Goal: Task Accomplishment & Management: Use online tool/utility

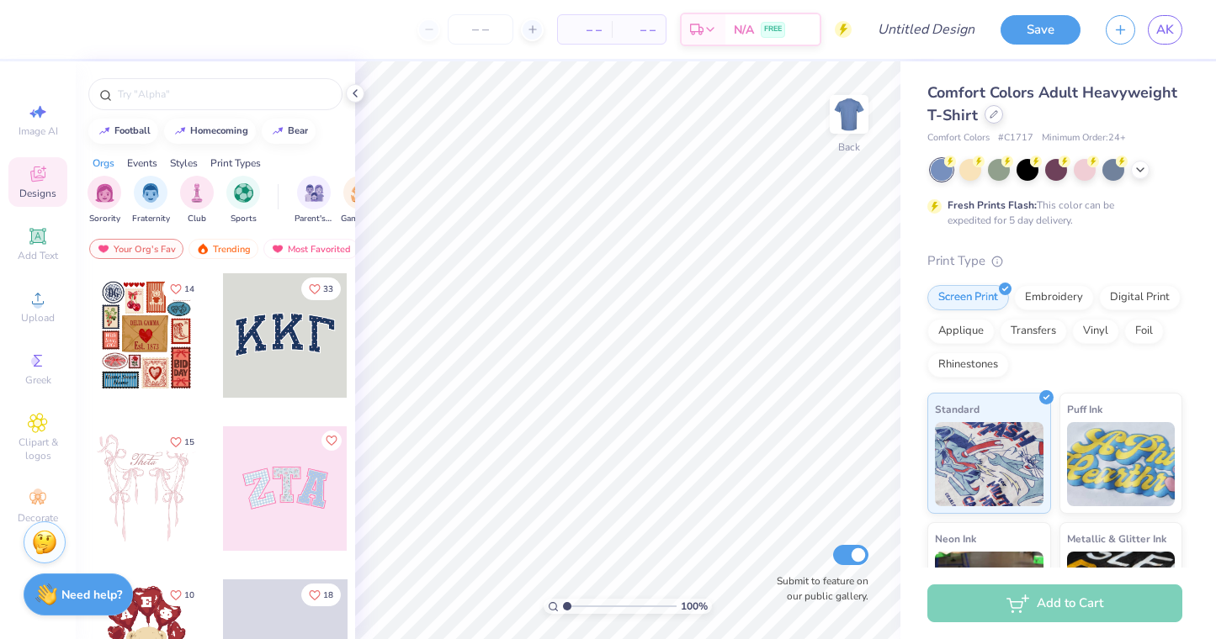
click at [986, 119] on div at bounding box center [993, 114] width 19 height 19
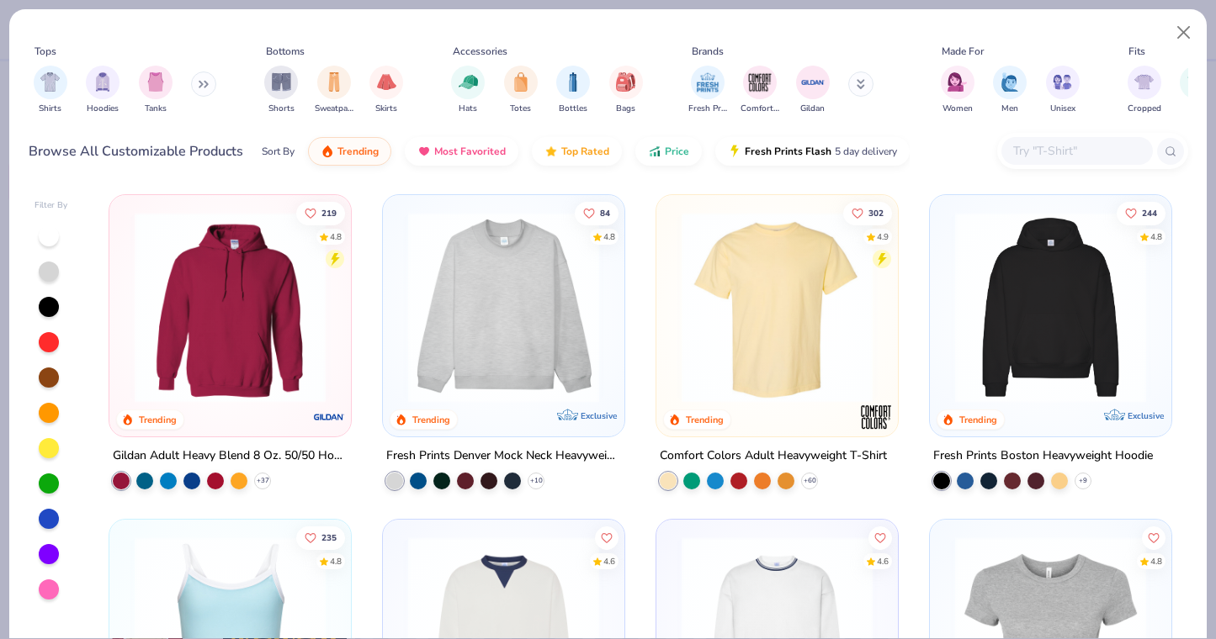
click at [199, 81] on button at bounding box center [203, 84] width 25 height 25
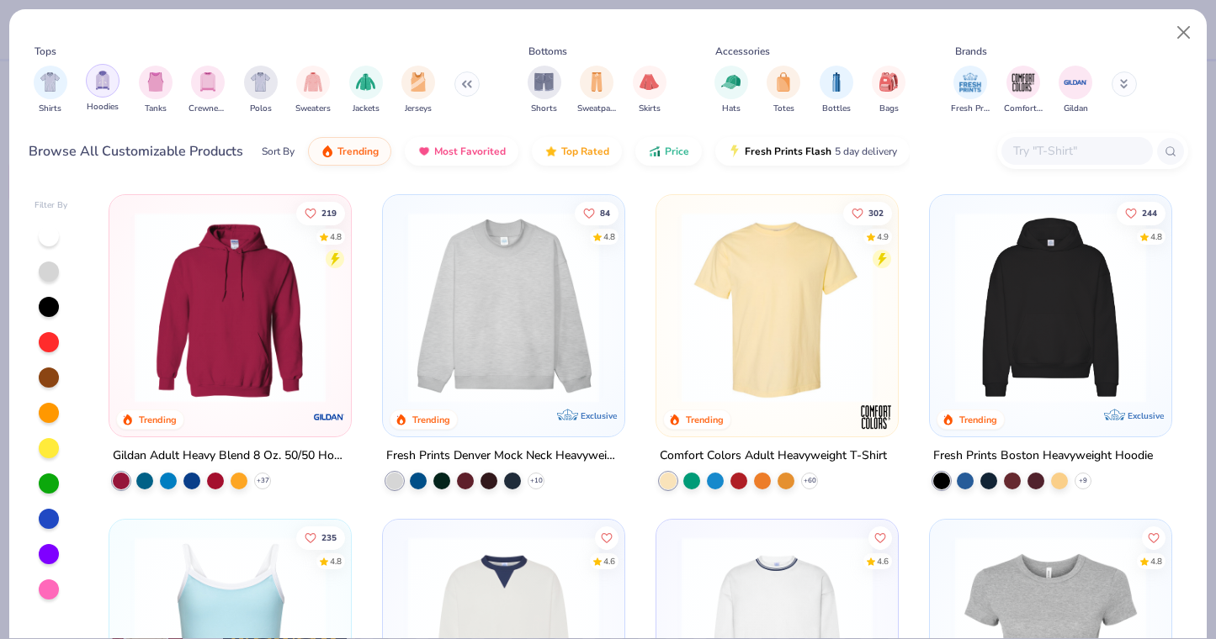
click at [100, 92] on div "filter for Hoodies" at bounding box center [103, 81] width 34 height 34
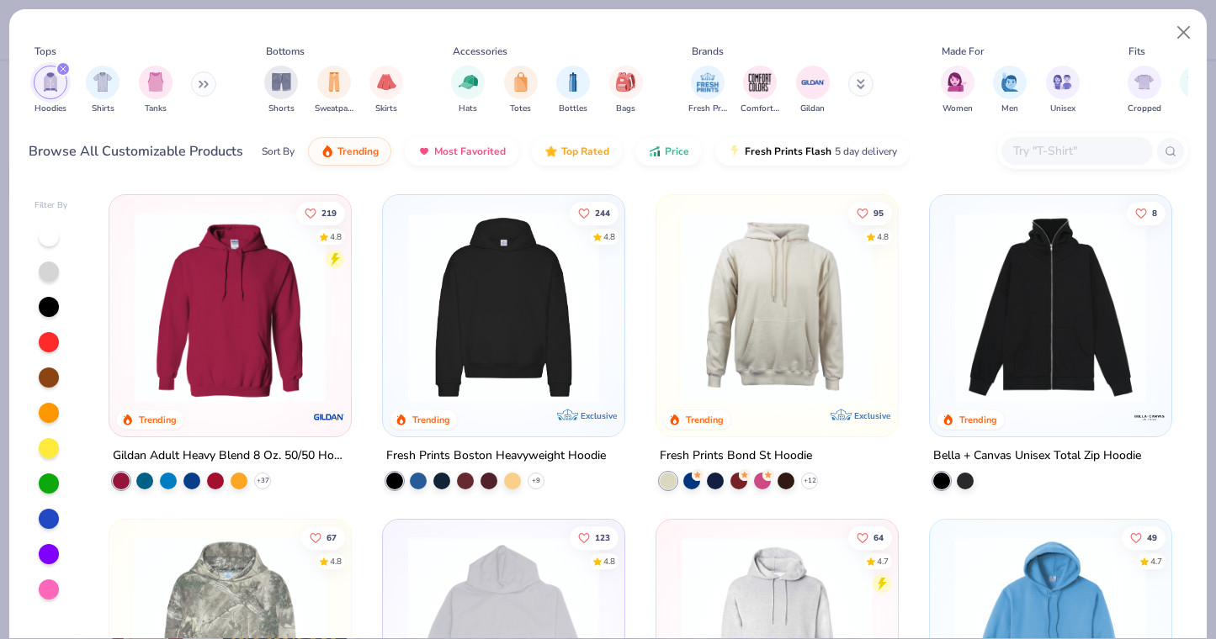
click at [230, 317] on img at bounding box center [230, 307] width 208 height 191
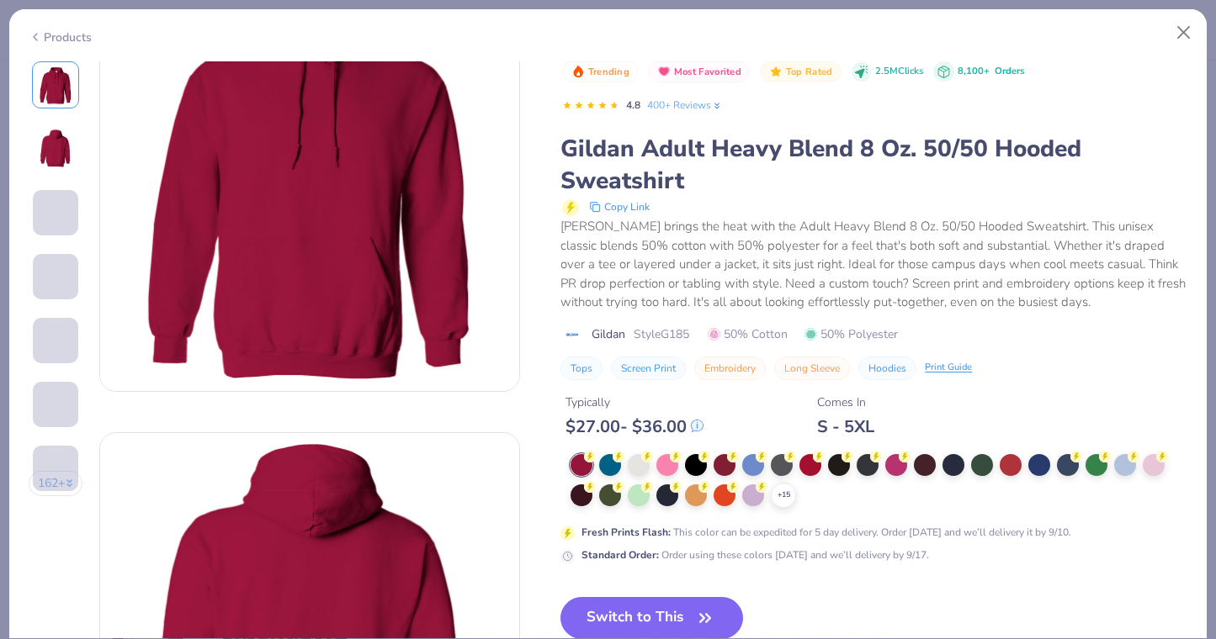
scroll to position [110, 0]
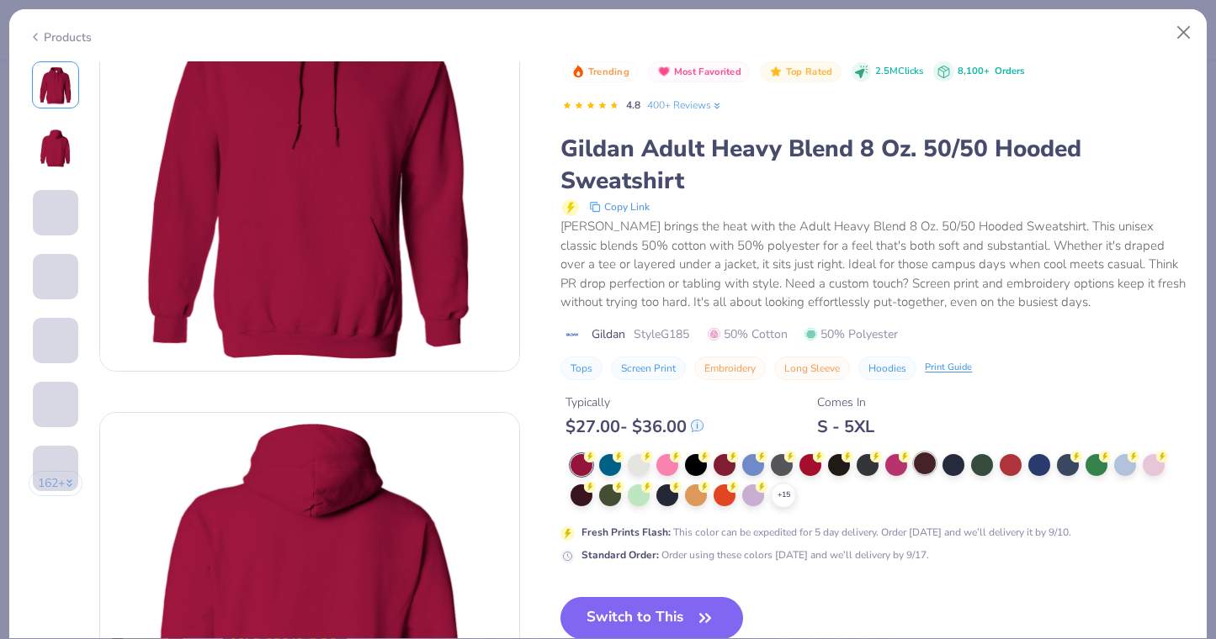
click at [923, 464] on div at bounding box center [925, 464] width 22 height 22
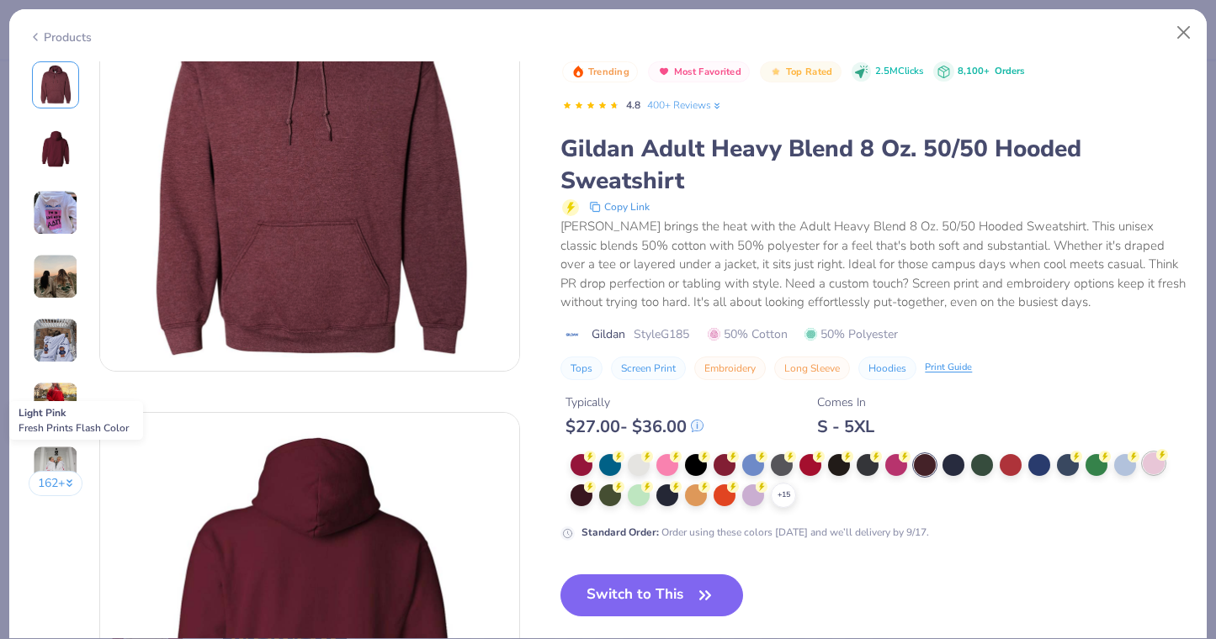
click at [1152, 466] on div at bounding box center [1153, 464] width 22 height 22
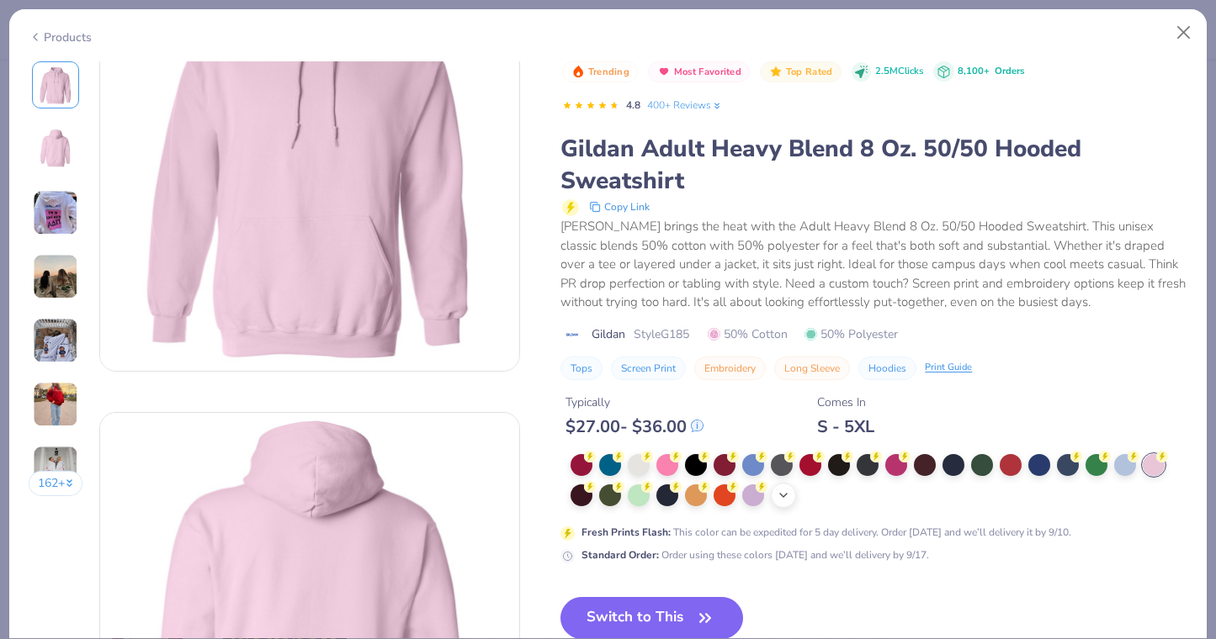
click at [787, 496] on icon at bounding box center [783, 495] width 13 height 13
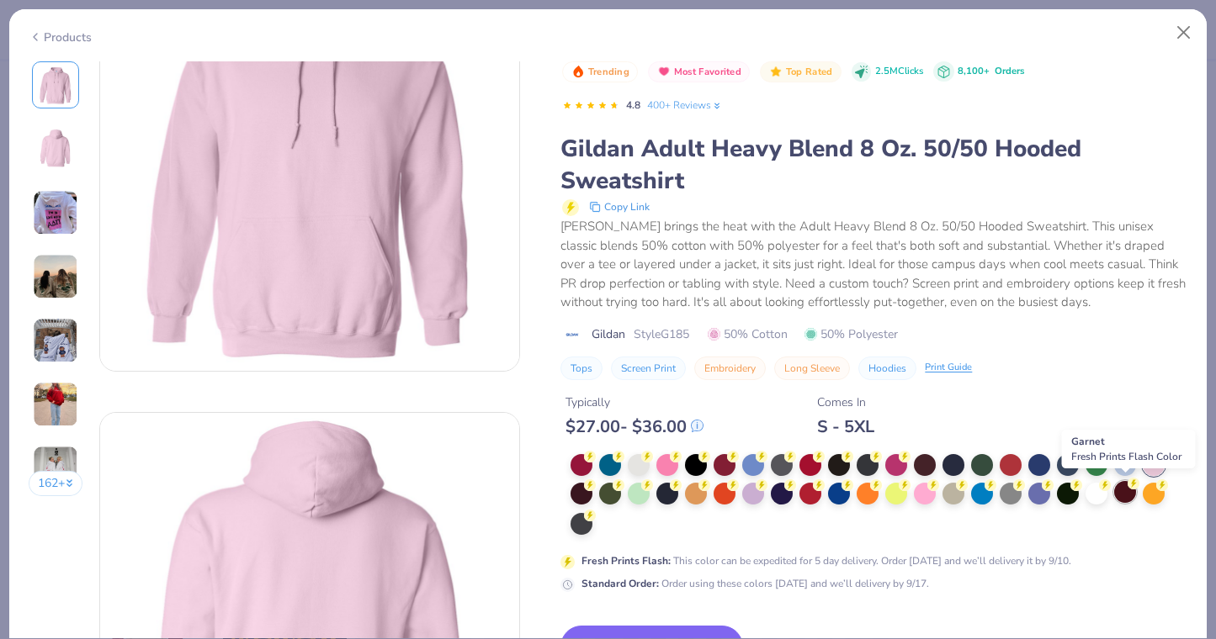
click at [1127, 497] on div at bounding box center [1125, 492] width 22 height 22
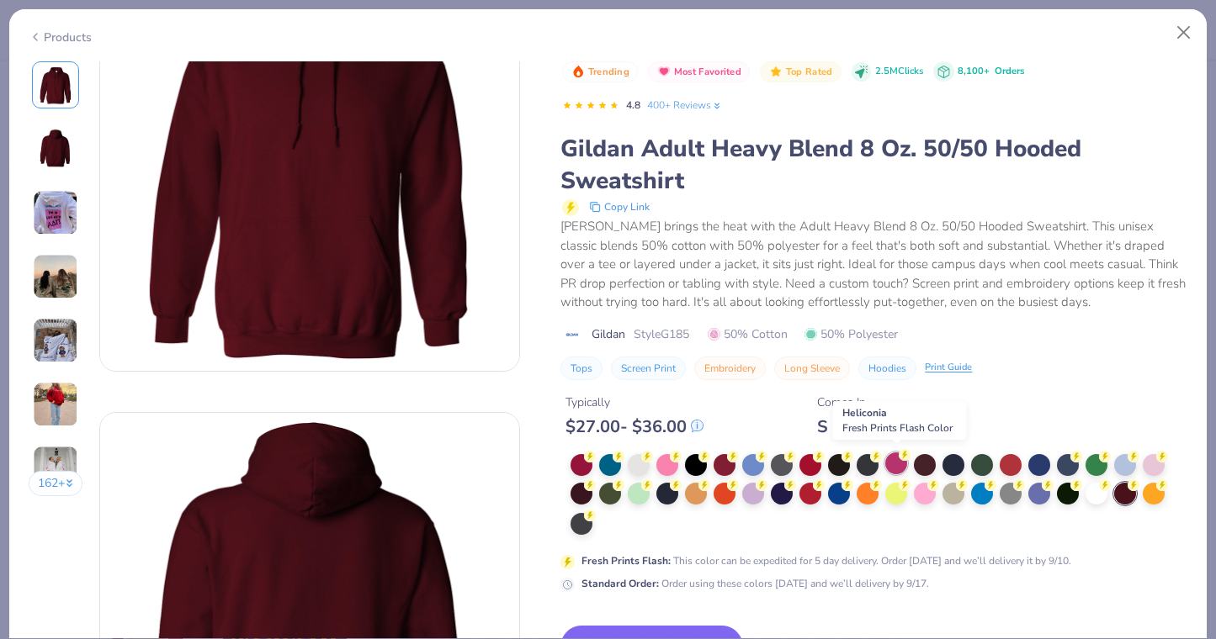
click at [904, 459] on div at bounding box center [896, 464] width 22 height 22
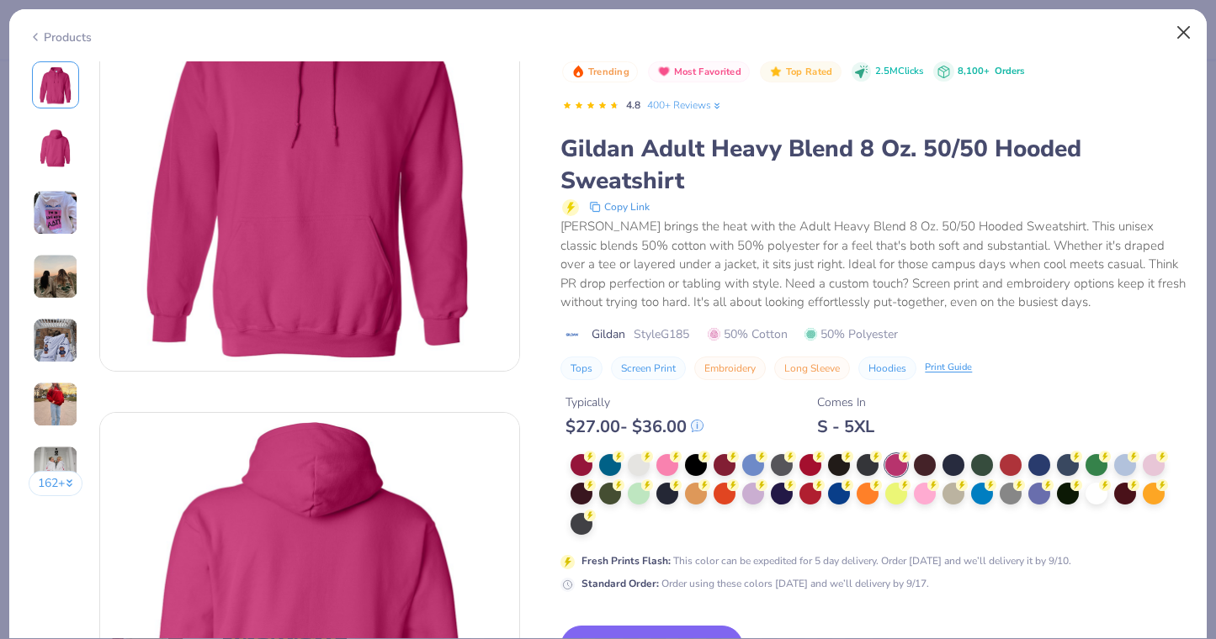
click at [1178, 45] on button "Close" at bounding box center [1184, 33] width 32 height 32
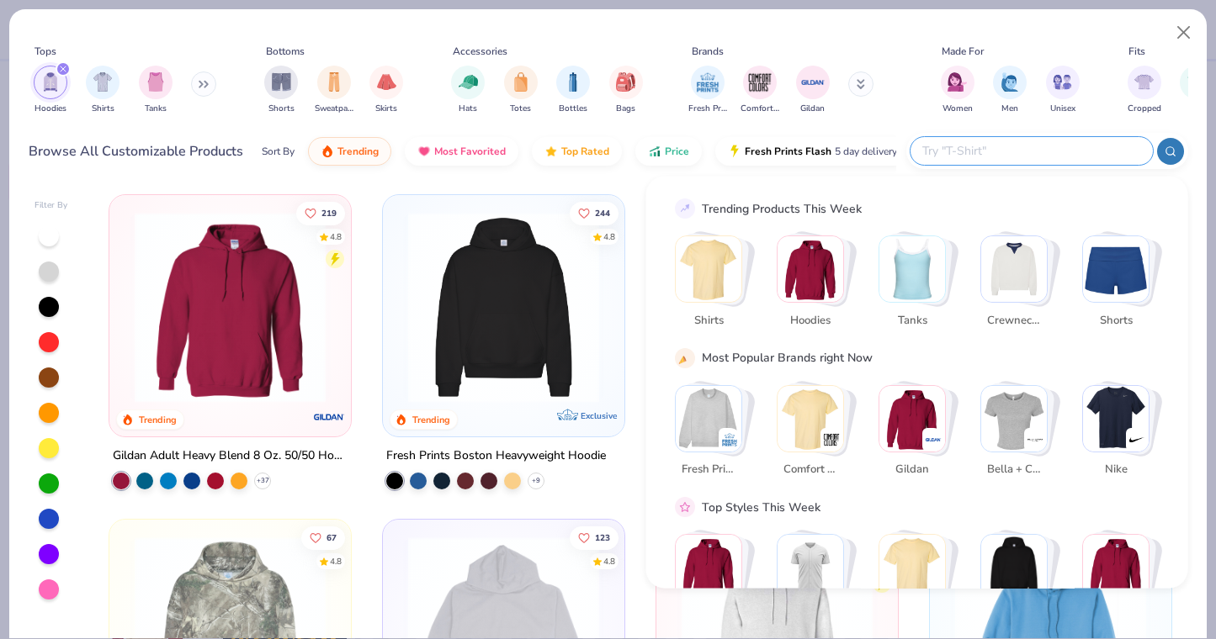
click at [1053, 155] on input "text" at bounding box center [1030, 150] width 220 height 19
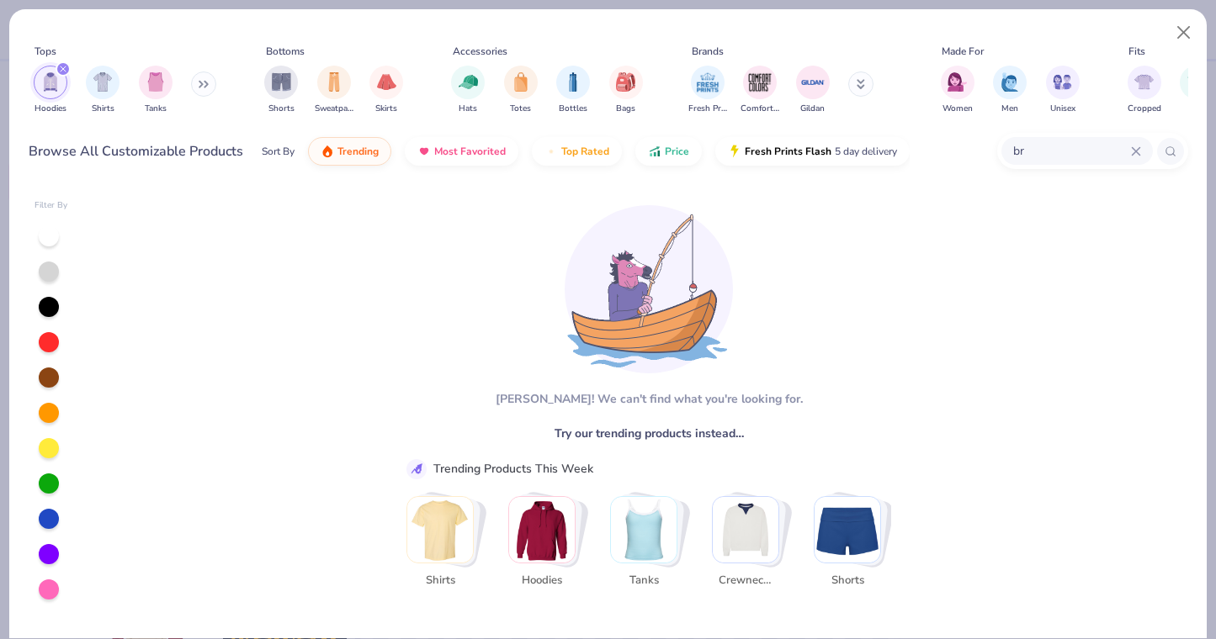
type input "b"
click at [57, 85] on img "filter for Hoodies" at bounding box center [50, 81] width 19 height 19
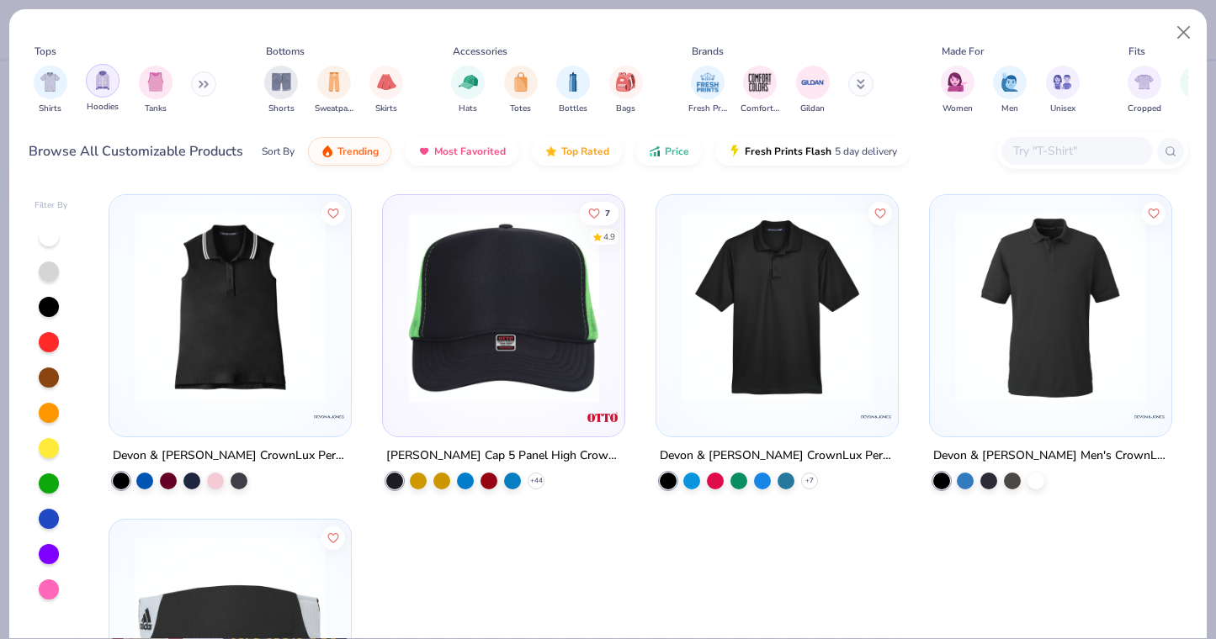
click at [102, 80] on img "filter for Hoodies" at bounding box center [102, 80] width 19 height 19
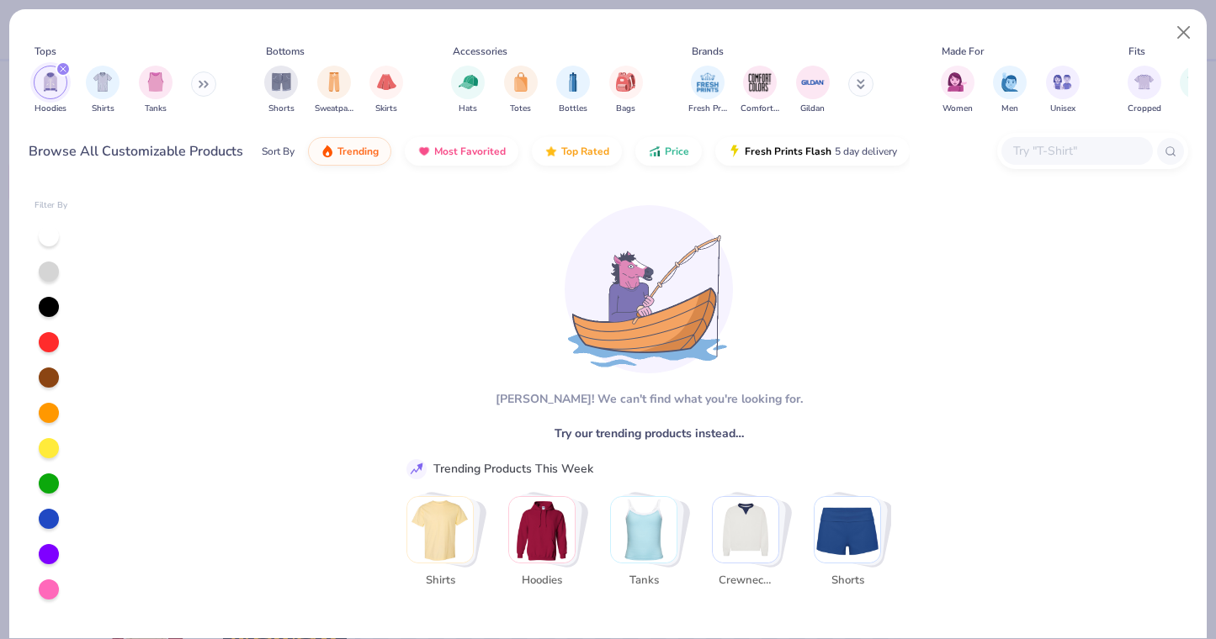
click at [536, 546] on img "Stack Card Button Hoodies" at bounding box center [542, 530] width 66 height 66
click at [45, 384] on div at bounding box center [49, 378] width 20 height 20
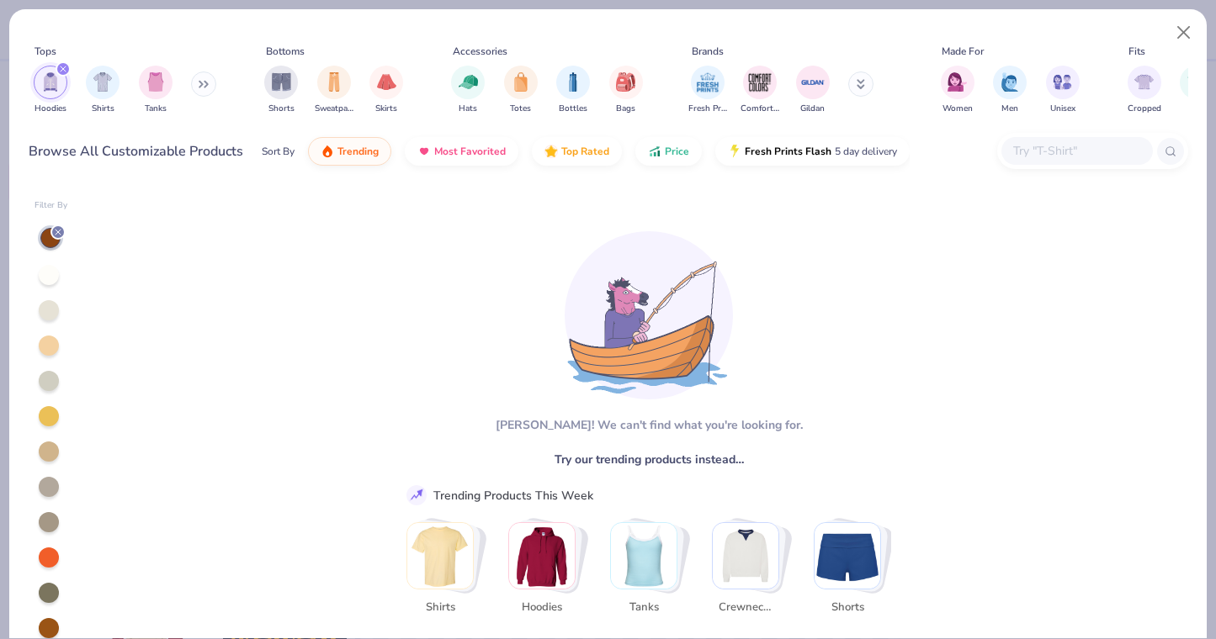
click at [540, 576] on img "Stack Card Button Hoodies" at bounding box center [542, 556] width 66 height 66
click at [1186, 31] on button "Close" at bounding box center [1184, 33] width 32 height 32
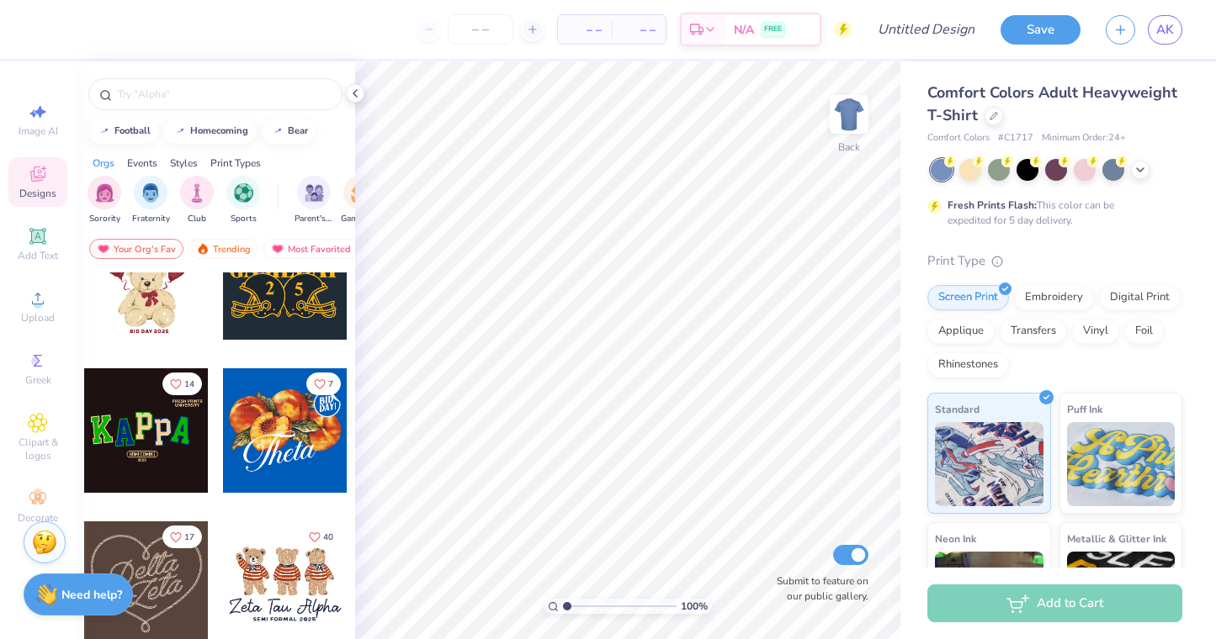
scroll to position [365, 0]
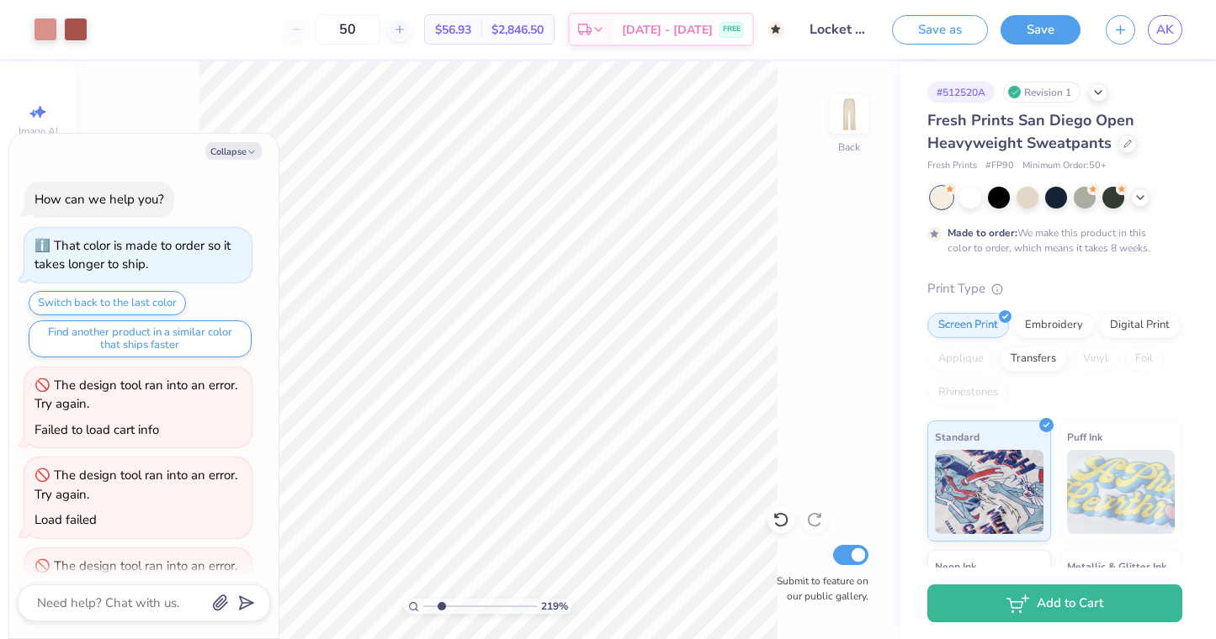
scroll to position [506, 0]
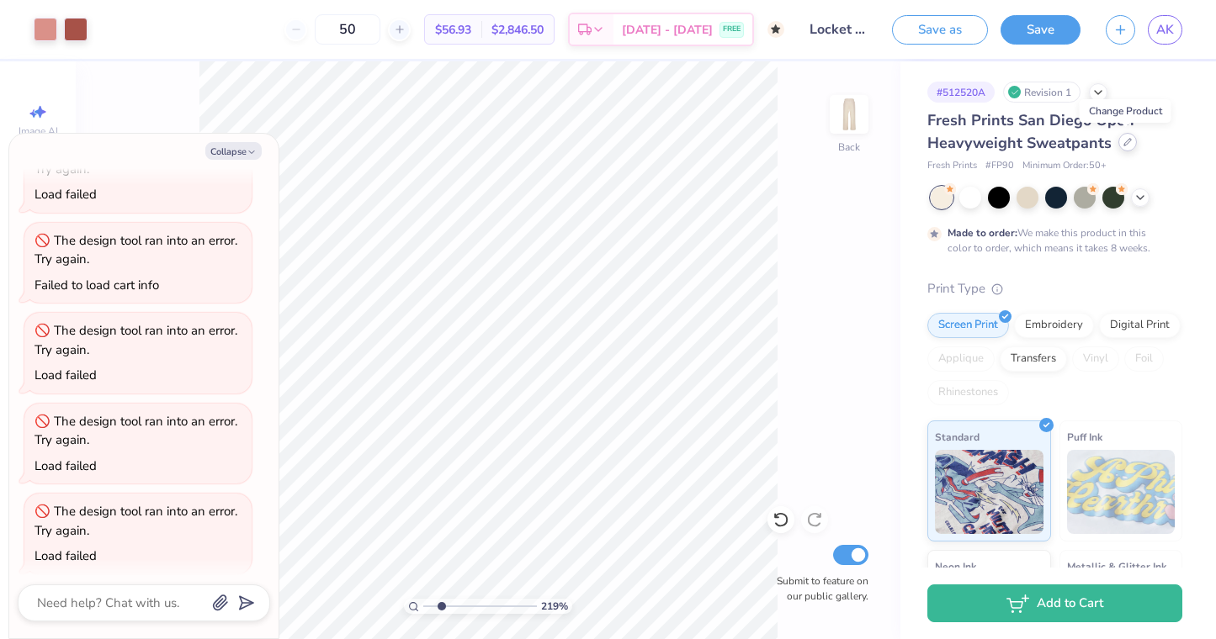
click at [1126, 145] on icon at bounding box center [1127, 142] width 8 height 8
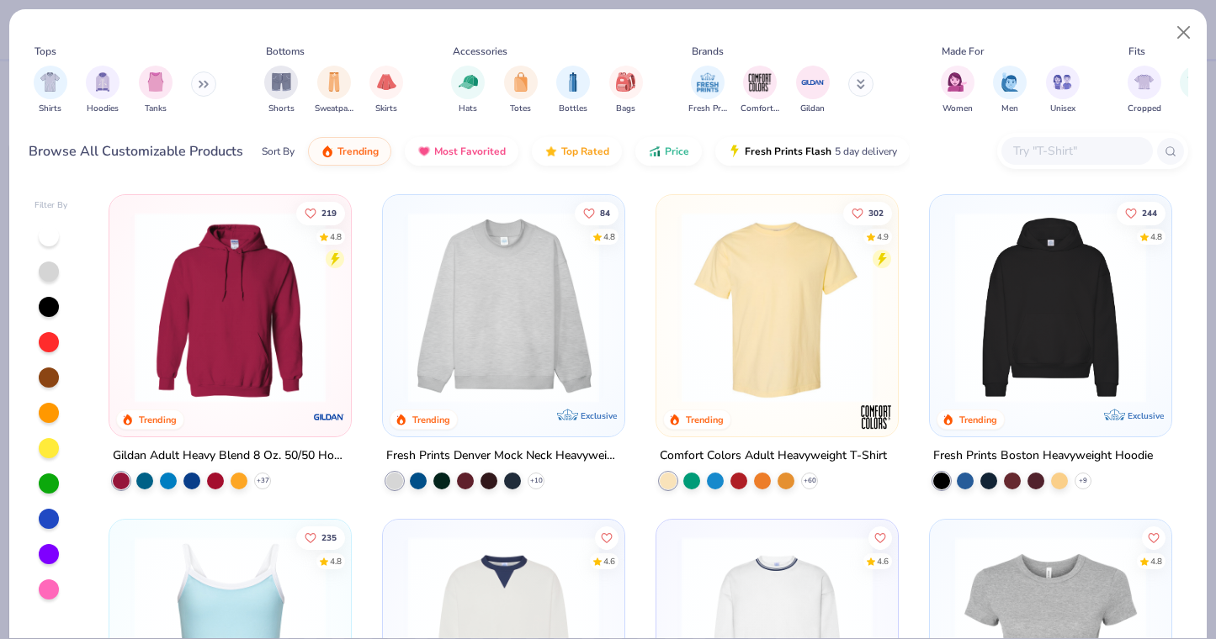
click at [252, 283] on img at bounding box center [230, 307] width 208 height 191
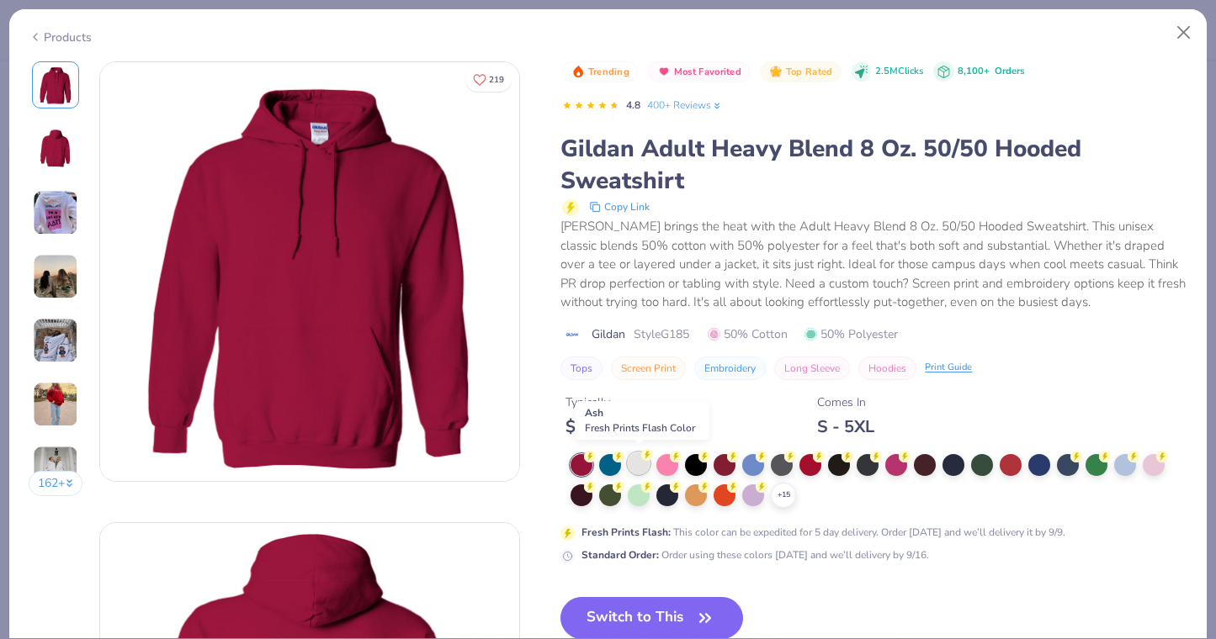
click at [643, 466] on div at bounding box center [639, 464] width 22 height 22
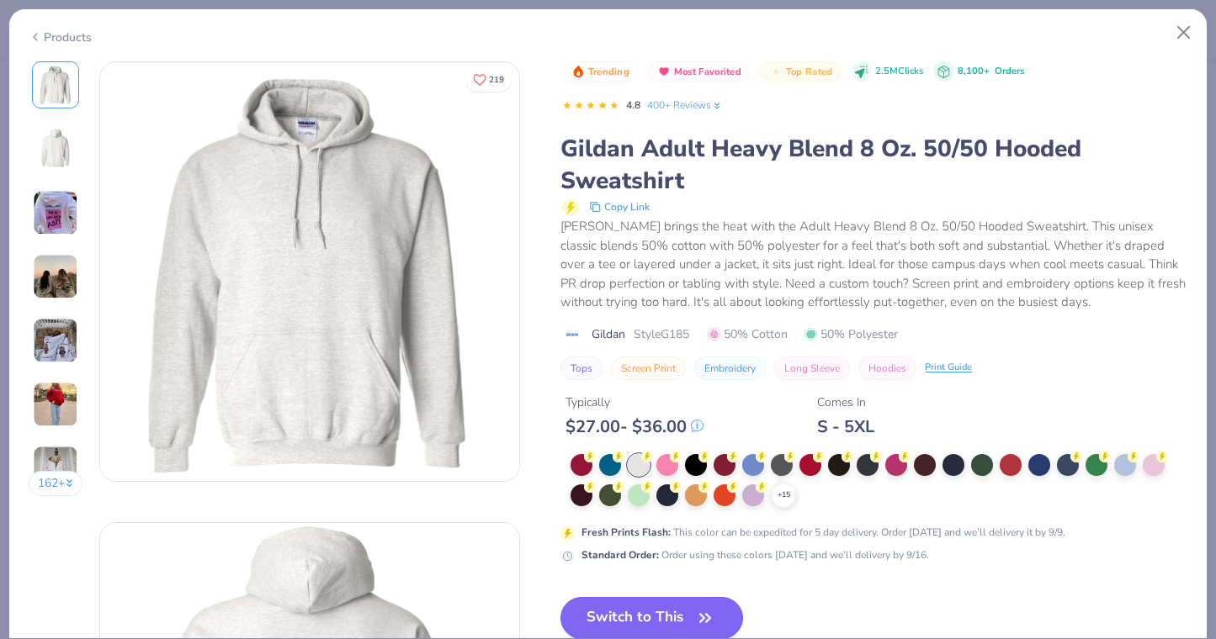
click at [639, 618] on button "Switch to This" at bounding box center [651, 618] width 183 height 42
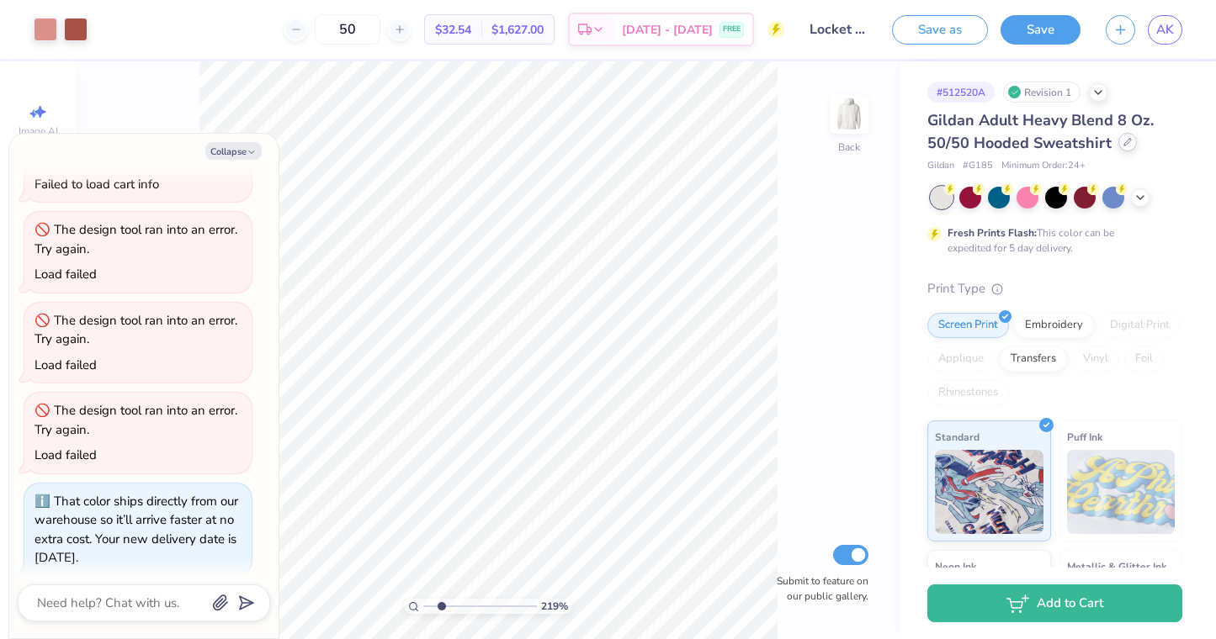
click at [1124, 149] on div at bounding box center [1127, 142] width 19 height 19
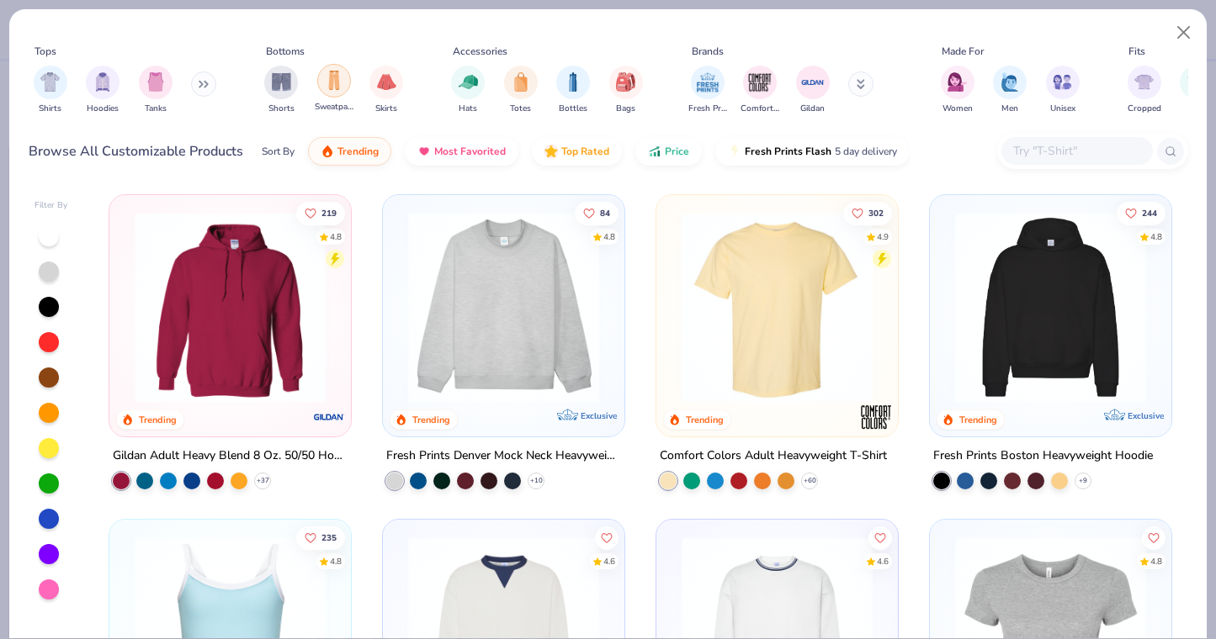
click at [325, 90] on img "filter for Sweatpants" at bounding box center [334, 80] width 19 height 19
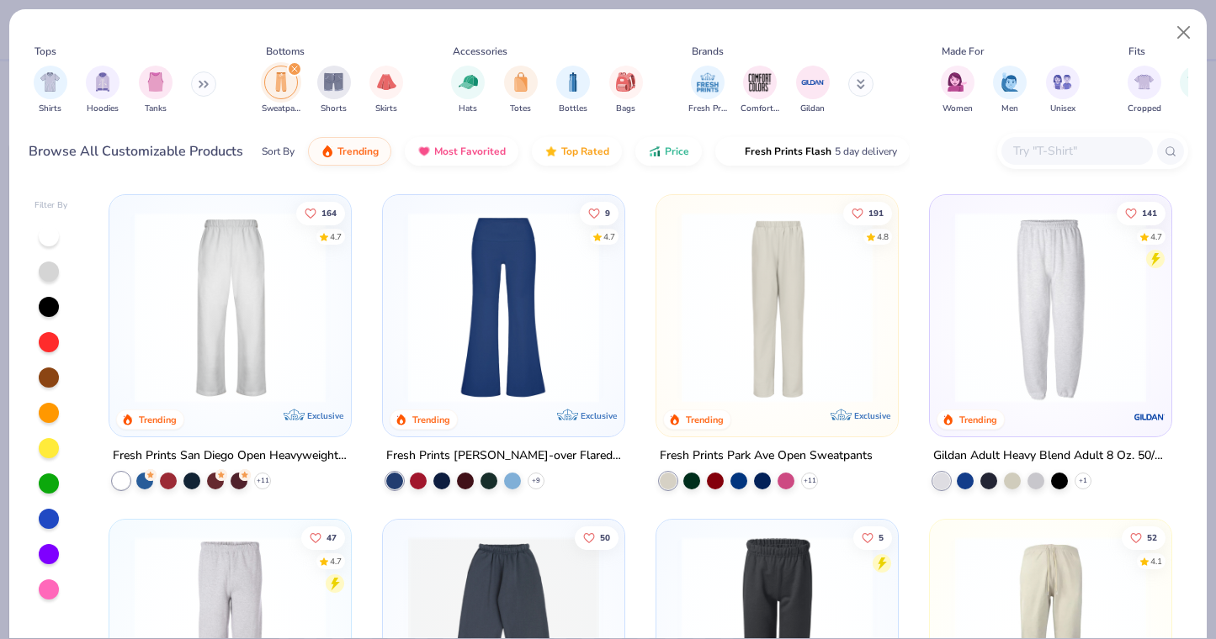
click at [1027, 302] on img at bounding box center [1050, 307] width 208 height 191
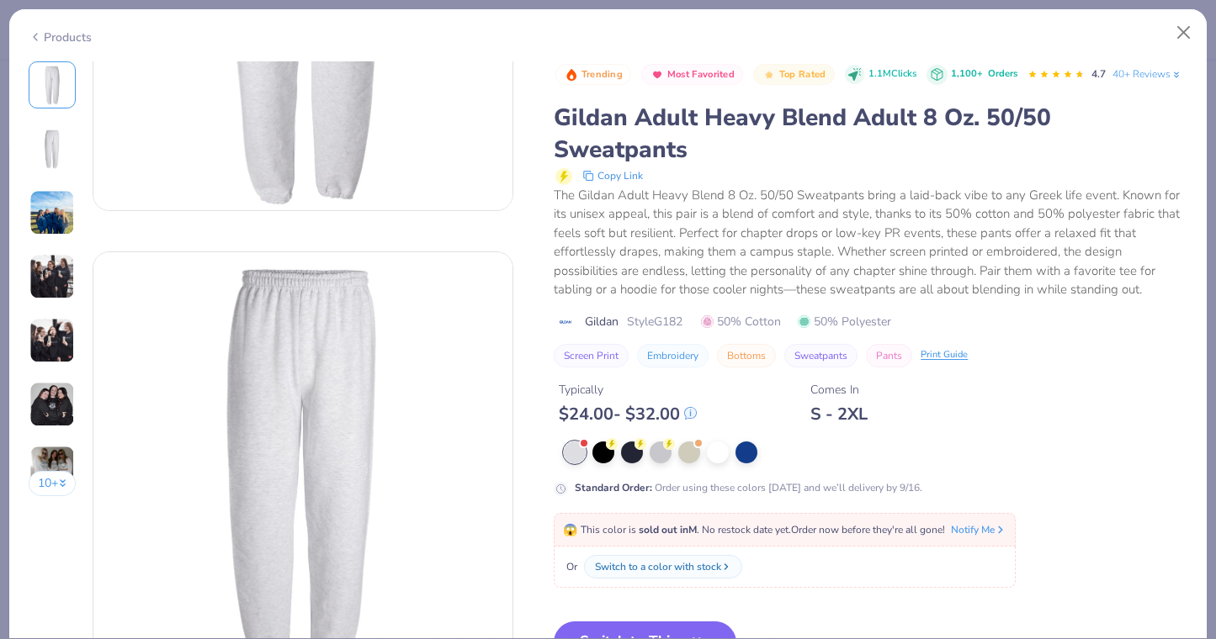
scroll to position [234, 0]
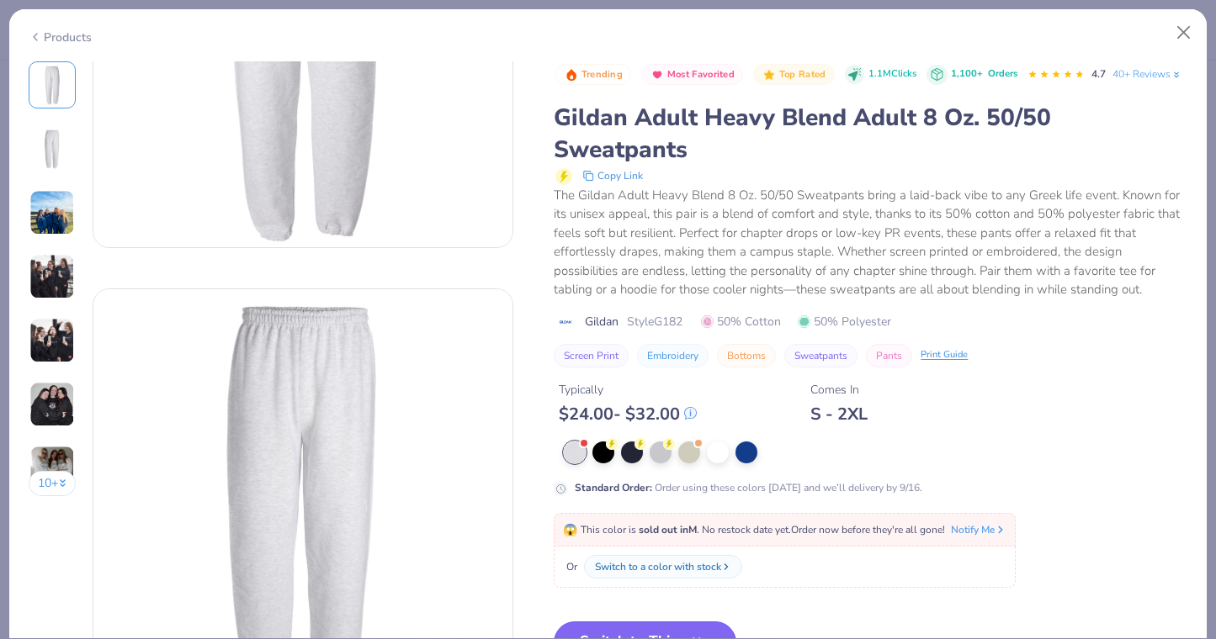
click at [687, 623] on button "Switch to This" at bounding box center [645, 643] width 183 height 42
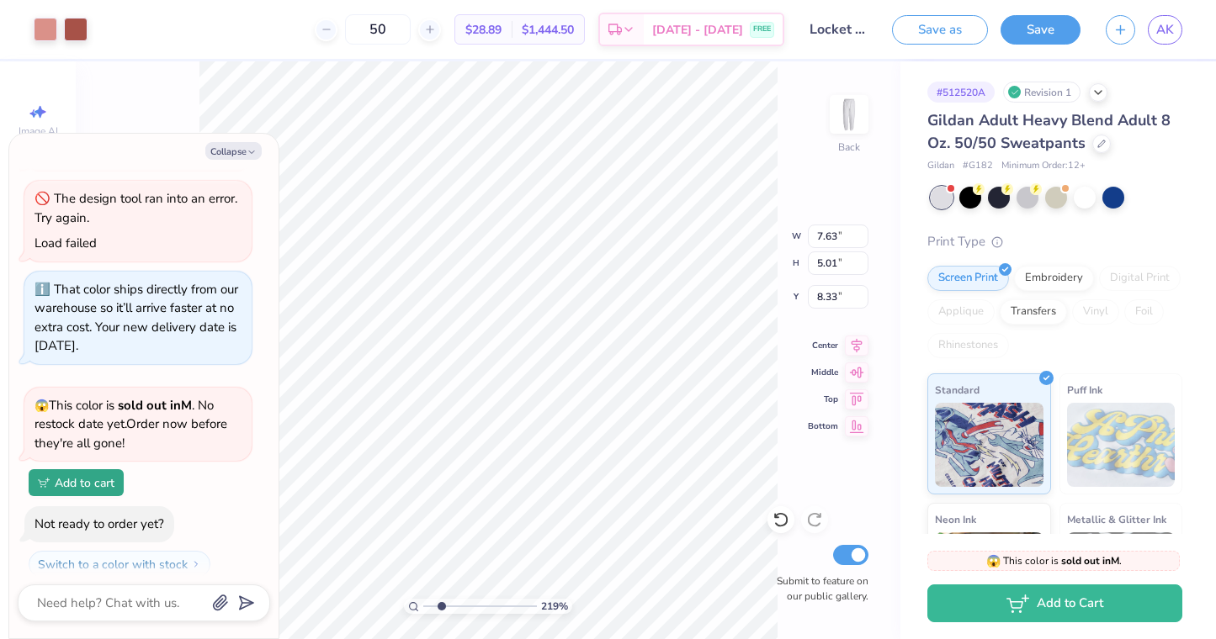
type textarea "x"
type input "1.67"
type textarea "x"
type input "0.78"
type textarea "x"
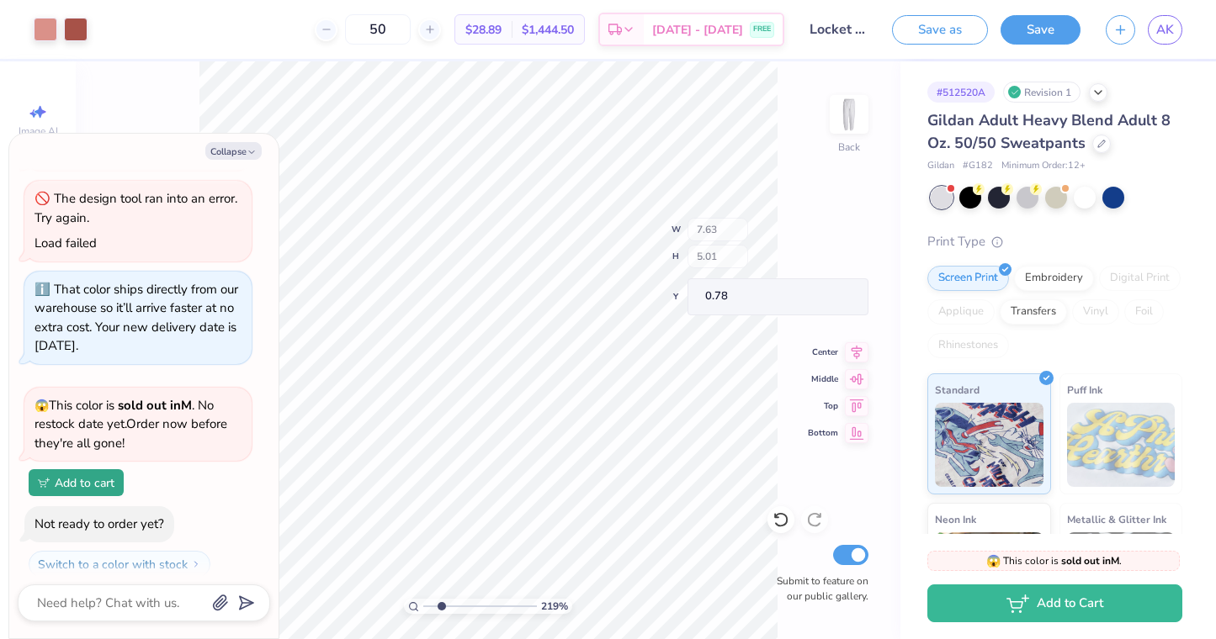
click at [755, 259] on div "219 % Back W 7.63 H 5.01 Y 0.78 Center Middle Top Bottom Submit to feature on o…" at bounding box center [488, 350] width 824 height 578
drag, startPoint x: 440, startPoint y: 607, endPoint x: 428, endPoint y: 608, distance: 11.8
click at [428, 608] on input "range" at bounding box center [480, 606] width 114 height 15
type input "2.12"
drag, startPoint x: 428, startPoint y: 605, endPoint x: 439, endPoint y: 602, distance: 11.4
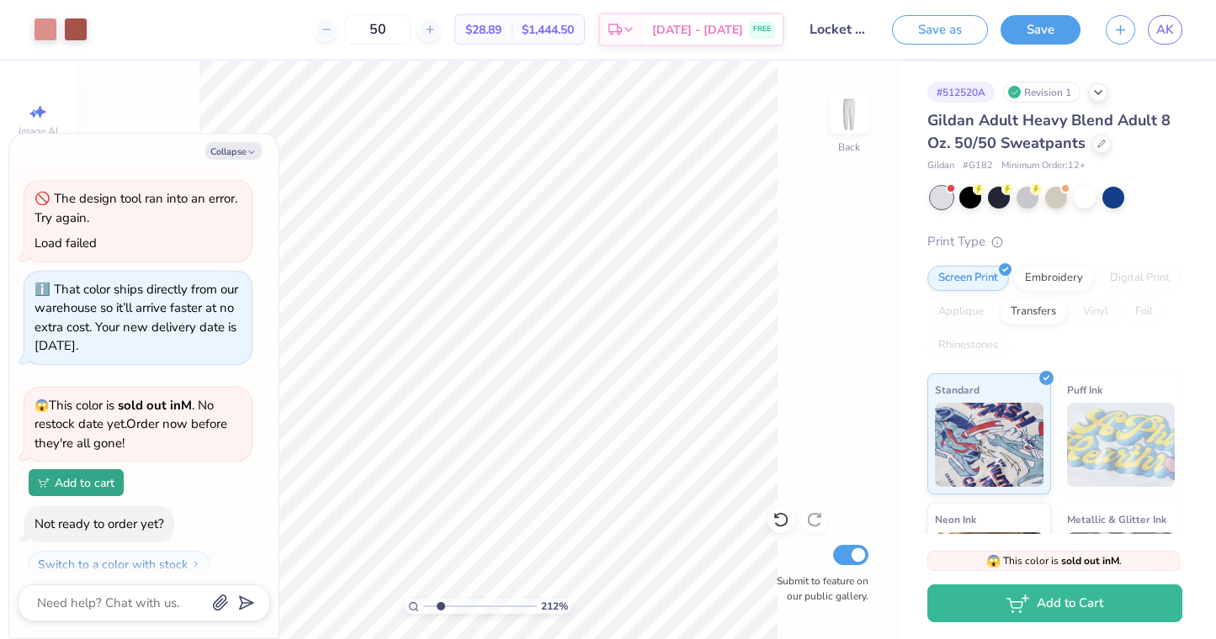
click at [440, 602] on input "range" at bounding box center [480, 606] width 114 height 15
type textarea "x"
type input "7.16"
type input "4.71"
type input "0.70"
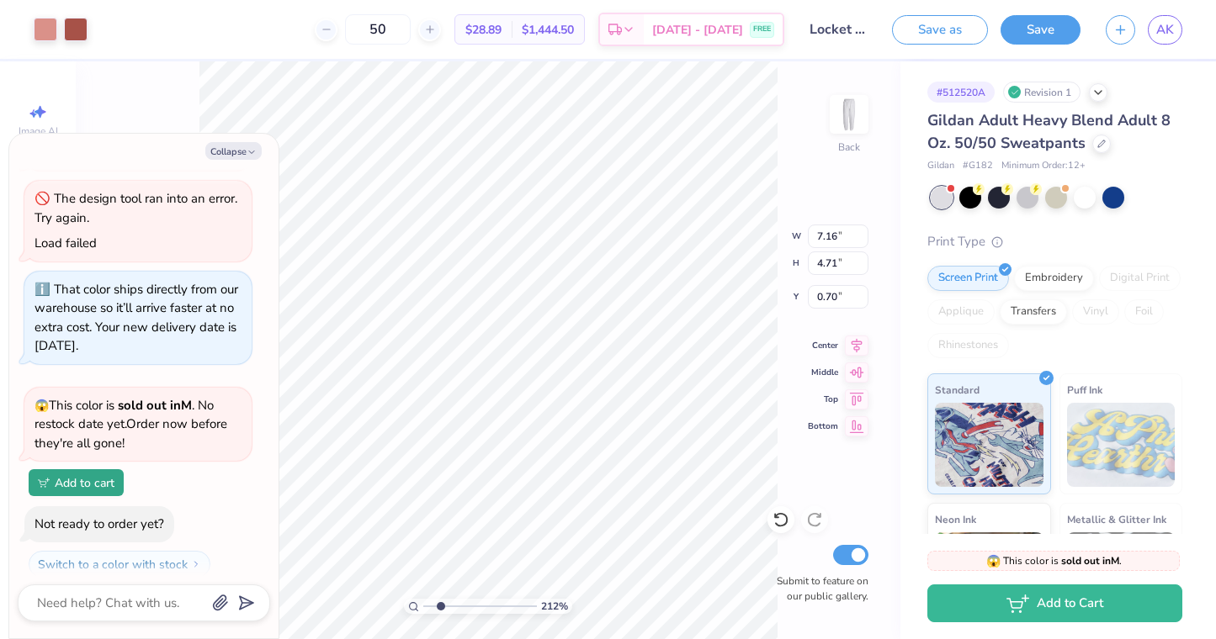
type textarea "x"
type input "0.73"
type textarea "x"
type input "6.95"
type input "4.57"
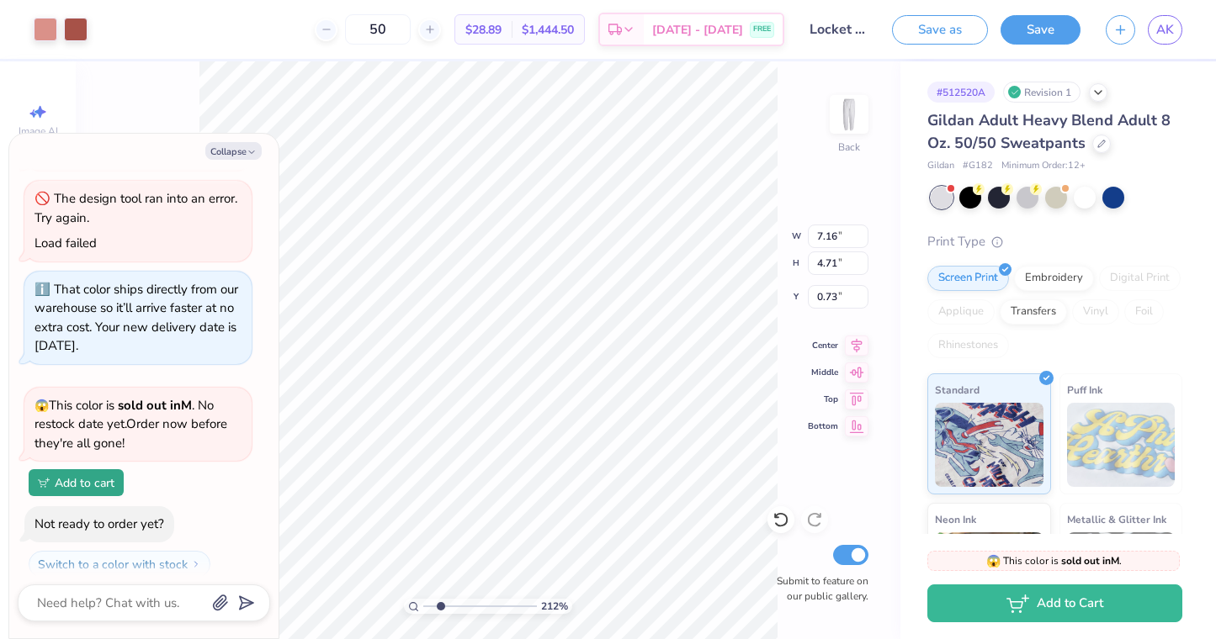
type input "0.85"
type textarea "x"
drag, startPoint x: 440, startPoint y: 607, endPoint x: 426, endPoint y: 607, distance: 14.3
type input "1"
click at [426, 607] on input "range" at bounding box center [480, 606] width 114 height 15
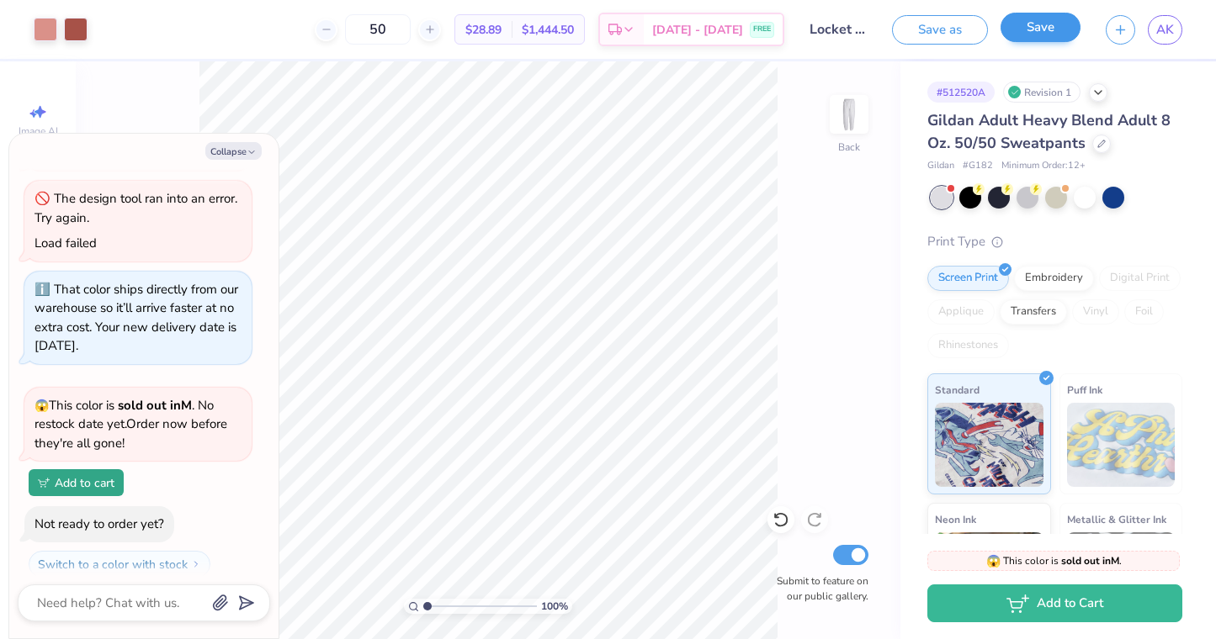
click at [1036, 30] on button "Save" at bounding box center [1040, 27] width 80 height 29
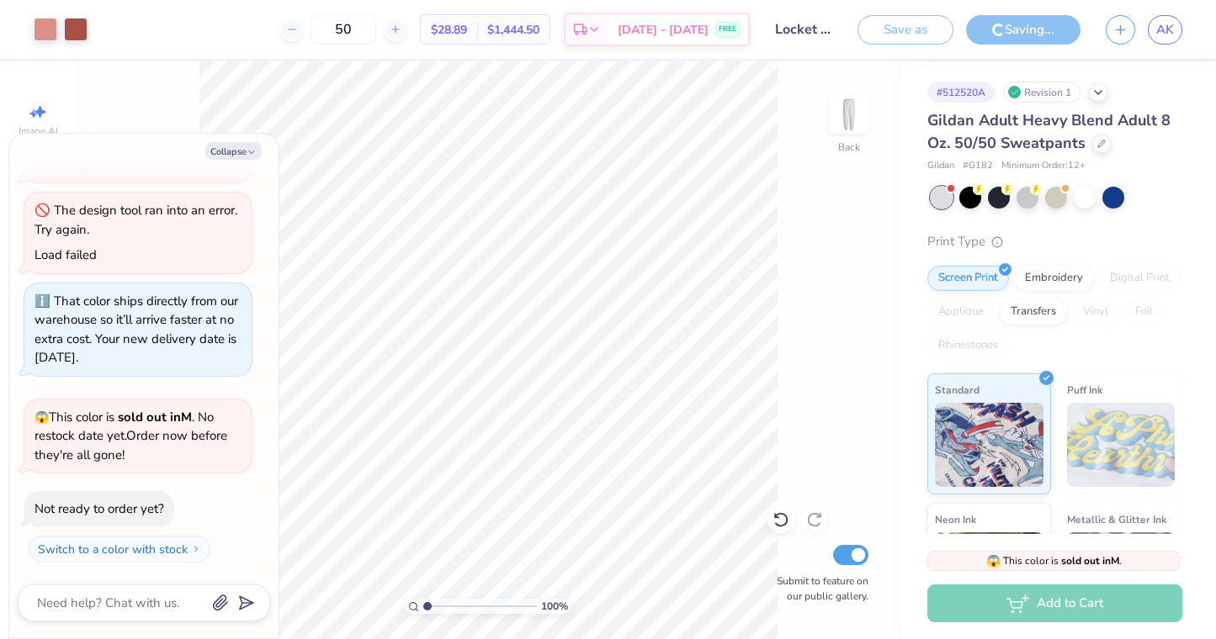
scroll to position [793, 0]
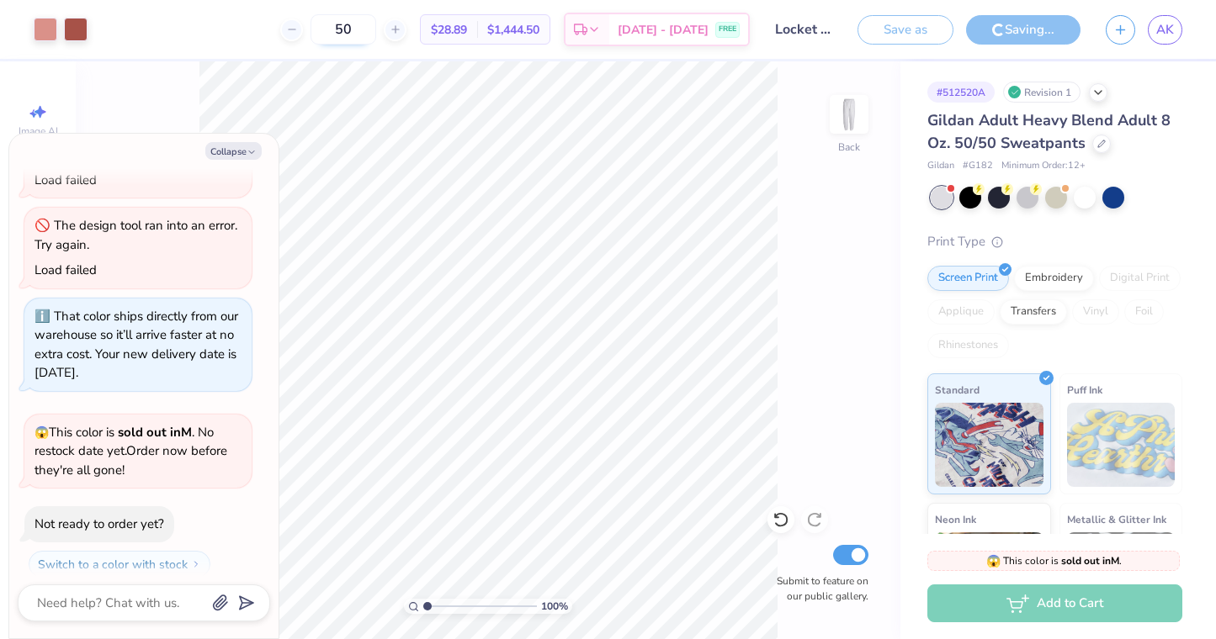
click at [359, 32] on input "50" at bounding box center [343, 29] width 66 height 30
type textarea "x"
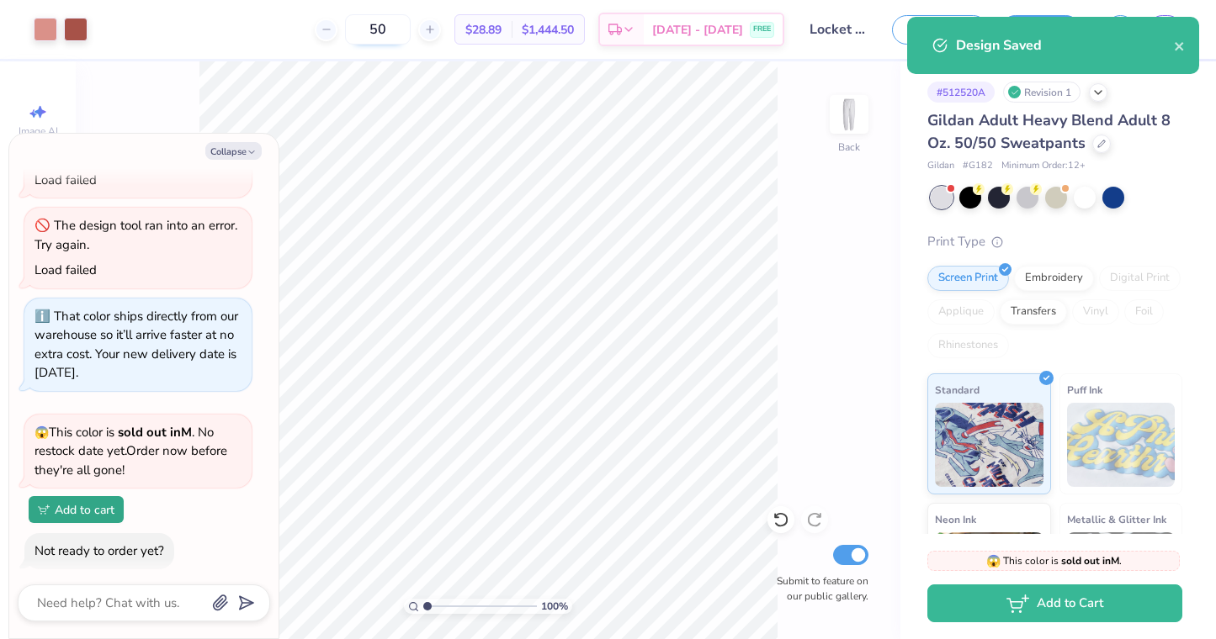
click at [372, 33] on input "50" at bounding box center [378, 29] width 66 height 30
click at [406, 28] on input "50" at bounding box center [378, 29] width 66 height 30
type input "5"
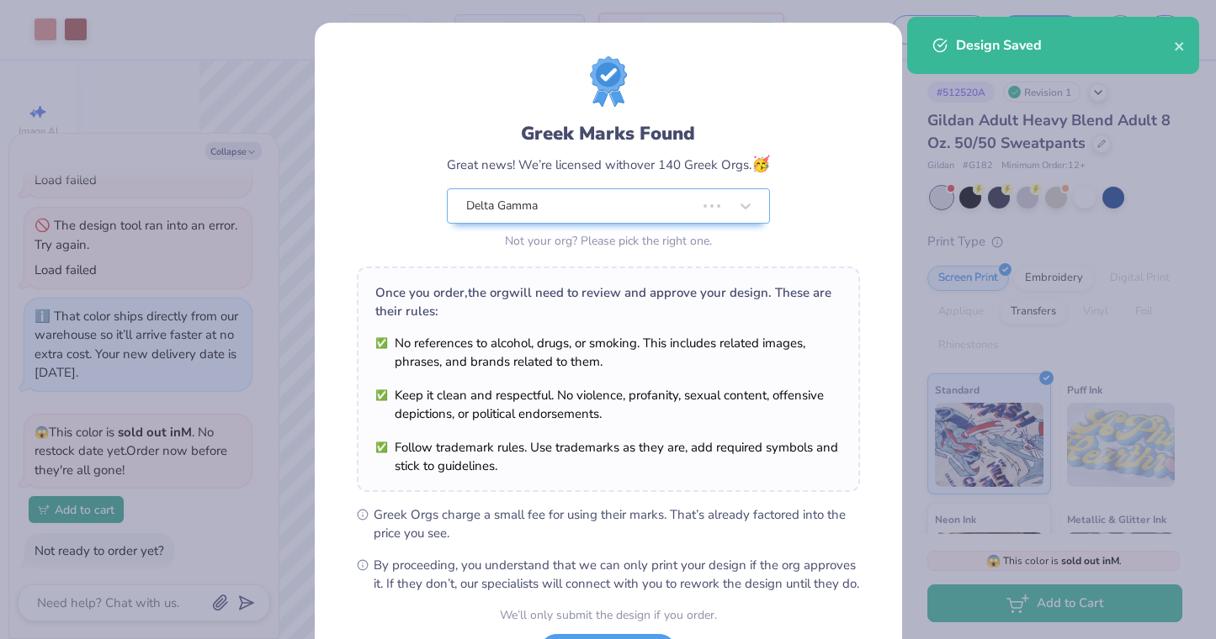
type textarea "x"
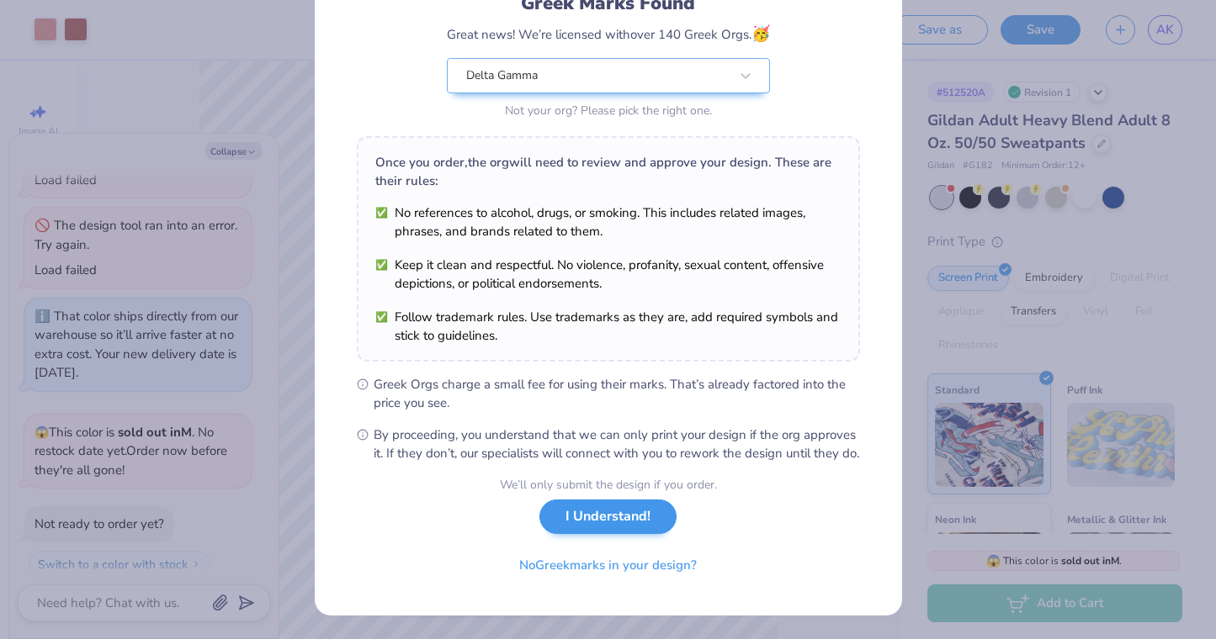
scroll to position [148, 0]
click at [647, 523] on button "I Understand!" at bounding box center [607, 517] width 137 height 34
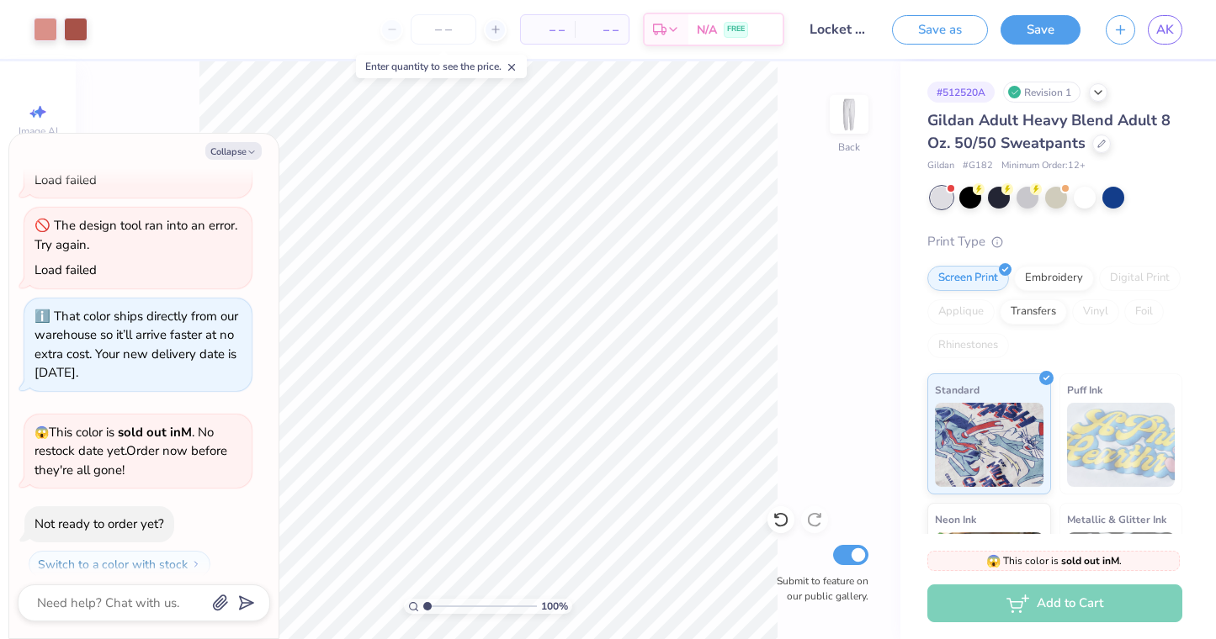
scroll to position [0, 0]
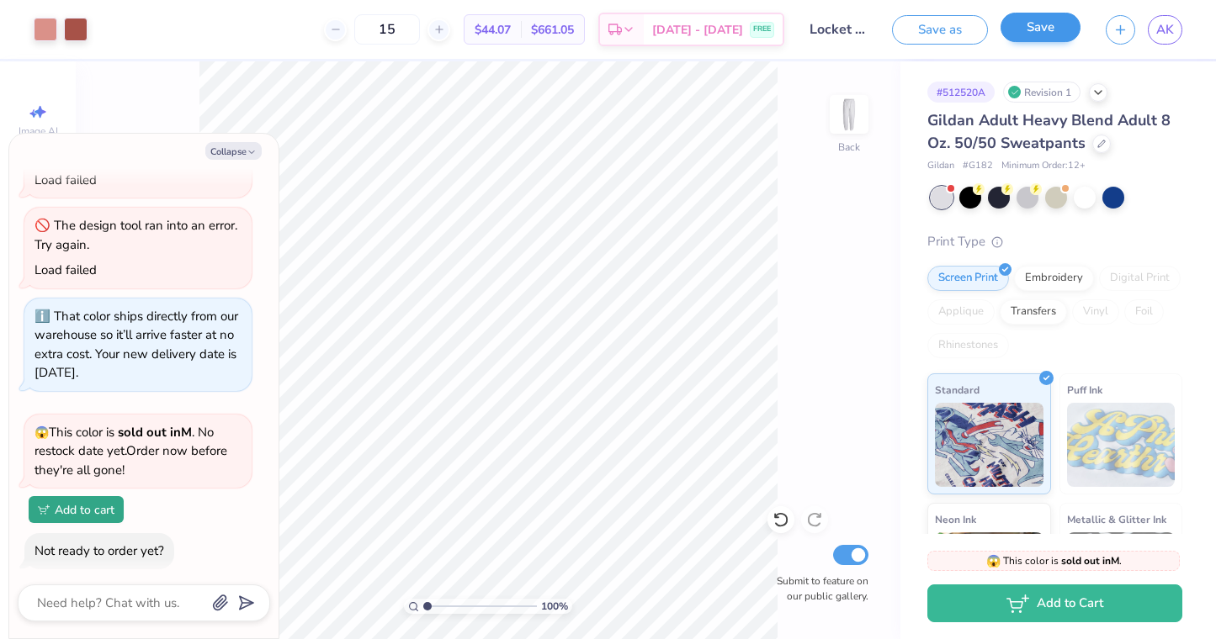
type input "15"
click at [1055, 26] on button "Save" at bounding box center [1040, 27] width 80 height 29
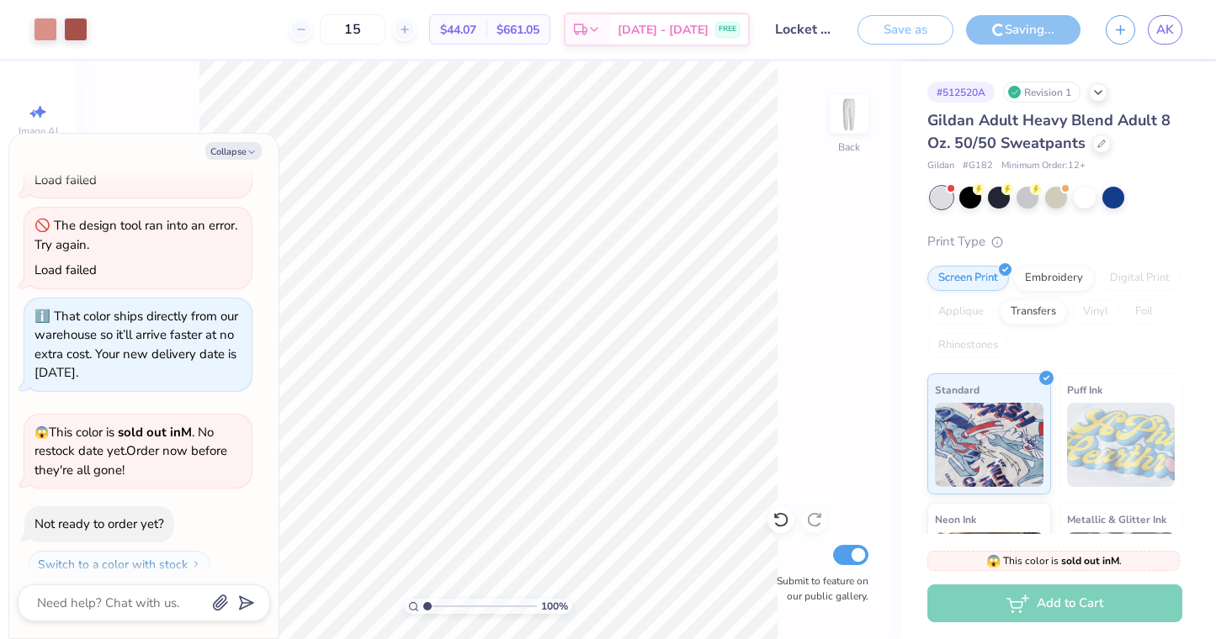
type textarea "x"
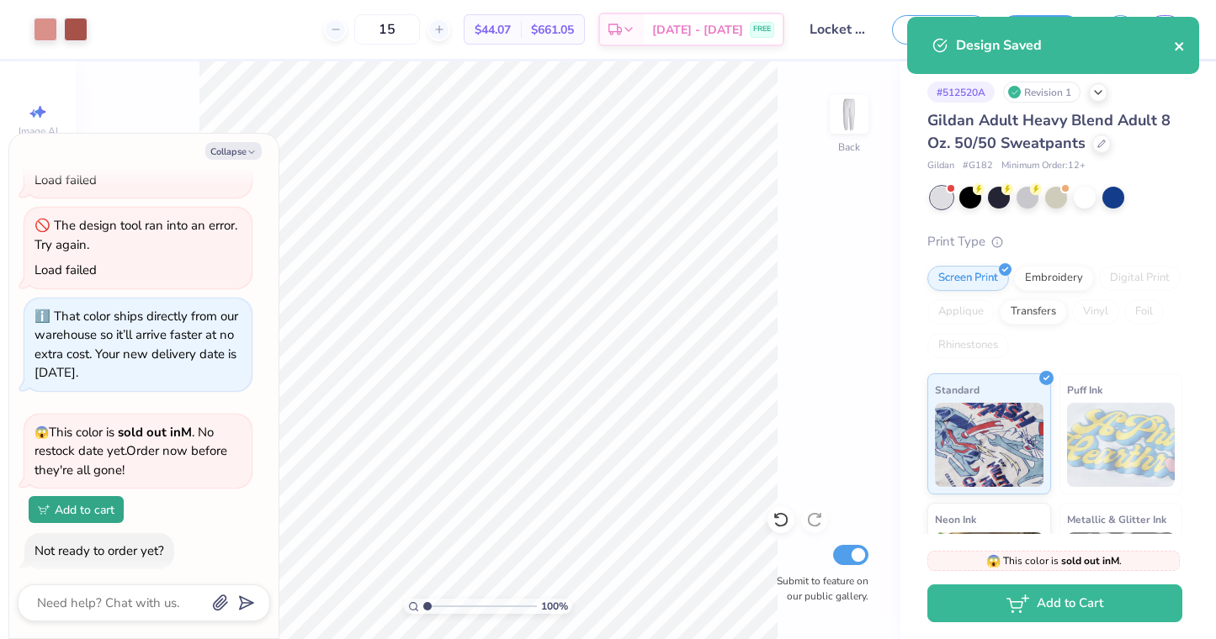
click at [1180, 44] on icon "close" at bounding box center [1180, 46] width 12 height 13
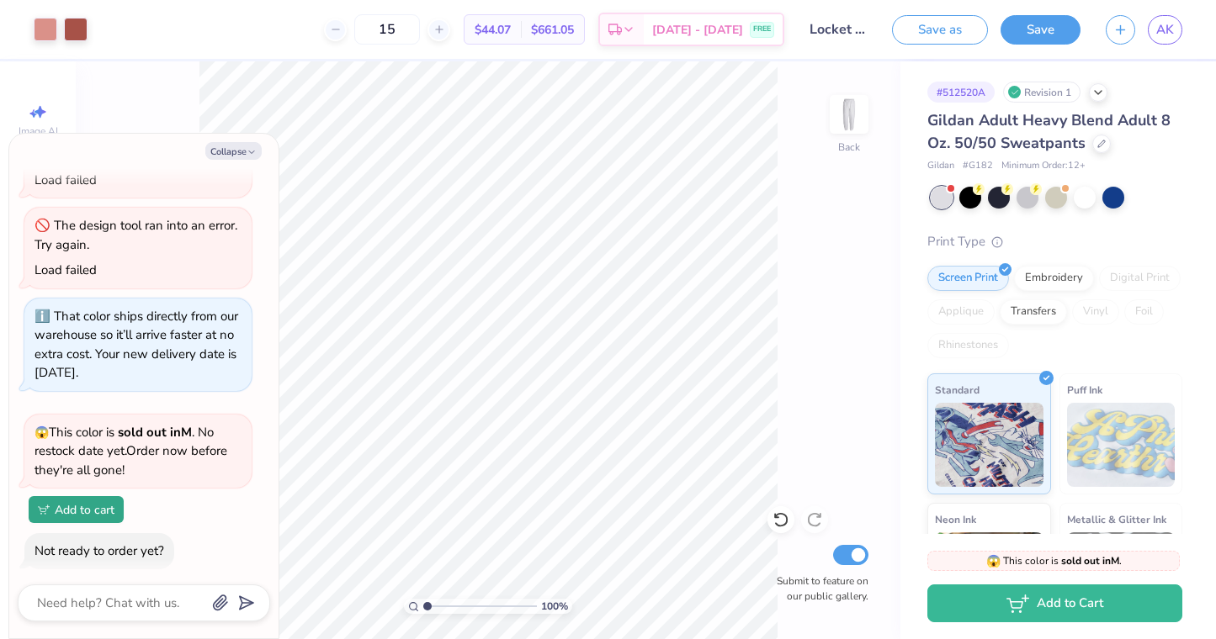
click at [1177, 20] on div "Design Saved" at bounding box center [1053, 16] width 299 height 7
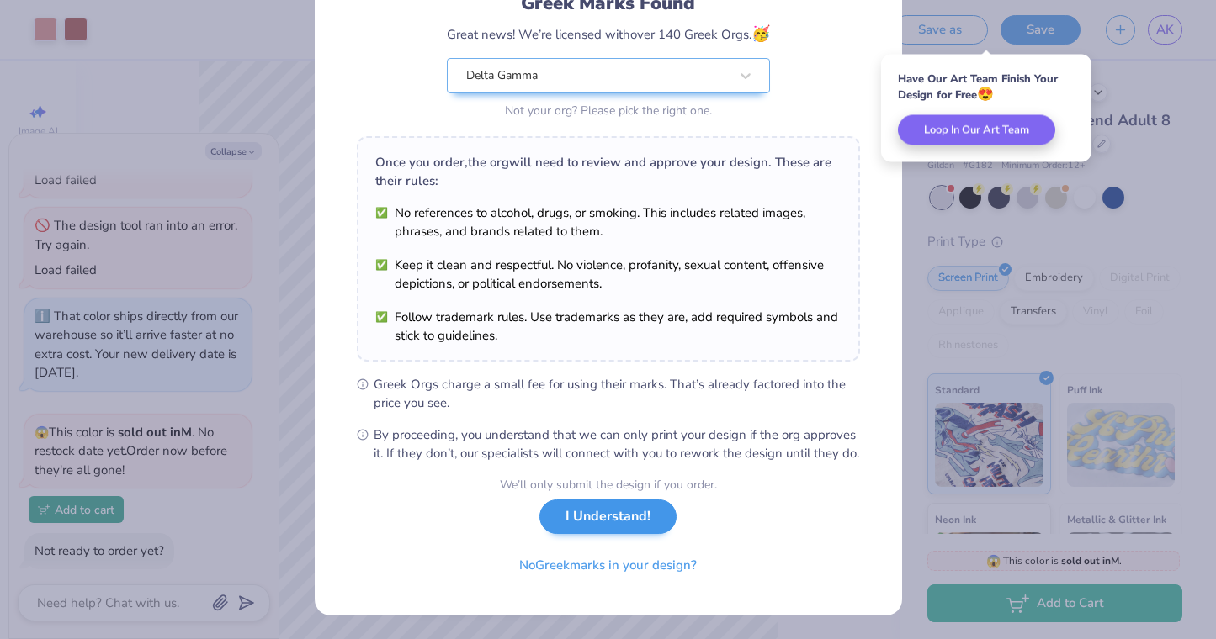
scroll to position [148, 0]
click at [623, 514] on button "I Understand!" at bounding box center [607, 517] width 137 height 34
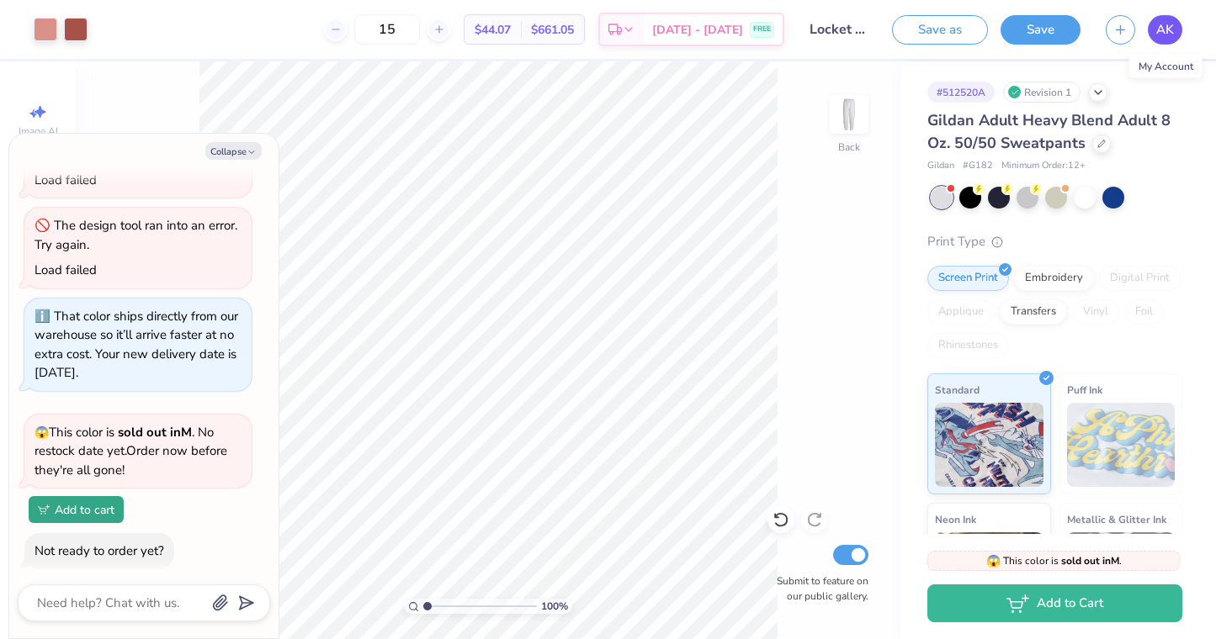
click at [1158, 31] on span "AK" at bounding box center [1165, 29] width 18 height 19
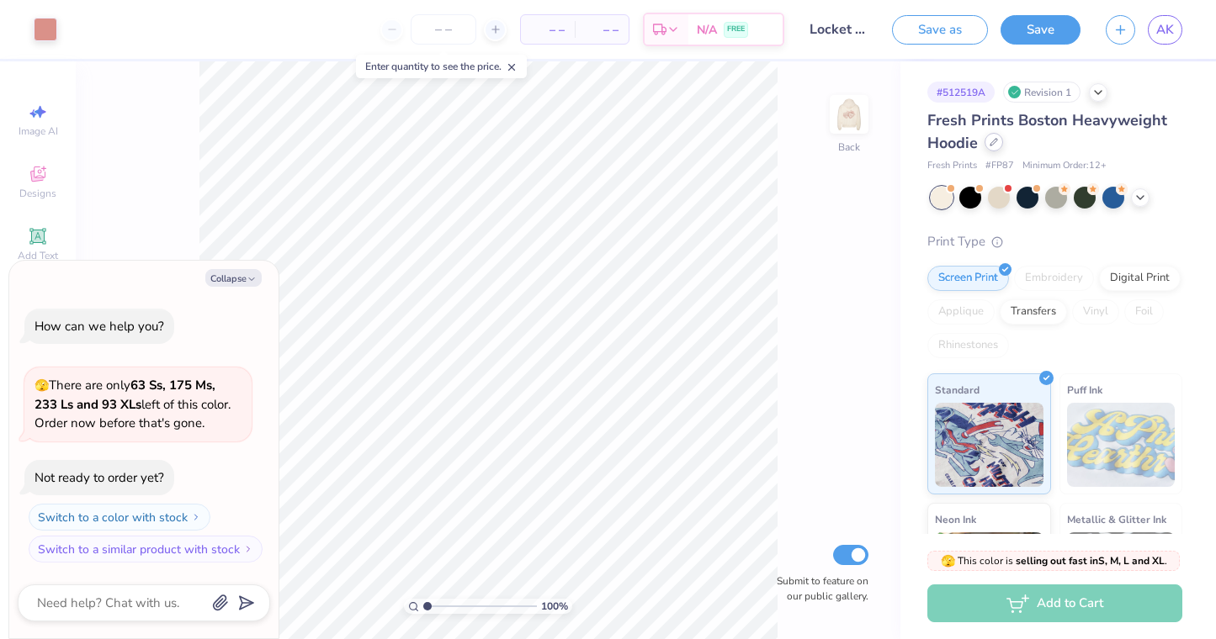
click at [1000, 139] on div at bounding box center [993, 142] width 19 height 19
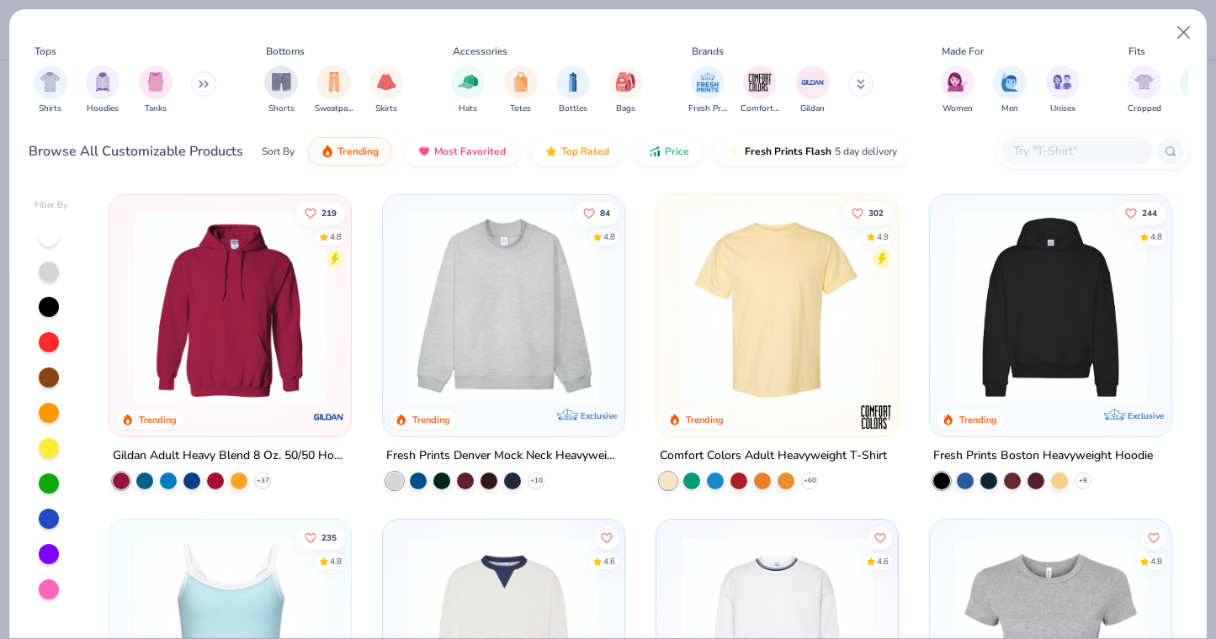
click at [220, 347] on img at bounding box center [230, 307] width 208 height 191
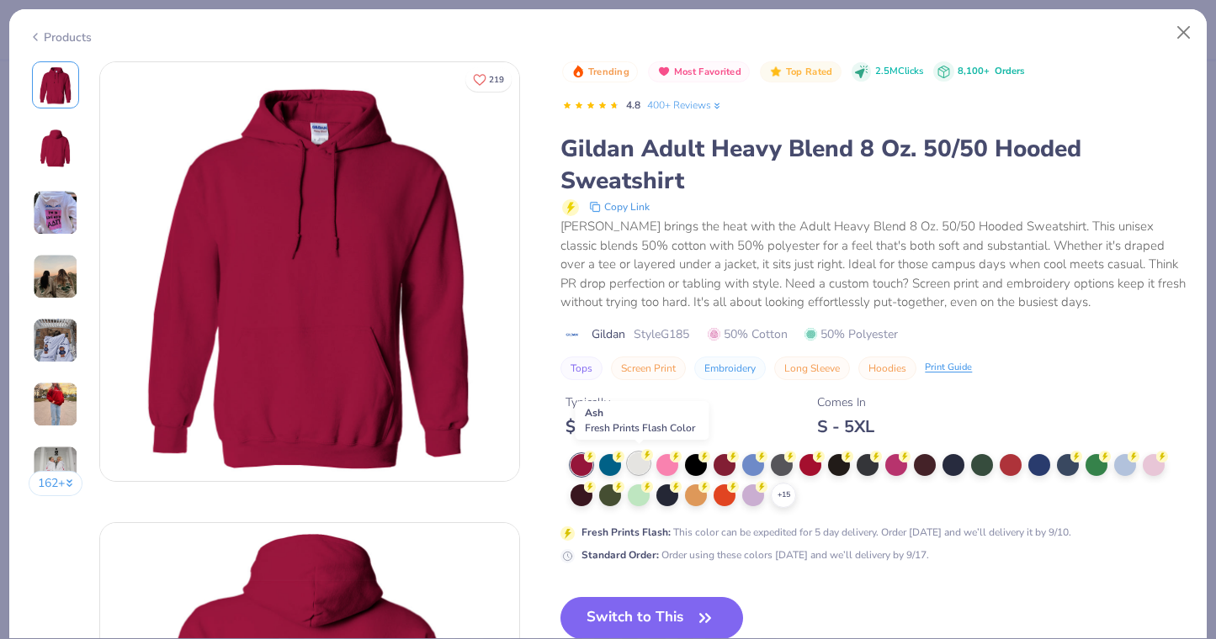
click at [637, 462] on div at bounding box center [639, 464] width 22 height 22
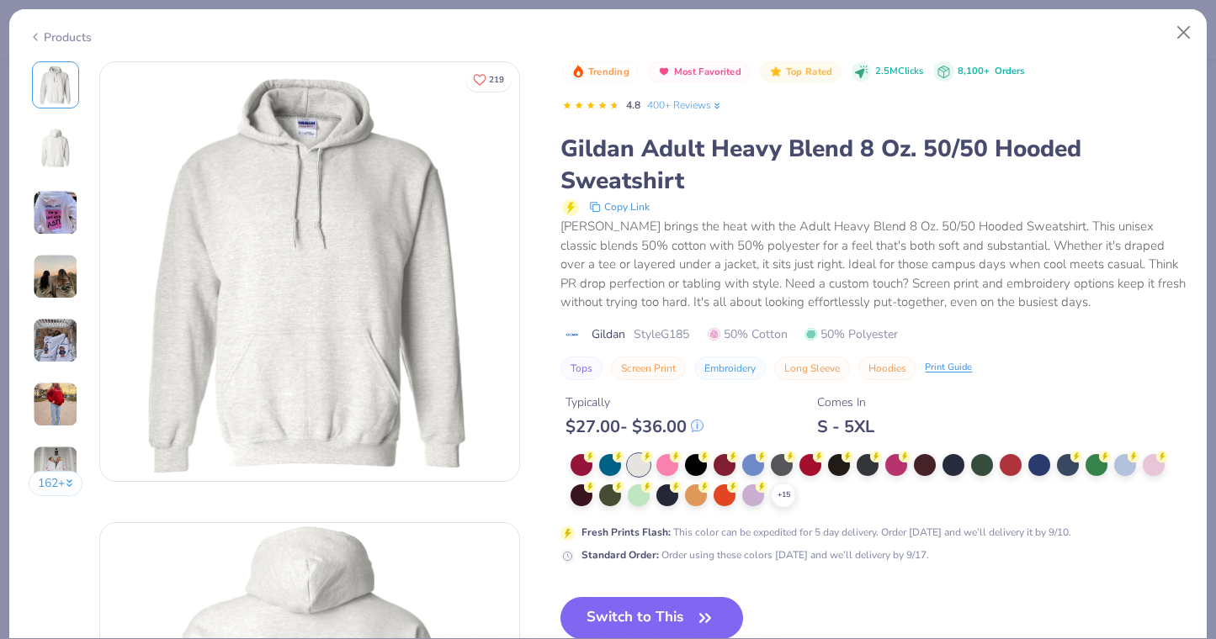
scroll to position [41, 0]
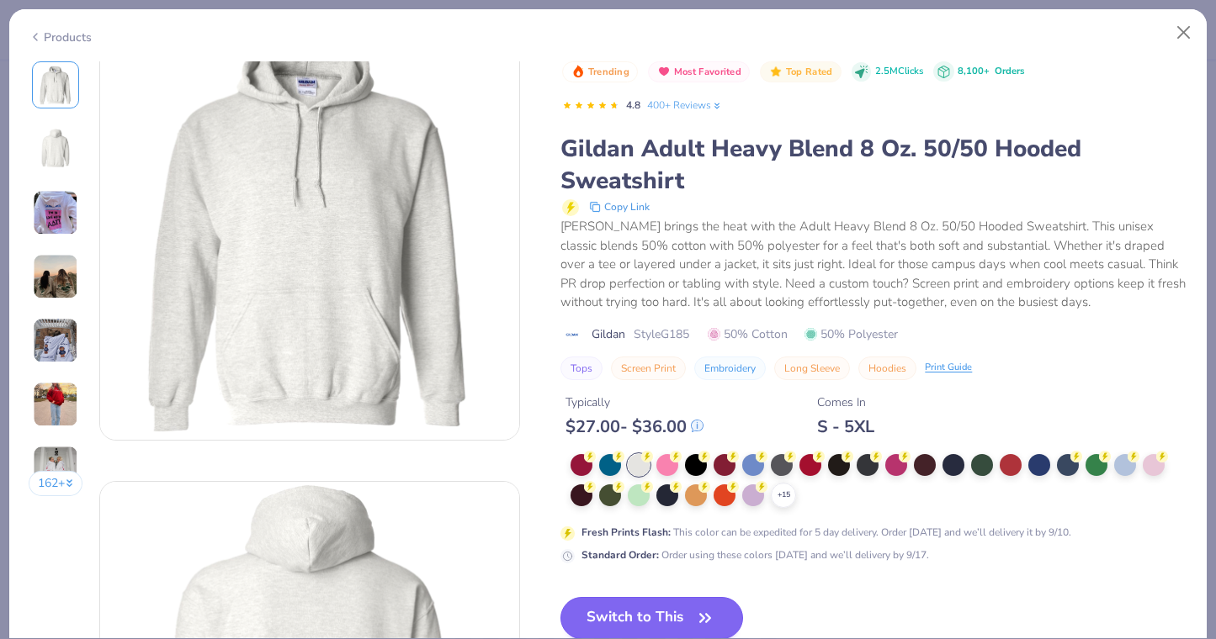
click at [665, 615] on button "Switch to This" at bounding box center [651, 618] width 183 height 42
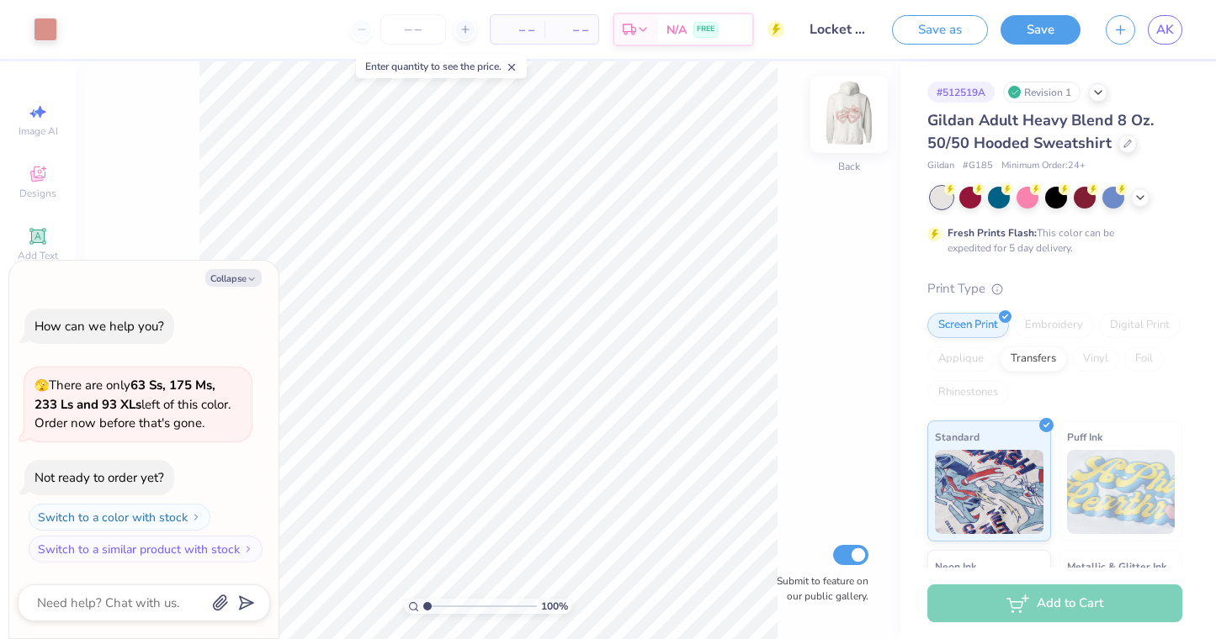
click at [841, 104] on img at bounding box center [848, 114] width 67 height 67
click at [787, 524] on icon at bounding box center [780, 520] width 17 height 17
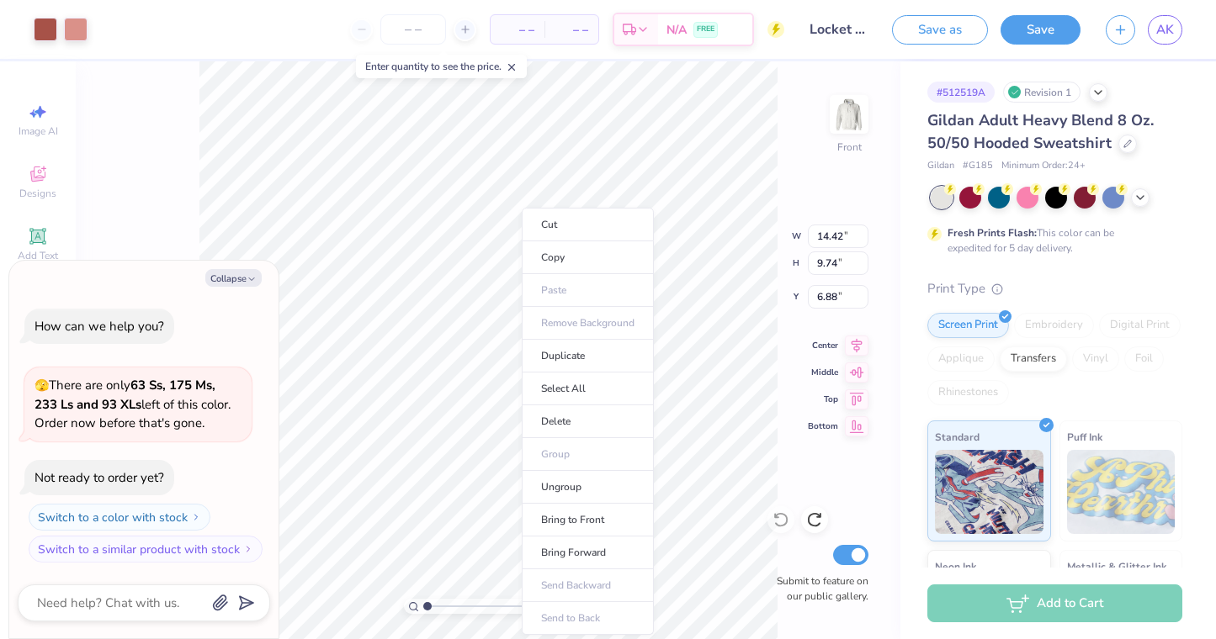
type textarea "x"
type input "9.03"
type input "2.99"
type input "11.49"
click at [529, 386] on li "Select All" at bounding box center [577, 389] width 132 height 33
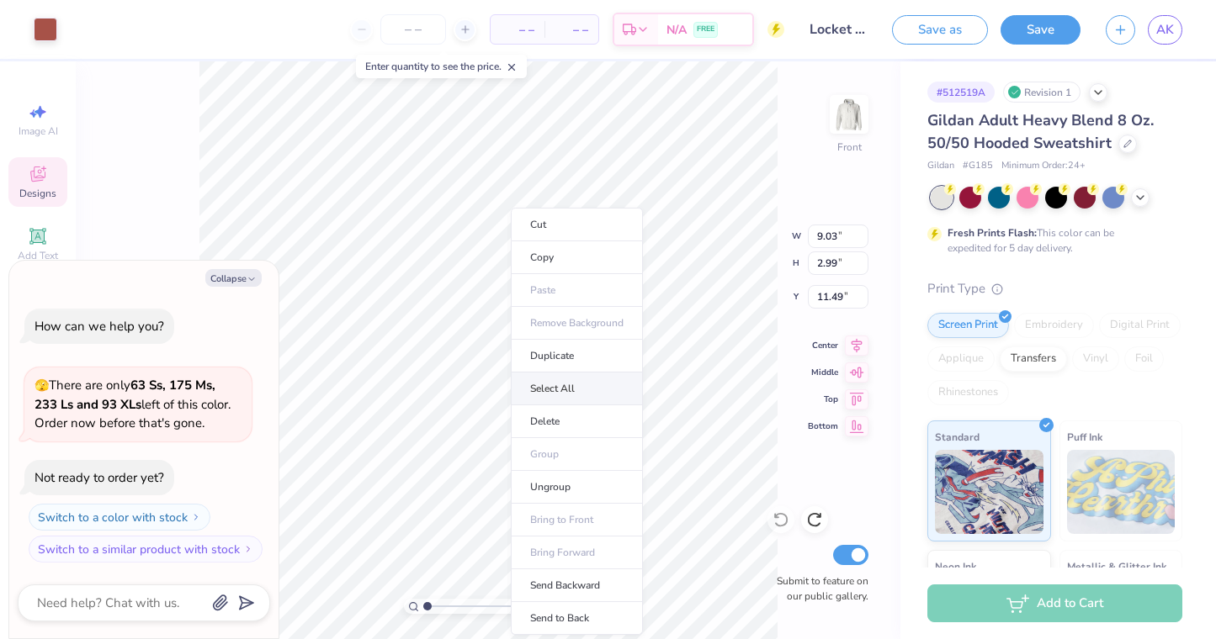
type textarea "x"
type input "14.42"
type input "9.74"
type input "6.88"
click at [535, 445] on li "Group" at bounding box center [567, 454] width 132 height 33
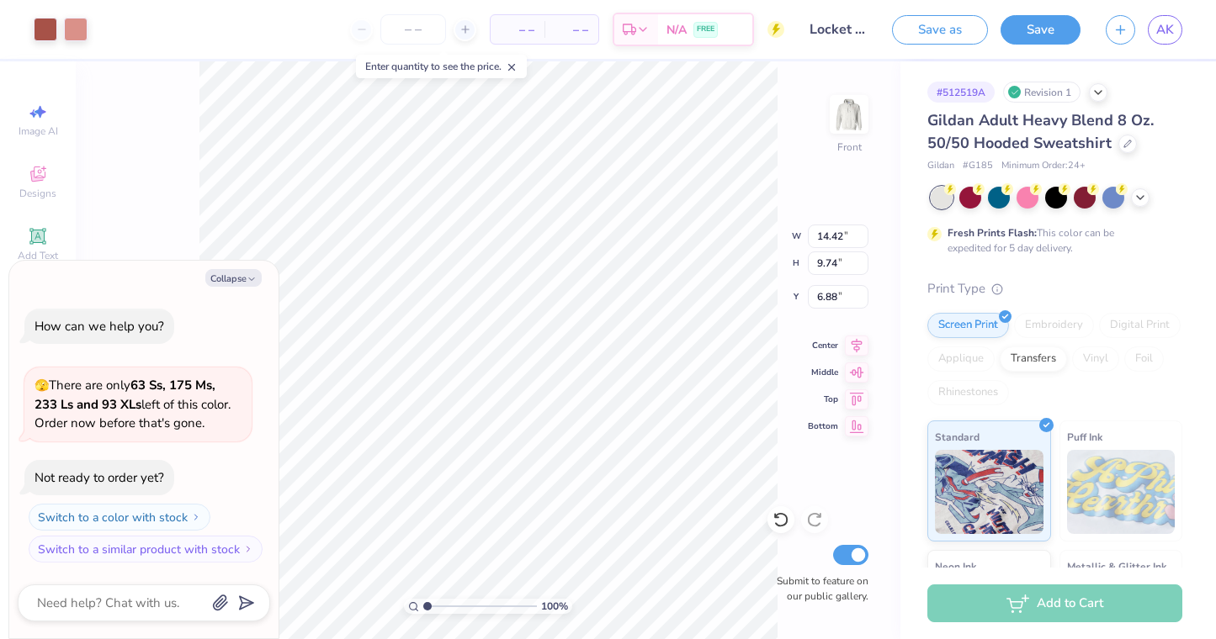
type textarea "x"
type input "6.00"
click at [847, 109] on img at bounding box center [848, 114] width 67 height 67
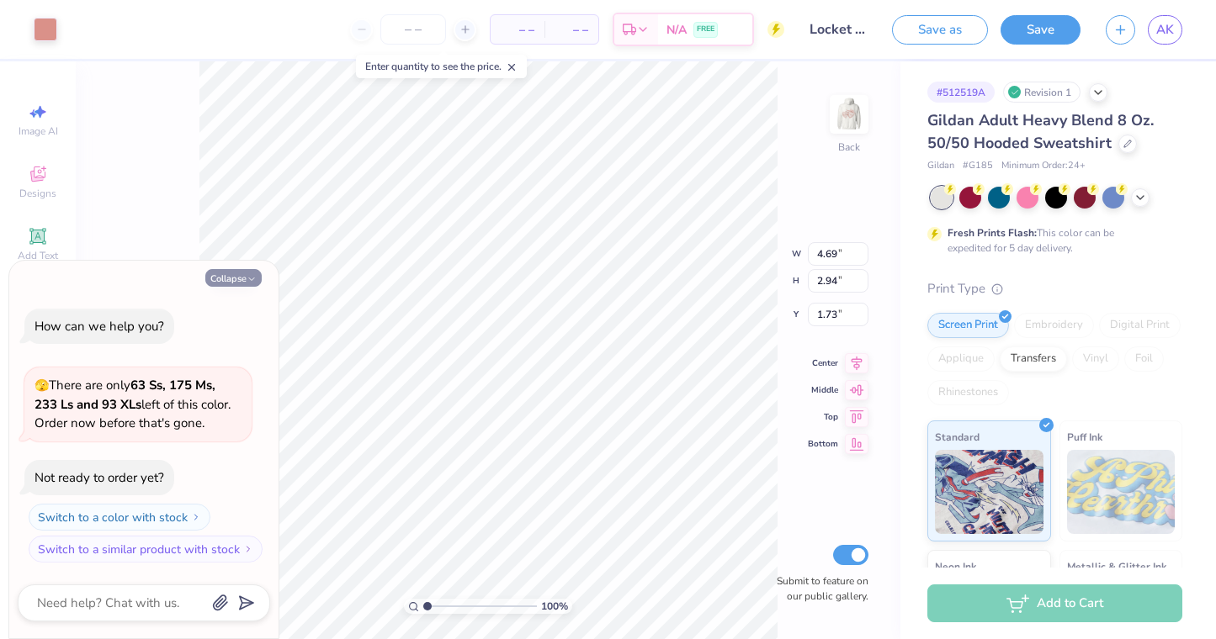
click at [236, 278] on button "Collapse" at bounding box center [233, 278] width 56 height 18
type textarea "x"
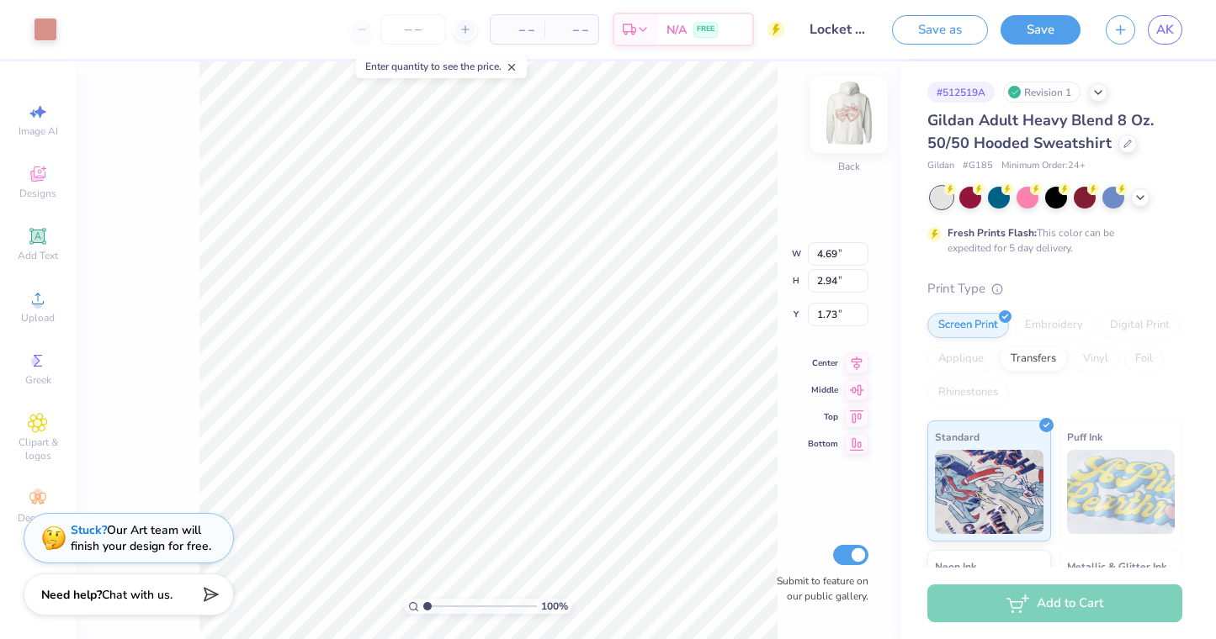
click at [851, 124] on img at bounding box center [848, 114] width 67 height 67
click at [856, 130] on img at bounding box center [848, 114] width 67 height 67
click at [37, 371] on div "Greek" at bounding box center [37, 369] width 59 height 50
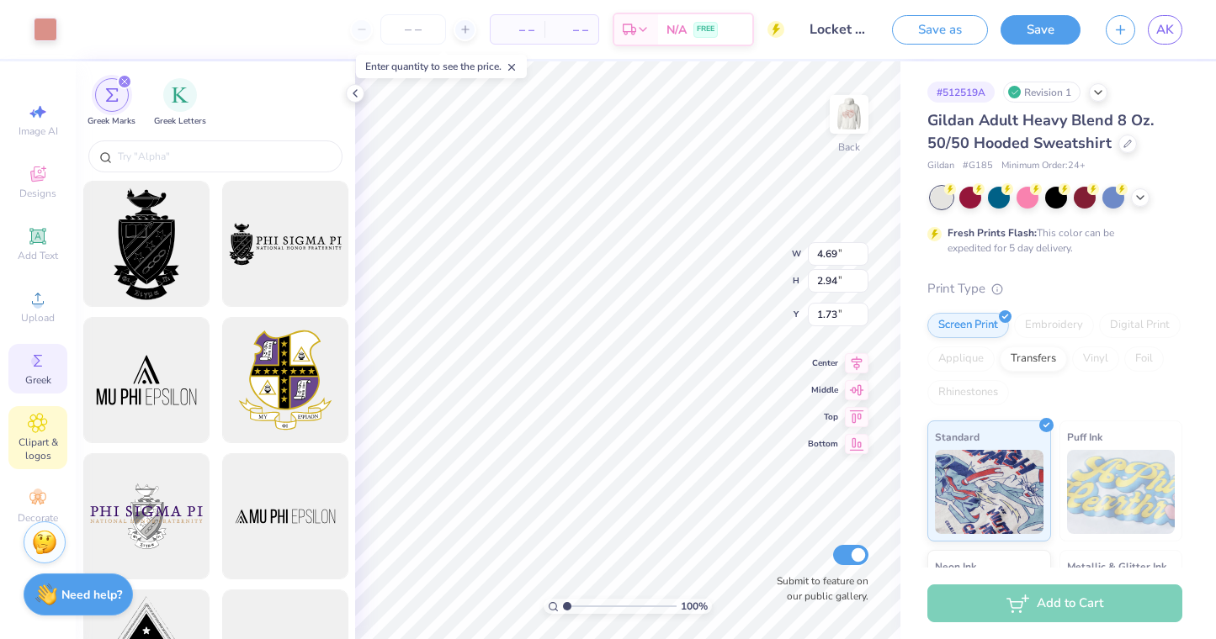
click at [43, 418] on icon at bounding box center [37, 423] width 19 height 20
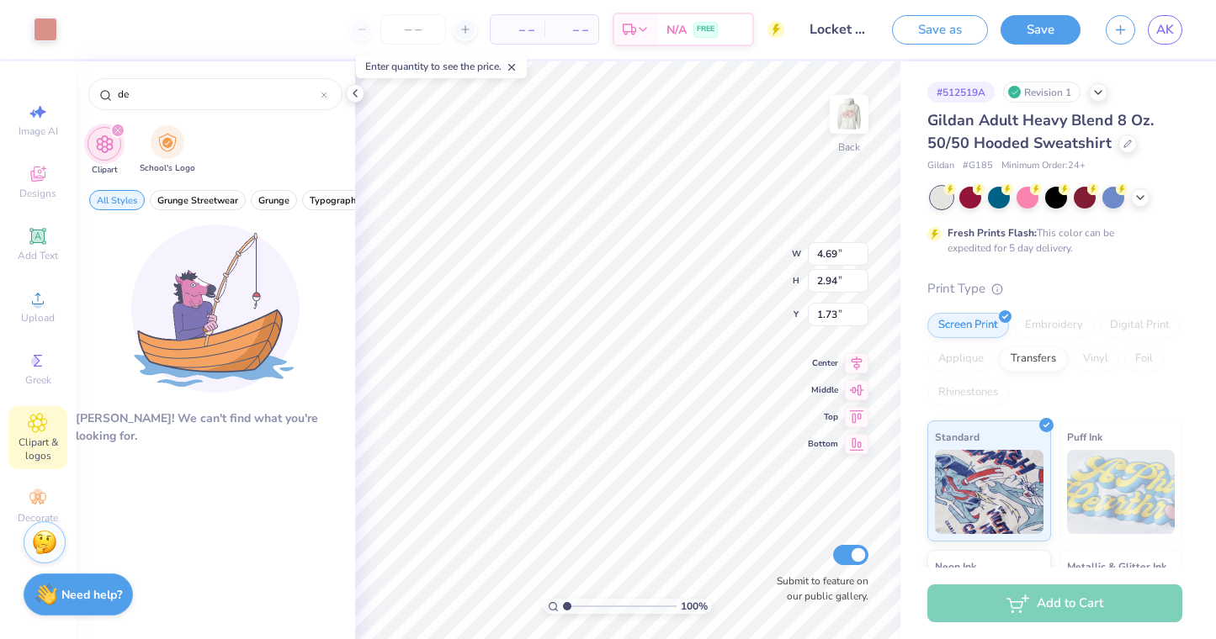
type input "d"
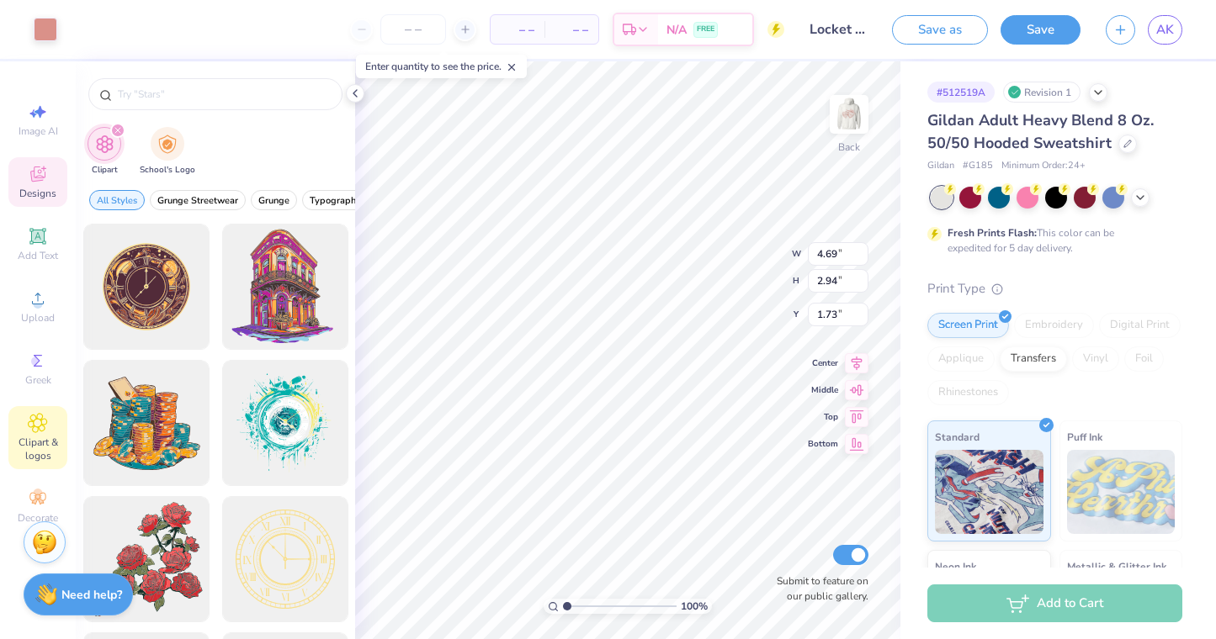
click at [23, 182] on div "Designs" at bounding box center [37, 182] width 59 height 50
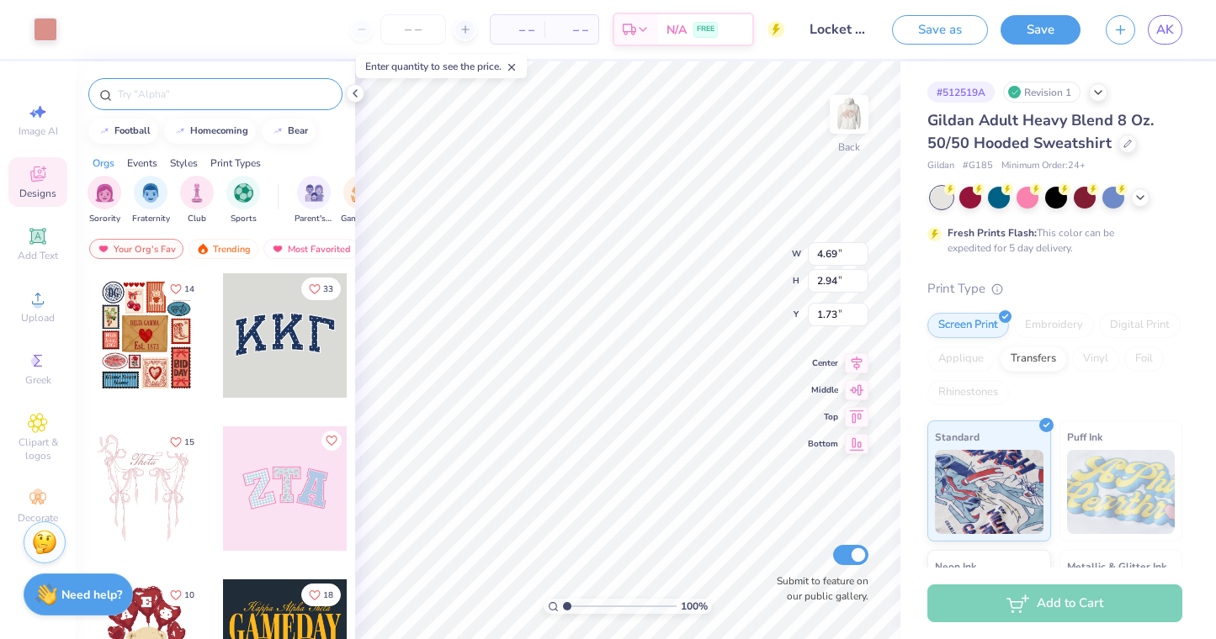
click at [183, 99] on input "text" at bounding box center [223, 94] width 215 height 17
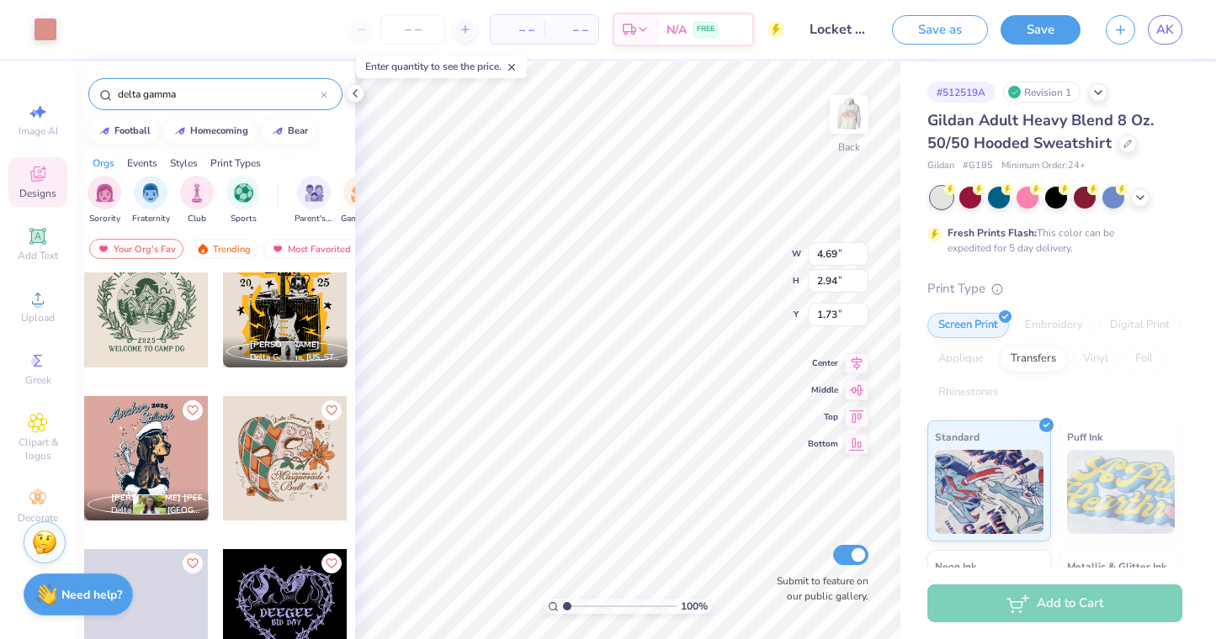
scroll to position [2329, 0]
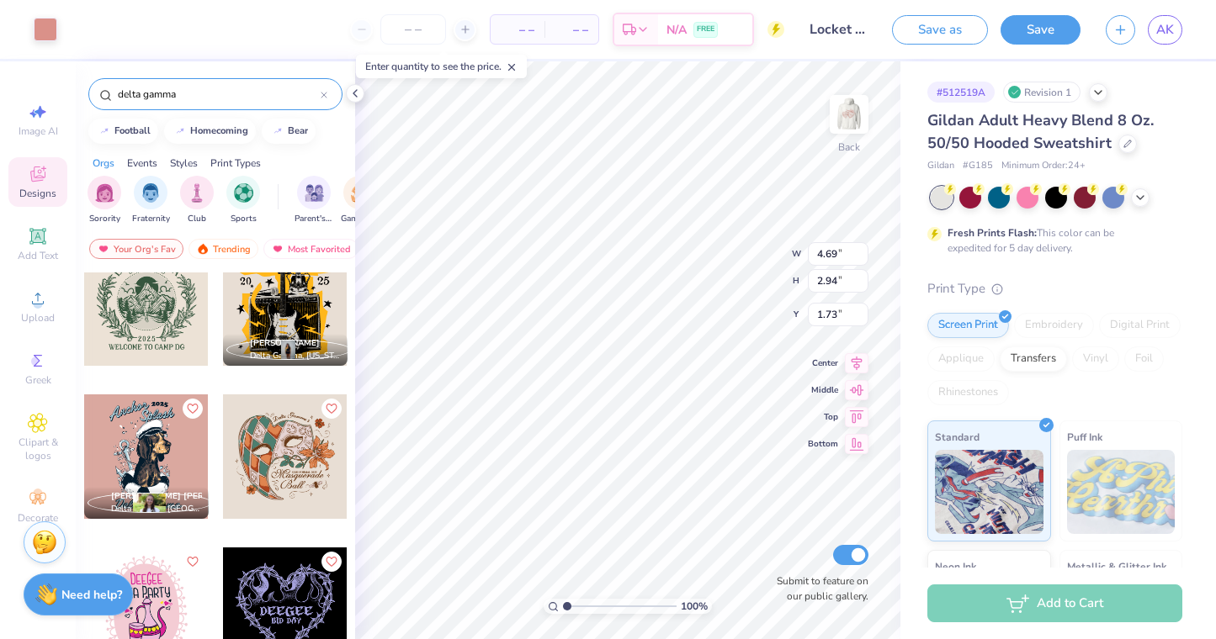
type input "delta gamma"
type input "1.53"
drag, startPoint x: 564, startPoint y: 608, endPoint x: 579, endPoint y: 607, distance: 15.2
click at [579, 607] on input "range" at bounding box center [620, 606] width 114 height 15
click at [350, 96] on icon at bounding box center [354, 93] width 13 height 13
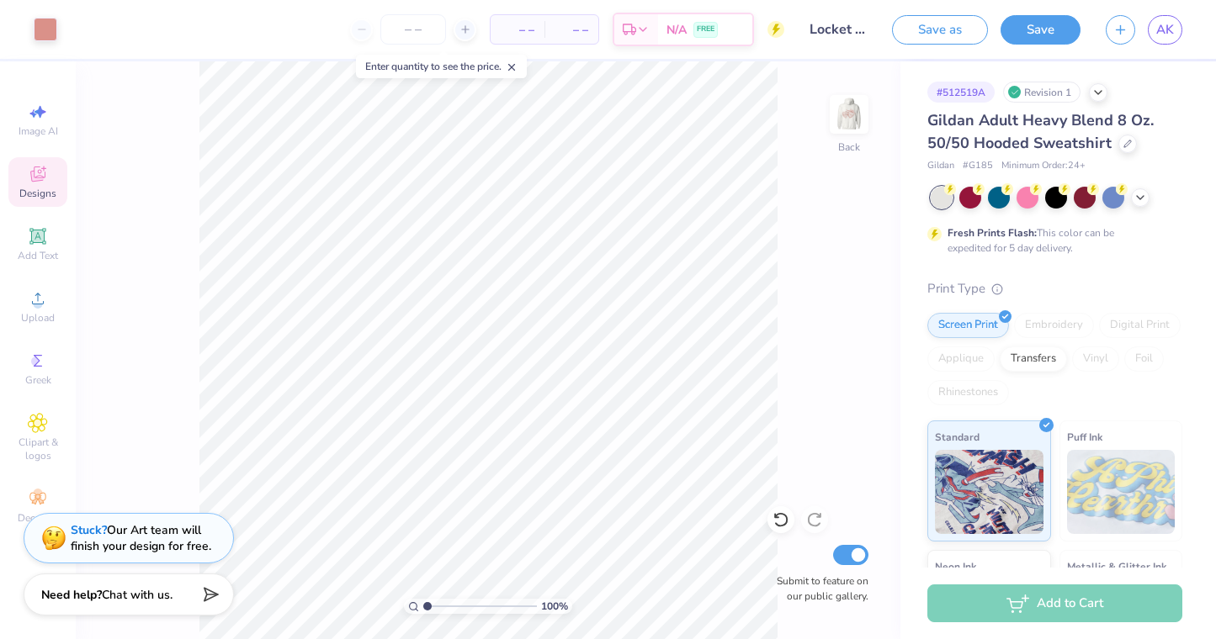
drag, startPoint x: 441, startPoint y: 607, endPoint x: 425, endPoint y: 607, distance: 16.0
type input "1"
click at [425, 607] on input "range" at bounding box center [480, 606] width 114 height 15
click at [162, 589] on span "Chat with us." at bounding box center [137, 593] width 71 height 16
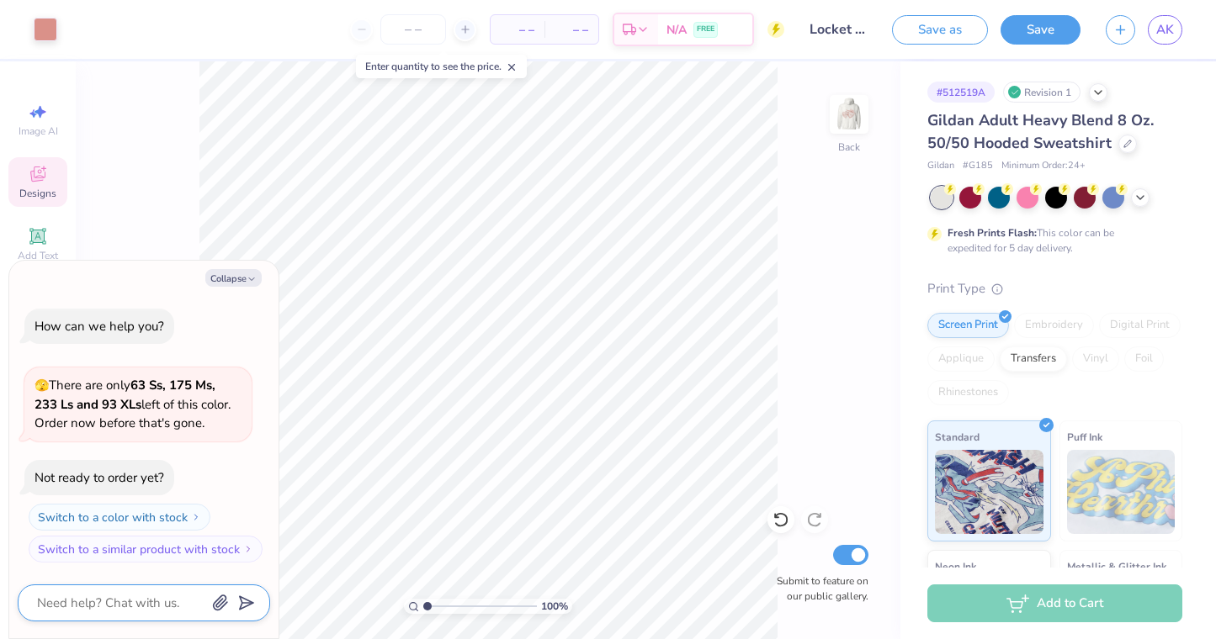
click at [144, 613] on textarea at bounding box center [120, 603] width 171 height 22
type textarea "x"
type textarea "c"
type textarea "x"
type textarea "ca"
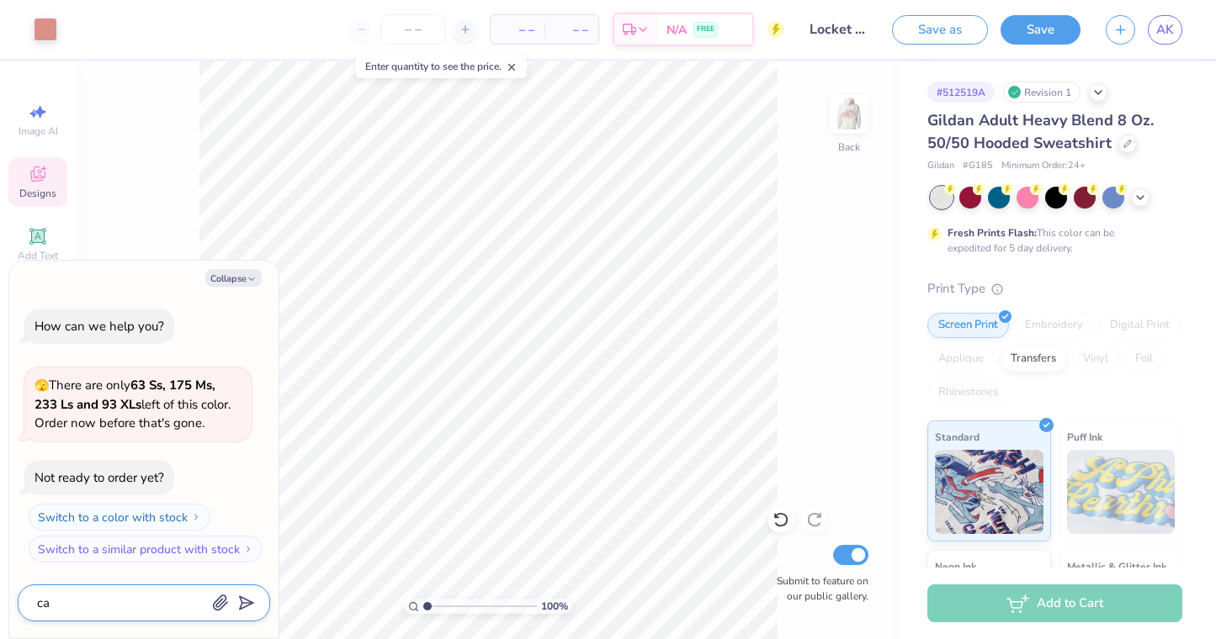
type textarea "x"
type textarea "can"
type textarea "x"
type textarea "can"
type textarea "x"
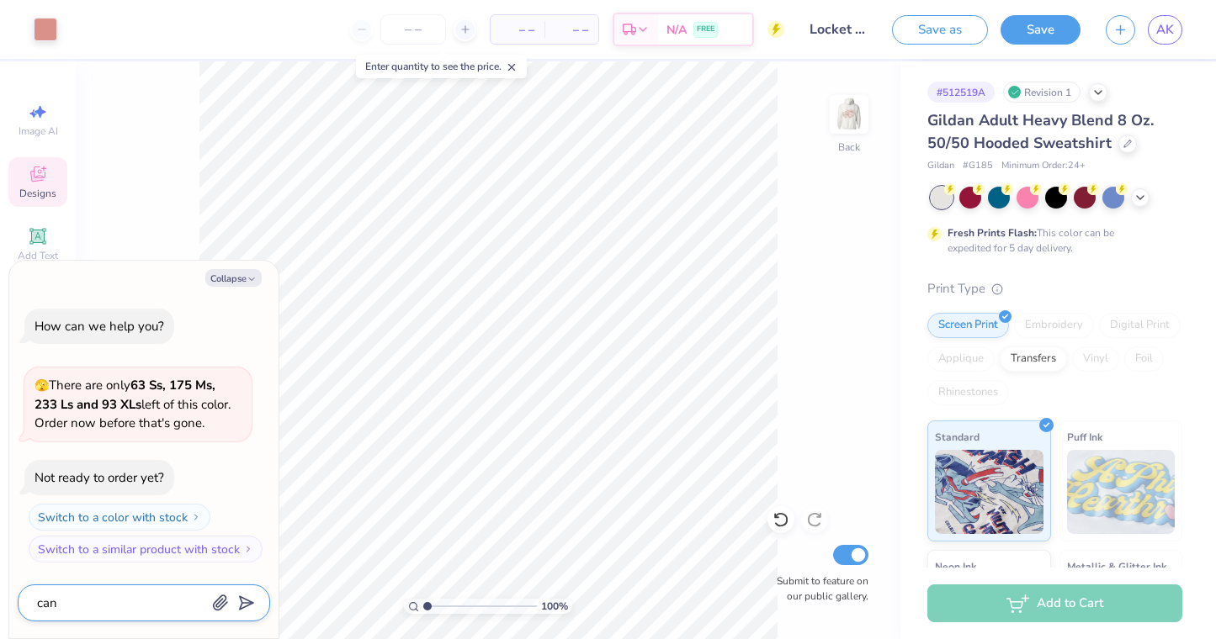
type textarea "can y"
type textarea "x"
type textarea "can yo"
type textarea "x"
type textarea "can you"
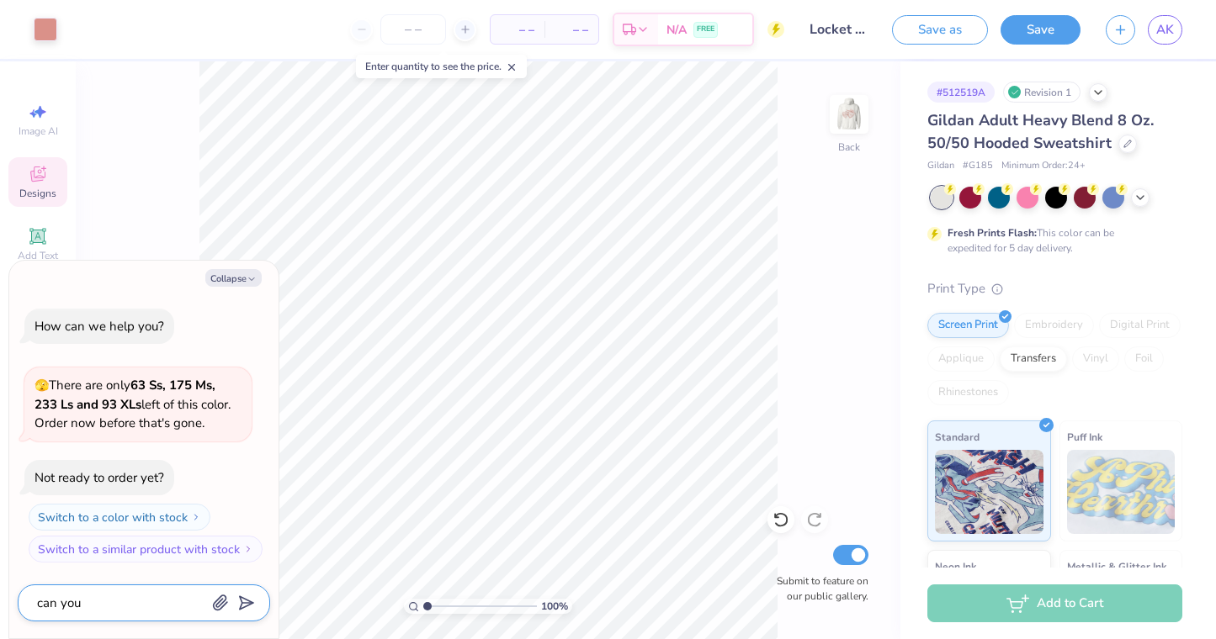
type textarea "x"
type textarea "can you"
type textarea "x"
type textarea "can you h"
type textarea "x"
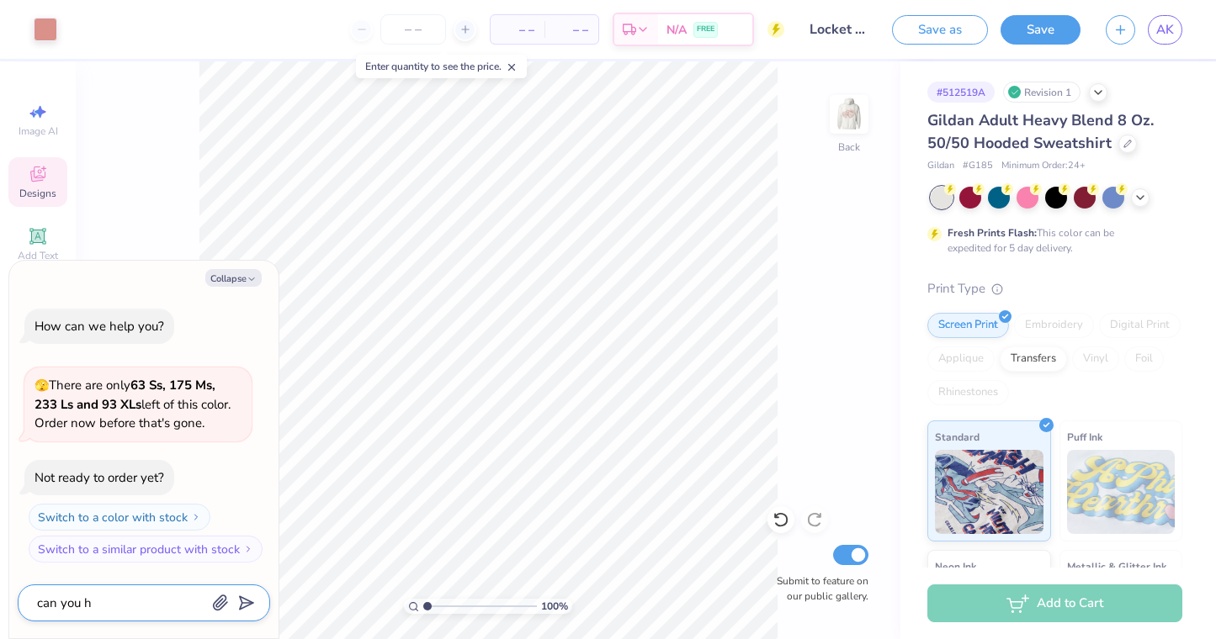
type textarea "can you he"
type textarea "x"
type textarea "can you hel"
type textarea "x"
type textarea "can you help"
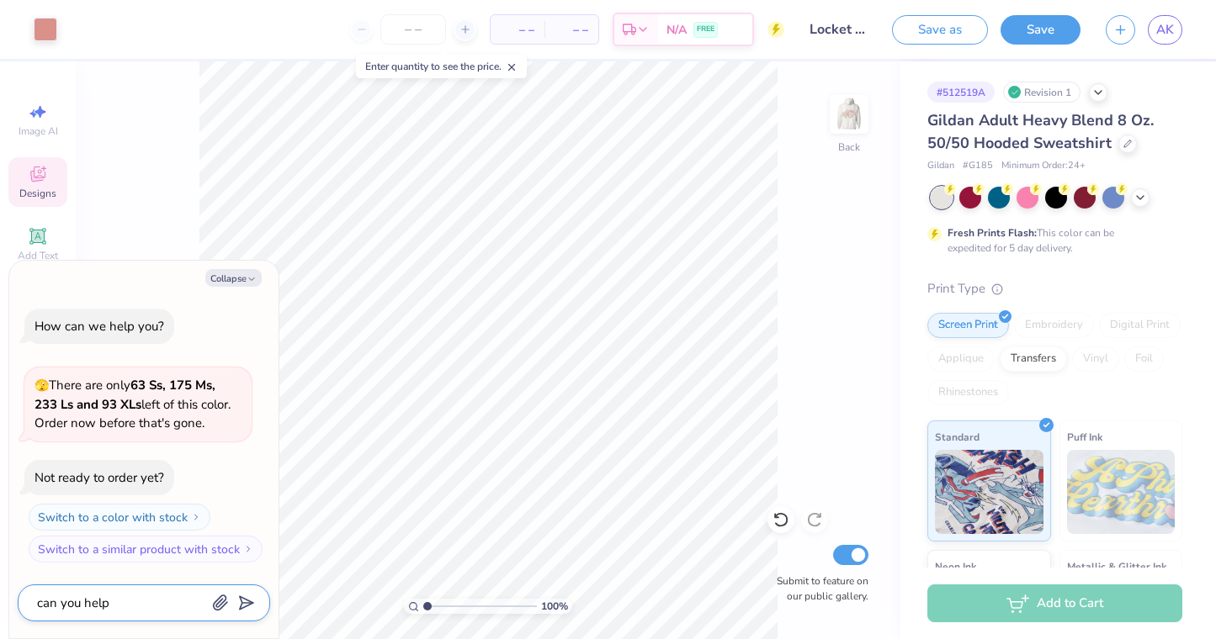
type textarea "x"
type textarea "can you help"
type textarea "x"
type textarea "can you help w"
type textarea "x"
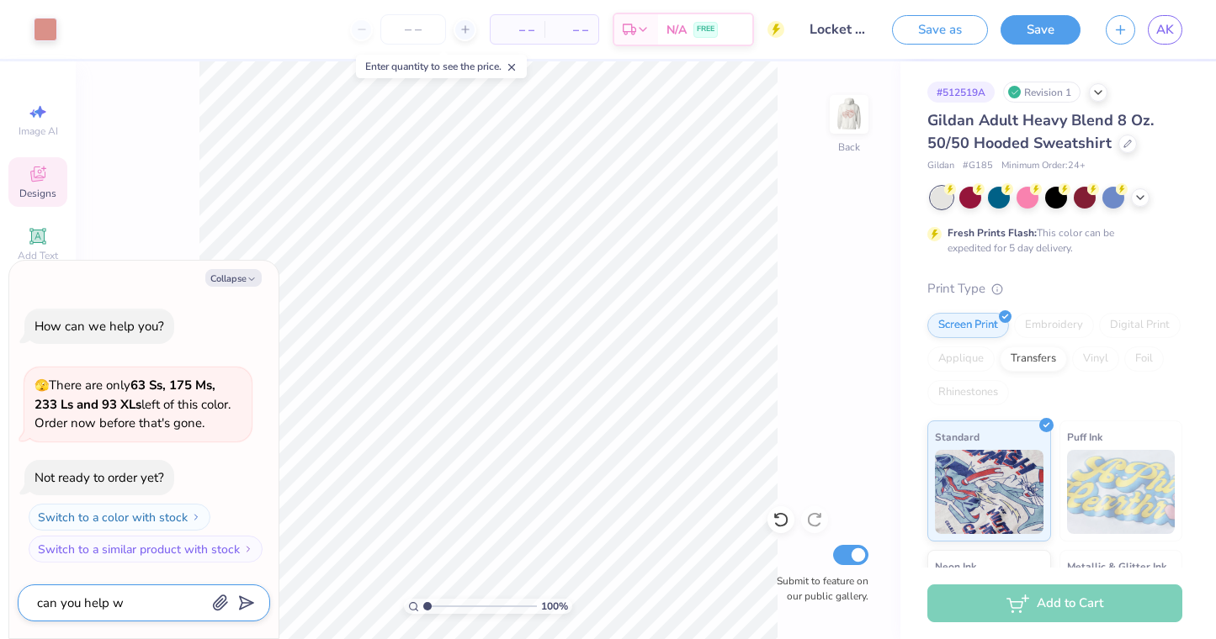
type textarea "can you help wi"
type textarea "x"
type textarea "can you help wit"
type textarea "x"
type textarea "can you help with"
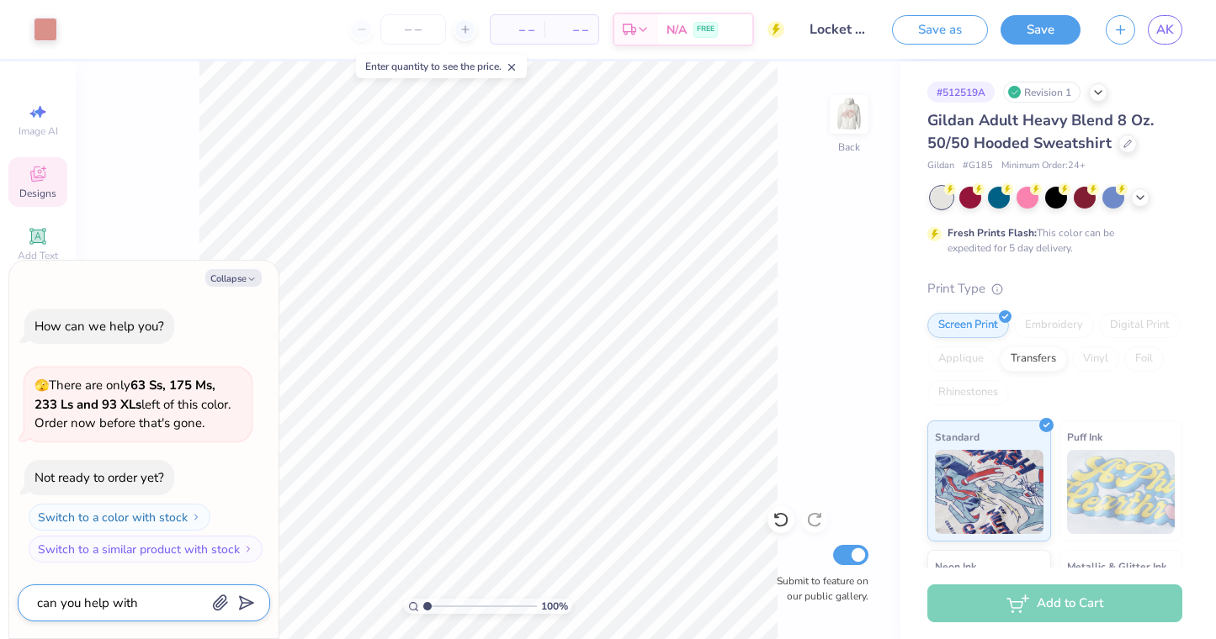
type textarea "x"
type textarea "can you help with"
type textarea "x"
type textarea "can you help with a"
type textarea "x"
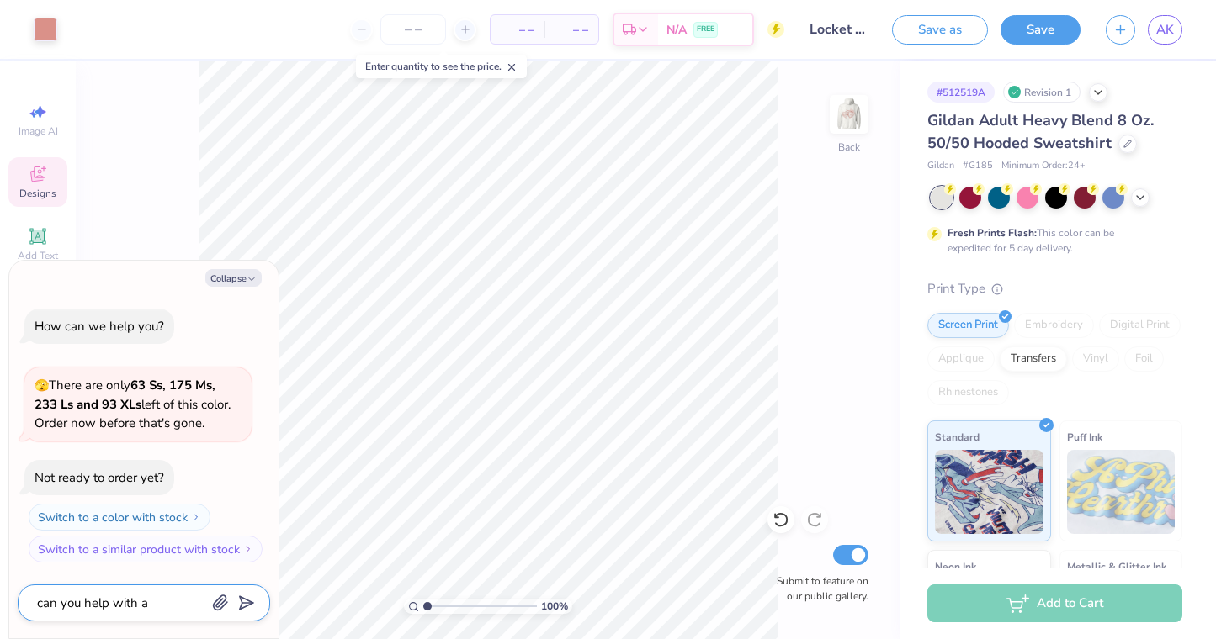
type textarea "can you help with a"
type textarea "x"
type textarea "can you help with a d"
type textarea "x"
type textarea "can you help with a de"
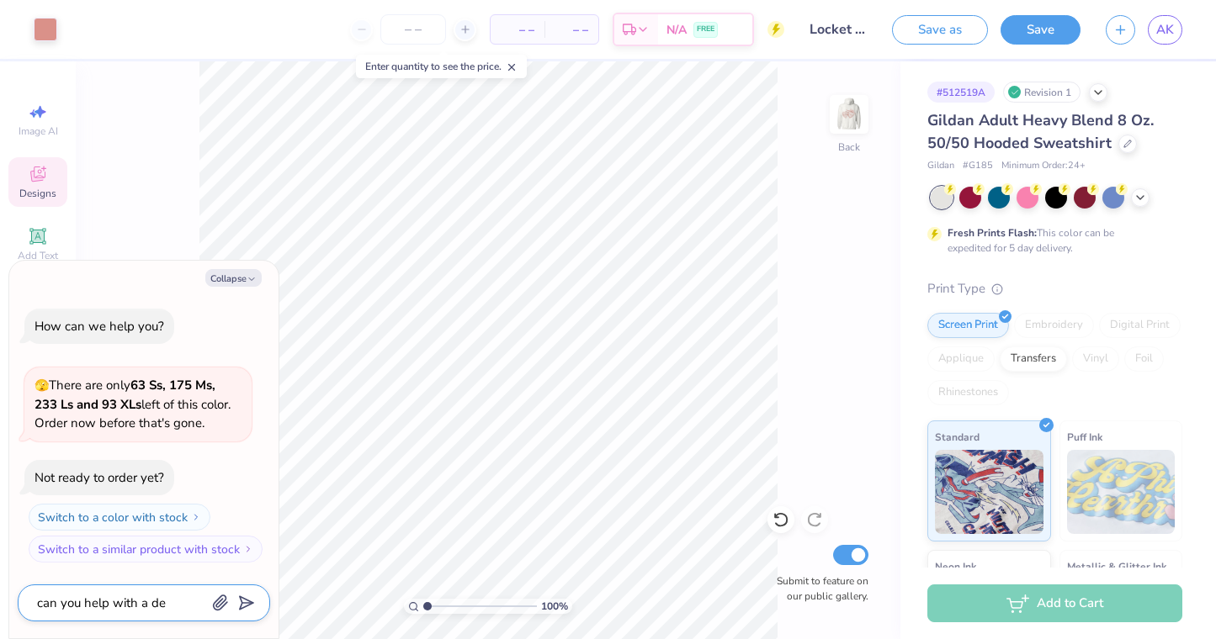
type textarea "x"
type textarea "can you help with a des"
type textarea "x"
type textarea "can you help with a desi"
type textarea "x"
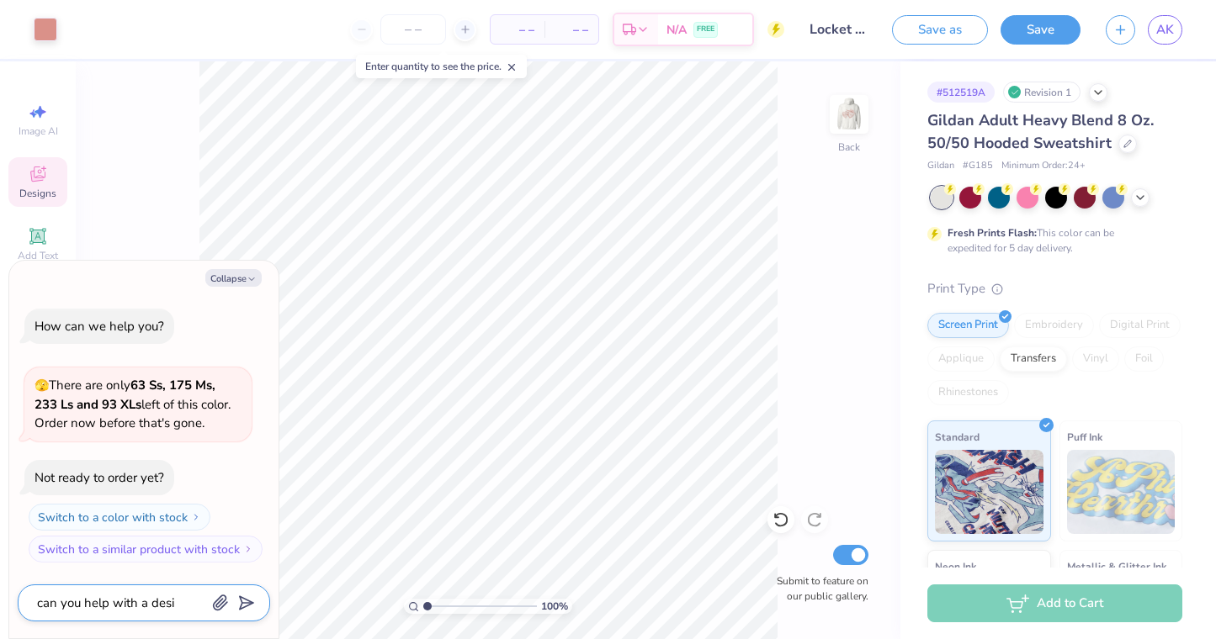
type textarea "can you help with a desig"
type textarea "x"
type textarea "can you help with a design"
type textarea "x"
type textarea "can you help with a design"
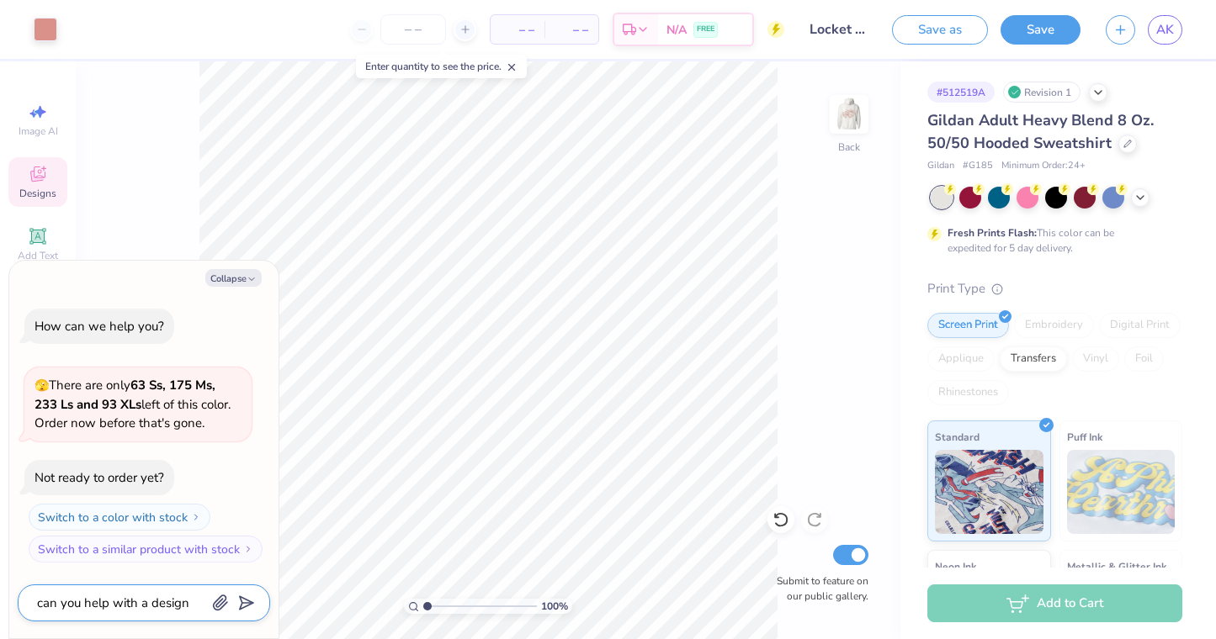
type textarea "x"
type textarea "can you help with a design f"
type textarea "x"
type textarea "can you help with a design fo"
type textarea "x"
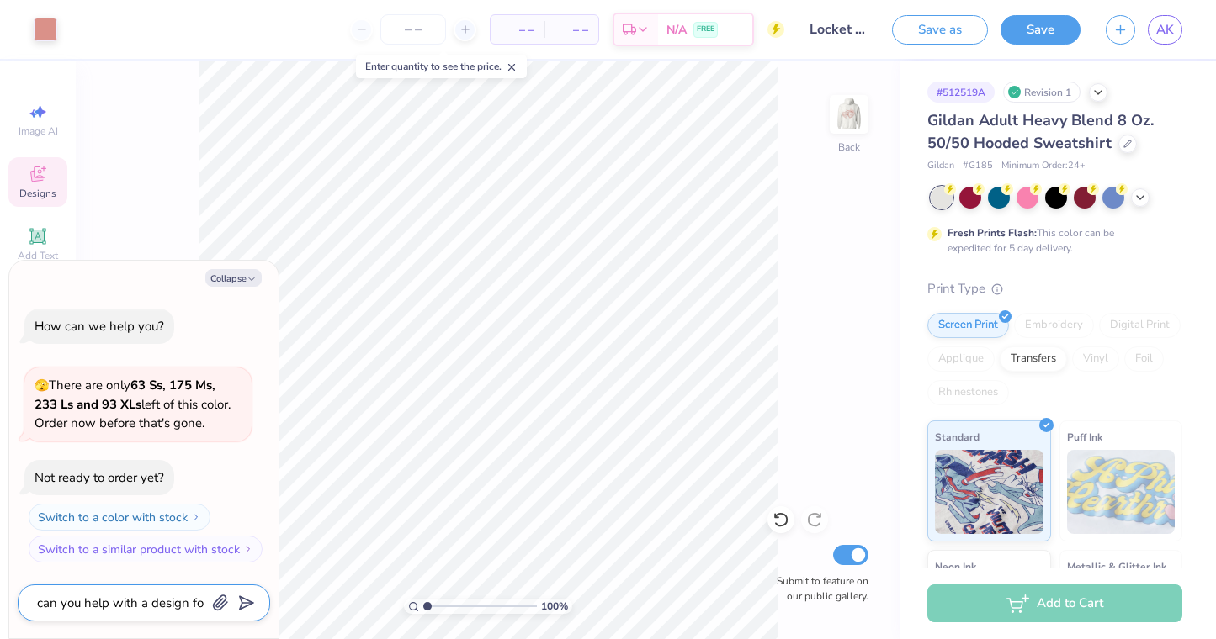
type textarea "can you help with a design for"
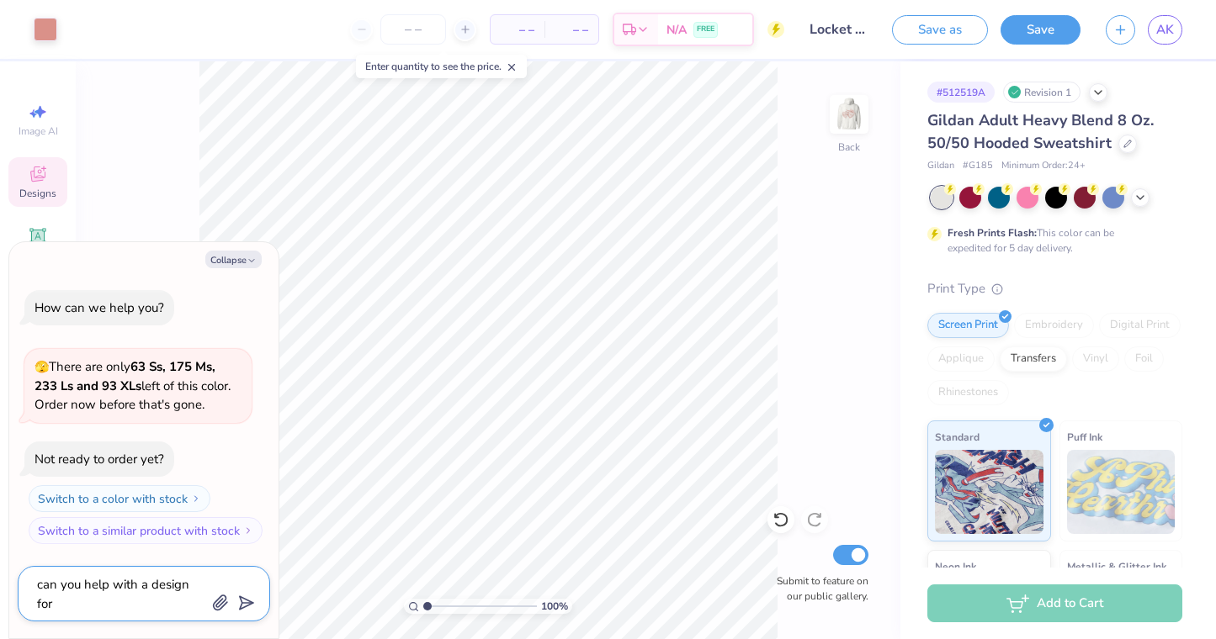
type textarea "x"
type textarea "can you help with a design for"
type textarea "x"
type textarea "can you help with a design for t"
type textarea "x"
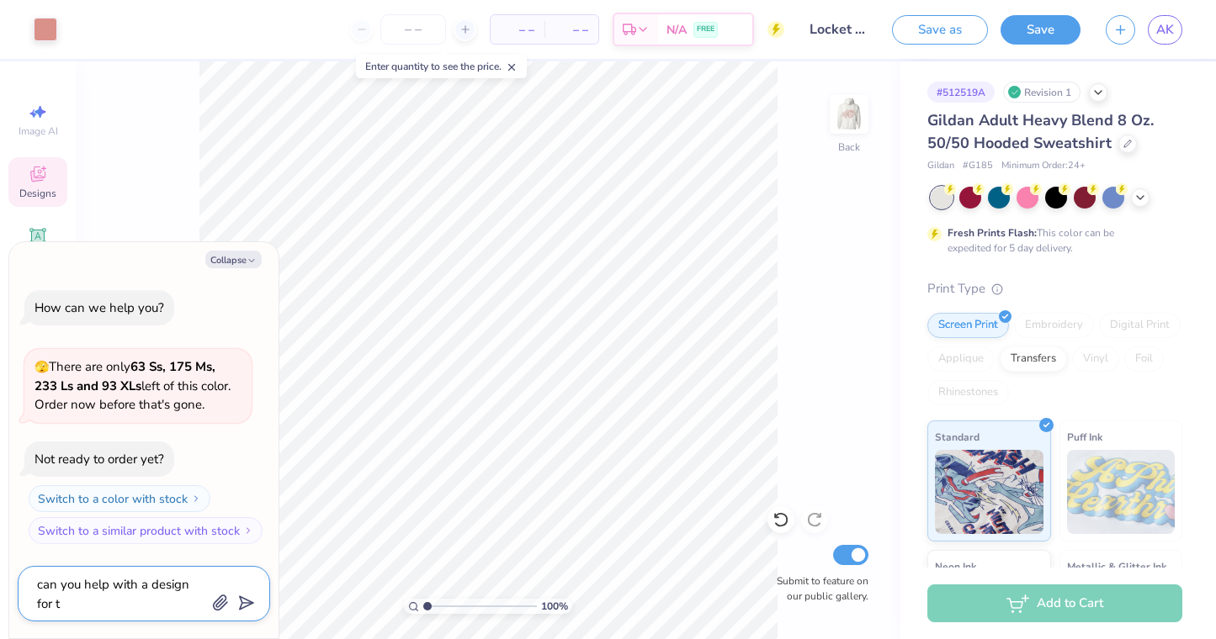
type textarea "can you help with a design for th"
type textarea "x"
type textarea "can you help with a design for the"
type textarea "x"
type textarea "can you help with a design for the"
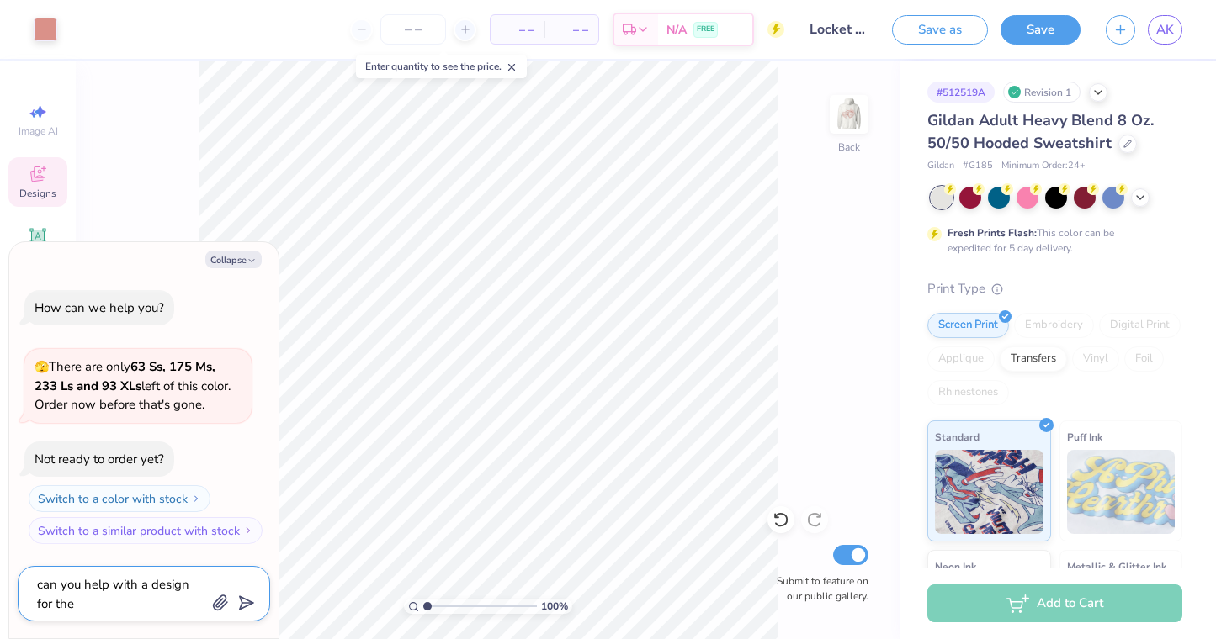
type textarea "x"
type textarea "can you help with a design for the f"
type textarea "x"
type textarea "can you help with a design for the ft"
type textarea "x"
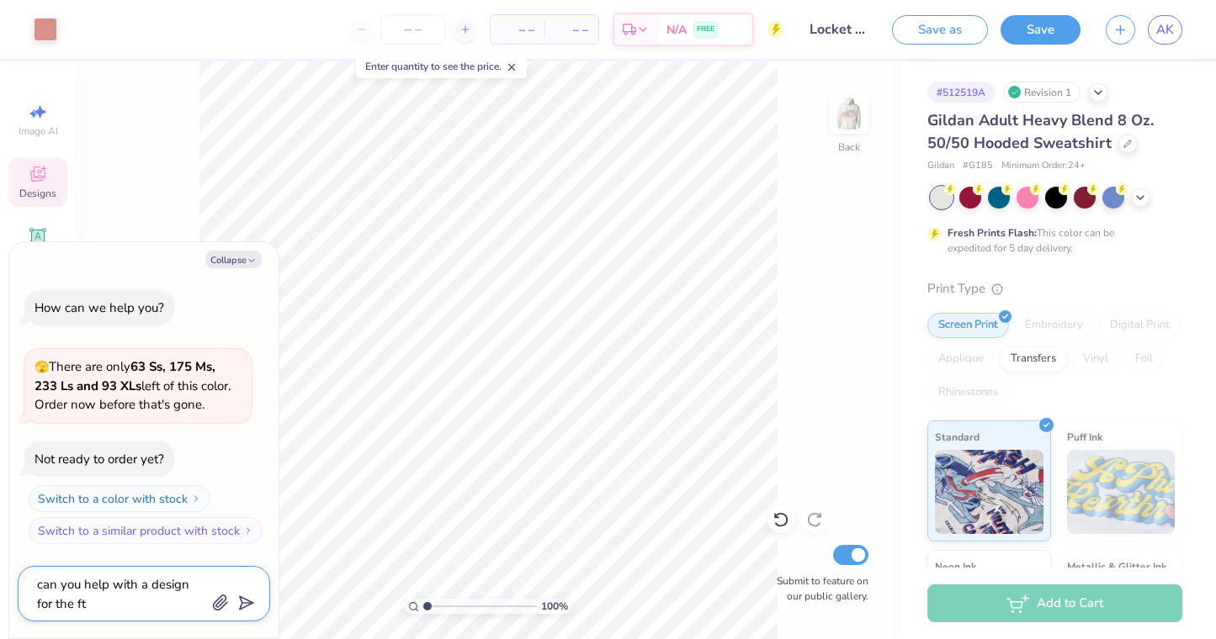
type textarea "can you help with a design for the fto"
type textarea "x"
type textarea "can you help with a design for the ft"
type textarea "x"
type textarea "can you help with a design for the f"
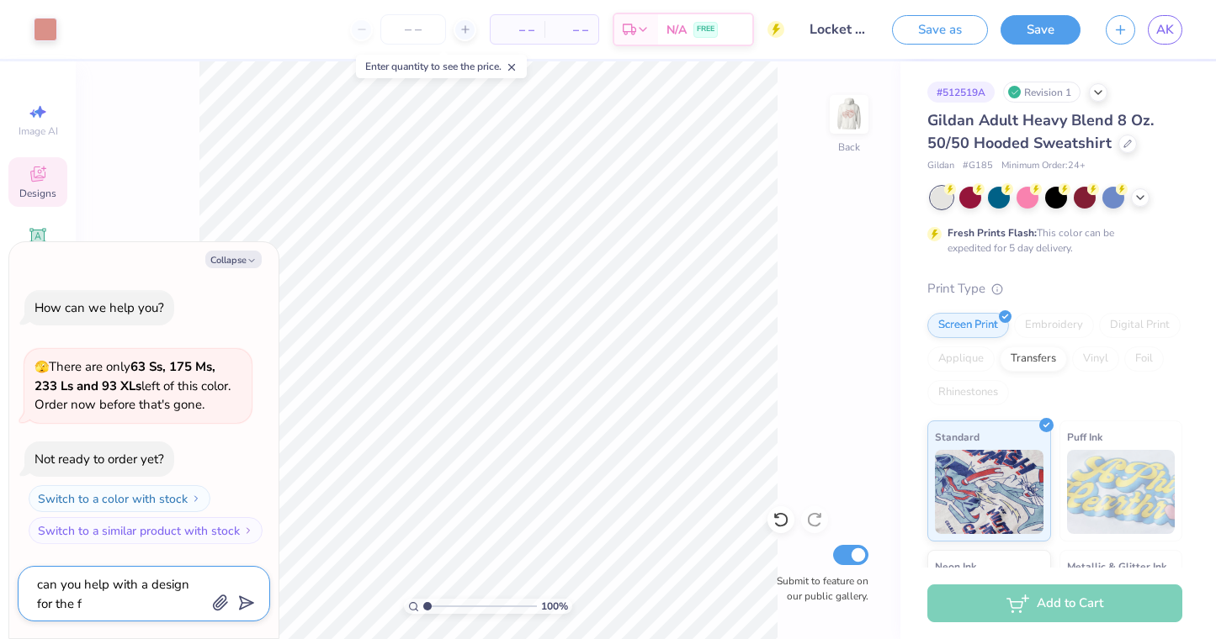
type textarea "x"
type textarea "can you help with a design for the fr"
type textarea "x"
type textarea "can you help with a design for the fro"
type textarea "x"
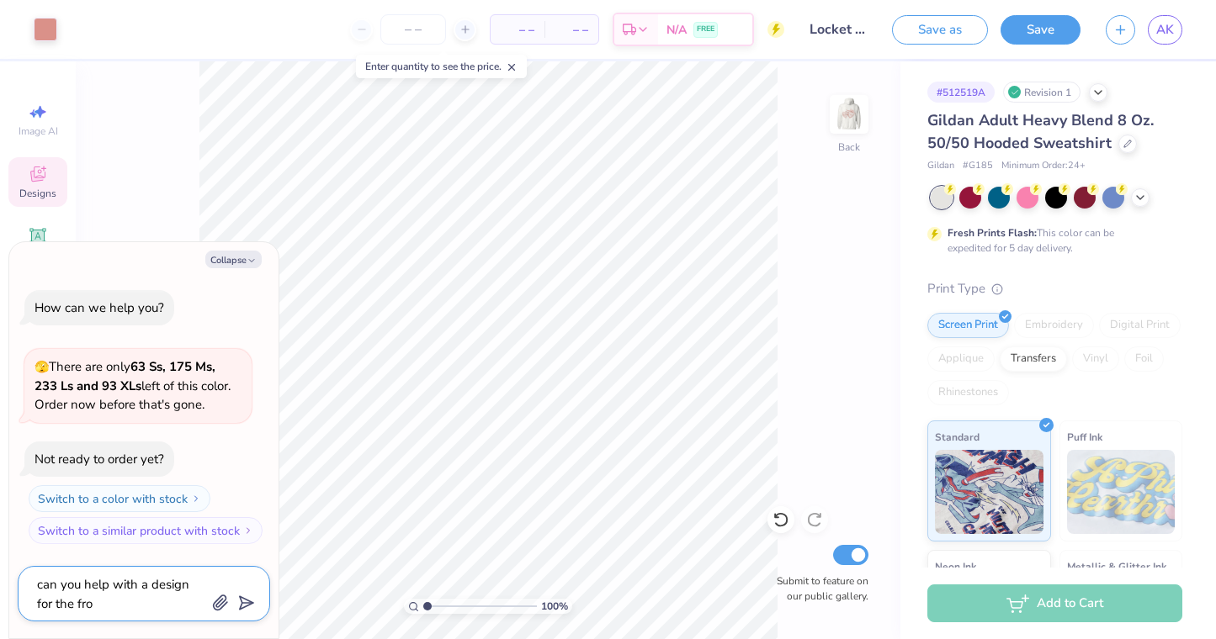
type textarea "can you help with a design for the fron"
type textarea "x"
type textarea "can you help with a design for the front"
type textarea "x"
type textarea "can you help with a design for the front"
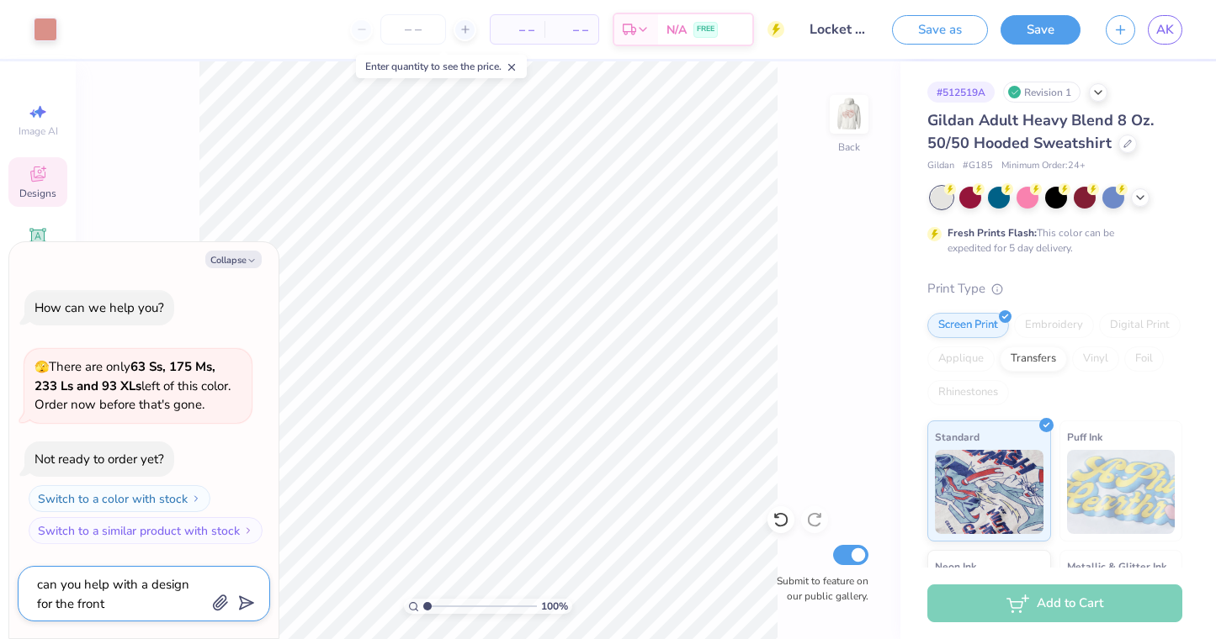
type textarea "x"
type textarea "can you help with a design for the front f"
type textarea "x"
type textarea "can you help with a design for the front"
type textarea "x"
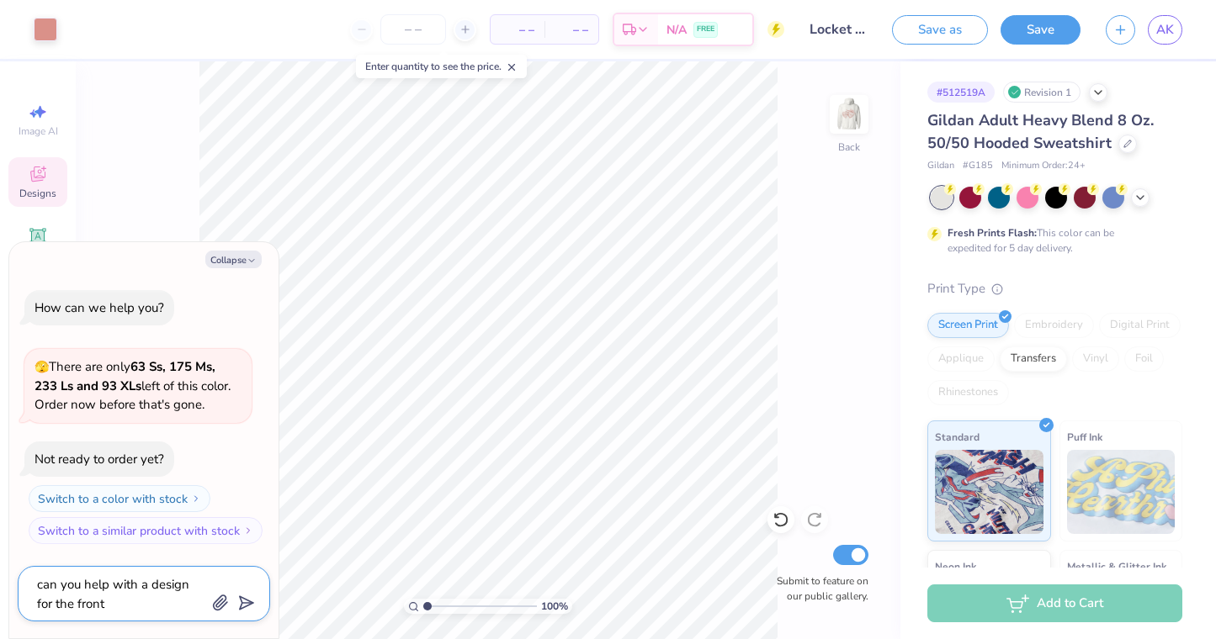
type textarea "can you help with a design for the front o"
type textarea "x"
type textarea "can you help with a design for the front of"
type textarea "x"
type textarea "can you help with a design for the front of"
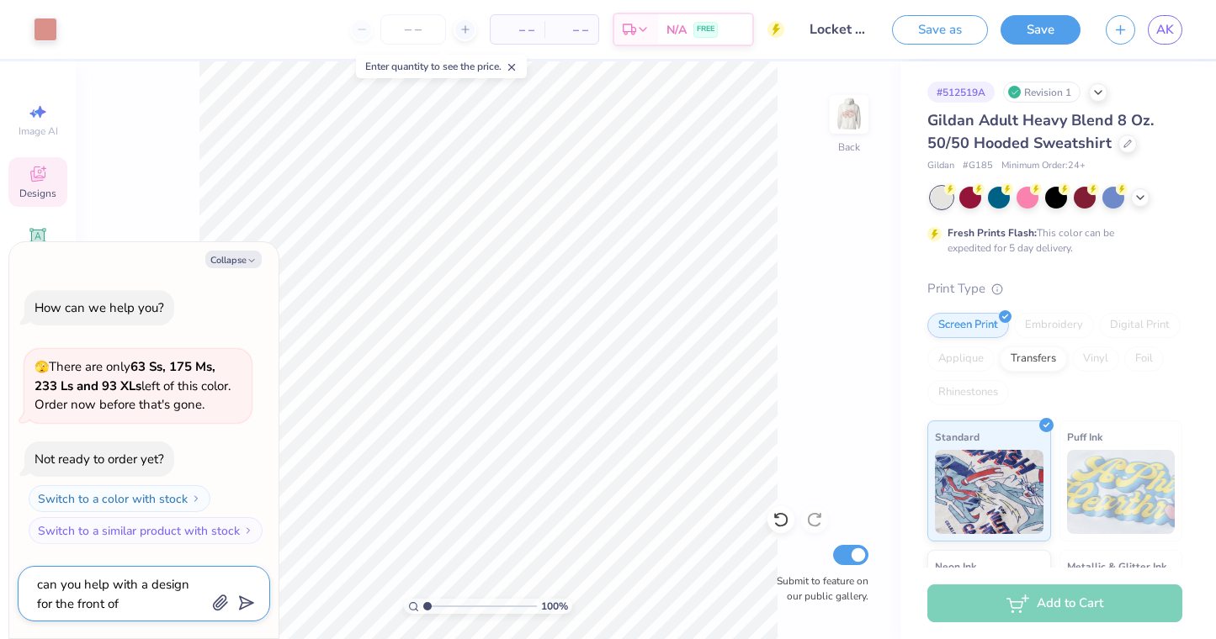
type textarea "x"
type textarea "can you help with a design for the front of t"
type textarea "x"
type textarea "can you help with a design for the front of th"
type textarea "x"
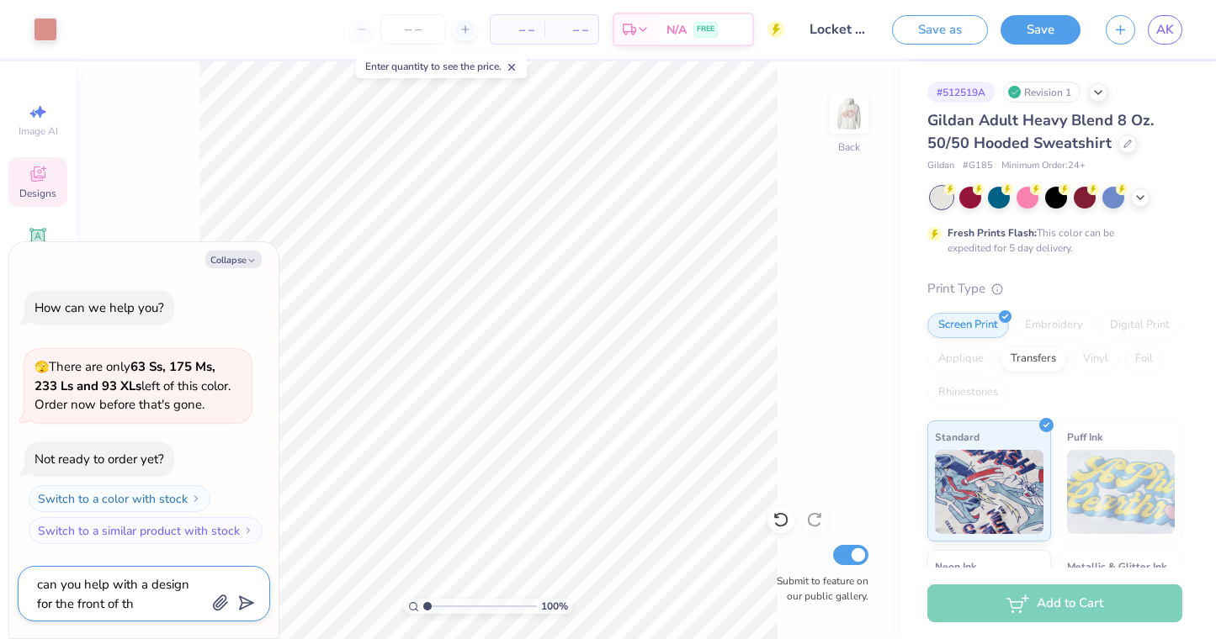
type textarea "can you help with a design for the front of the"
type textarea "x"
type textarea "can you help with a design for the front of the"
type textarea "x"
type textarea "can you help with a design for the front of the h"
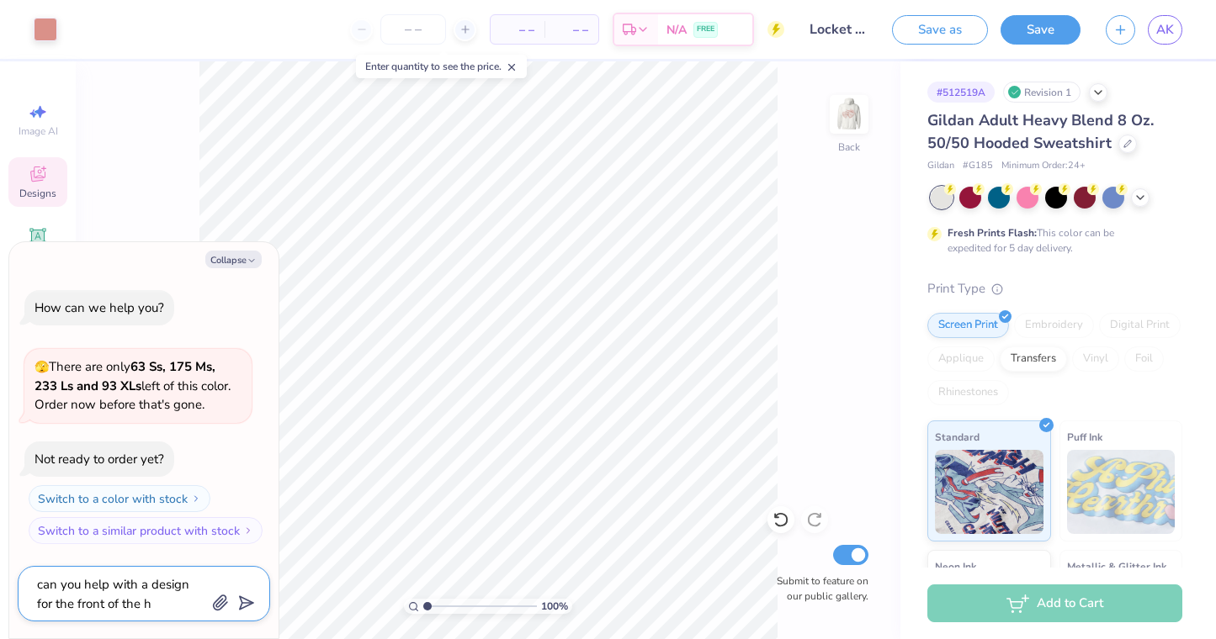
type textarea "x"
type textarea "can you help with a design for the front of the ho"
type textarea "x"
type textarea "can you help with a design for the front of the hoo"
type textarea "x"
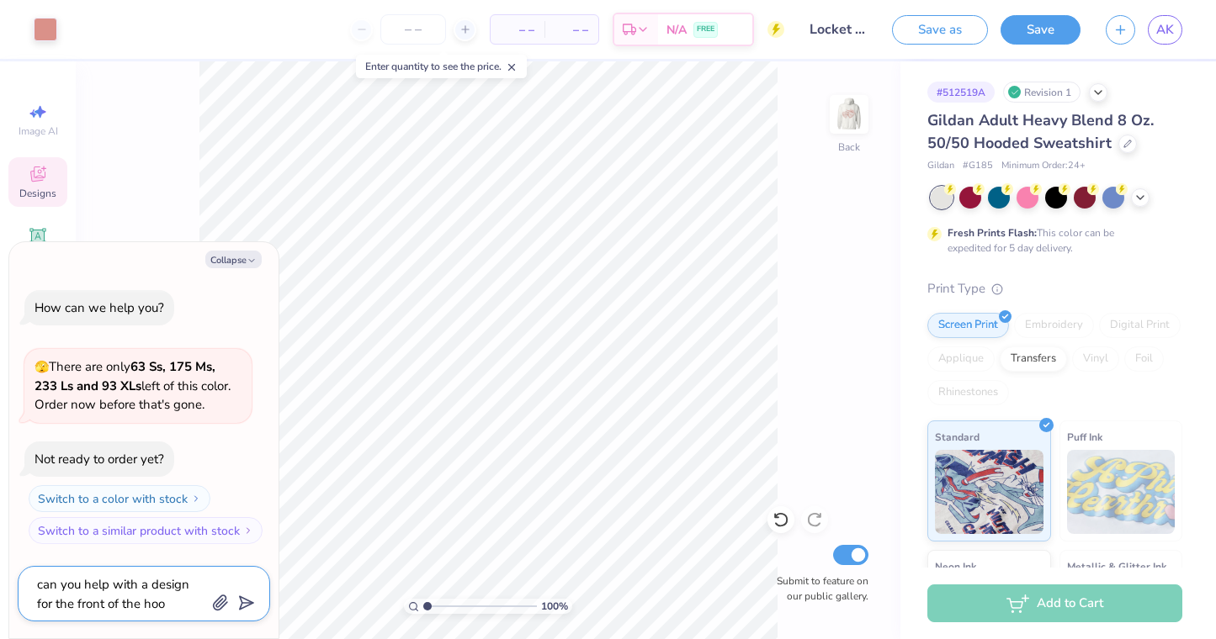
type textarea "can you help with a design for the front of the hood"
type textarea "x"
type textarea "can you help with a design for the front of the hoodi"
type textarea "x"
type textarea "can you help with a design for the front of the hoodie"
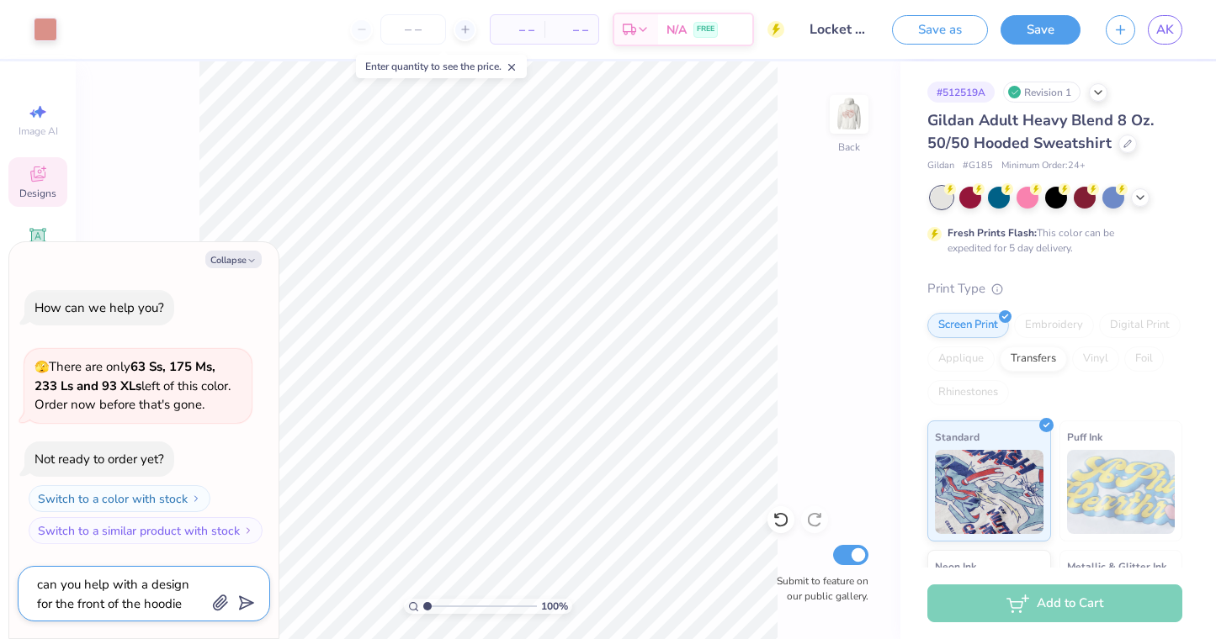
type textarea "x"
type textarea "can you help with a design for the front of the hoodie?"
click at [247, 606] on polygon "submit" at bounding box center [243, 604] width 20 height 20
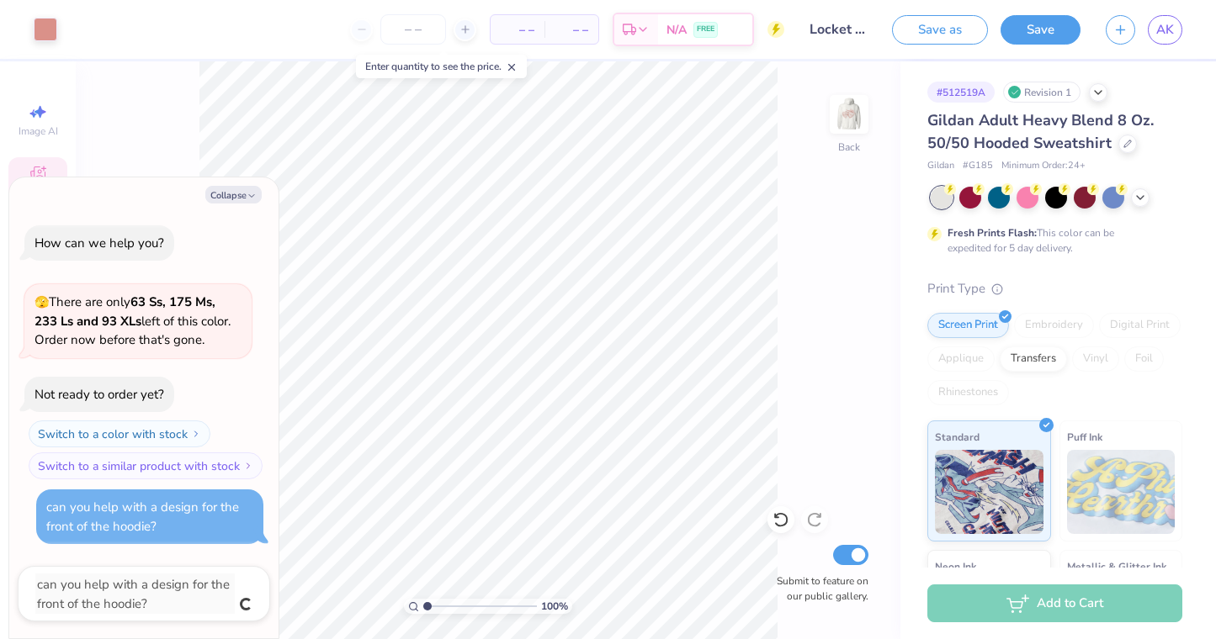
type textarea "x"
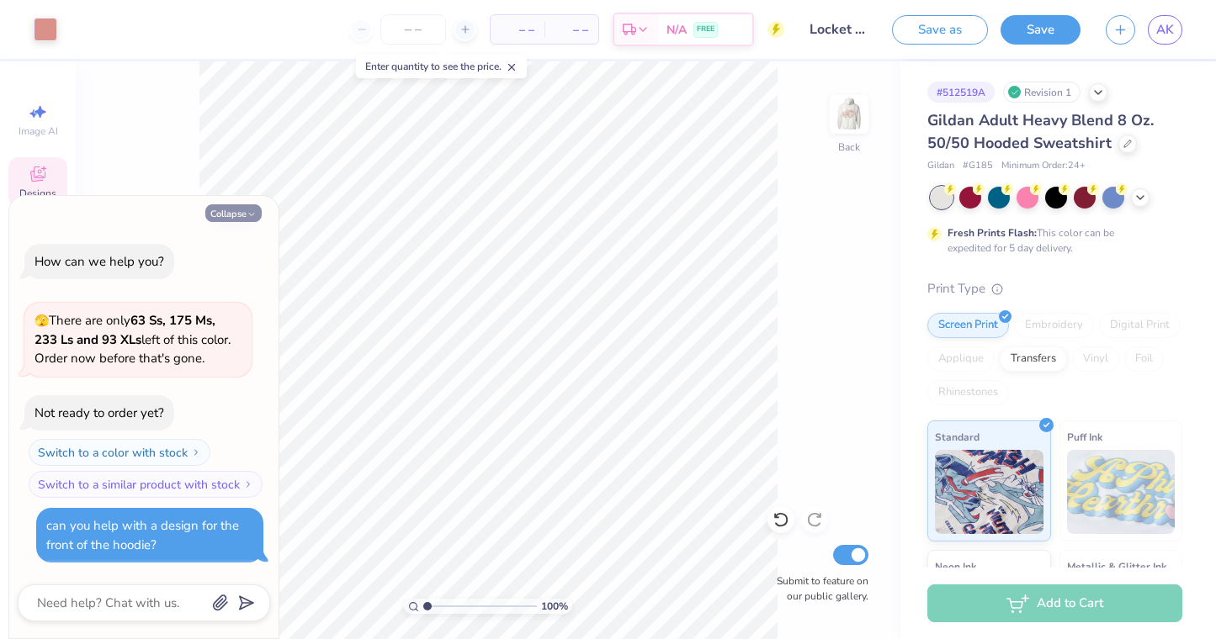
click at [254, 209] on button "Collapse" at bounding box center [233, 213] width 56 height 18
type textarea "x"
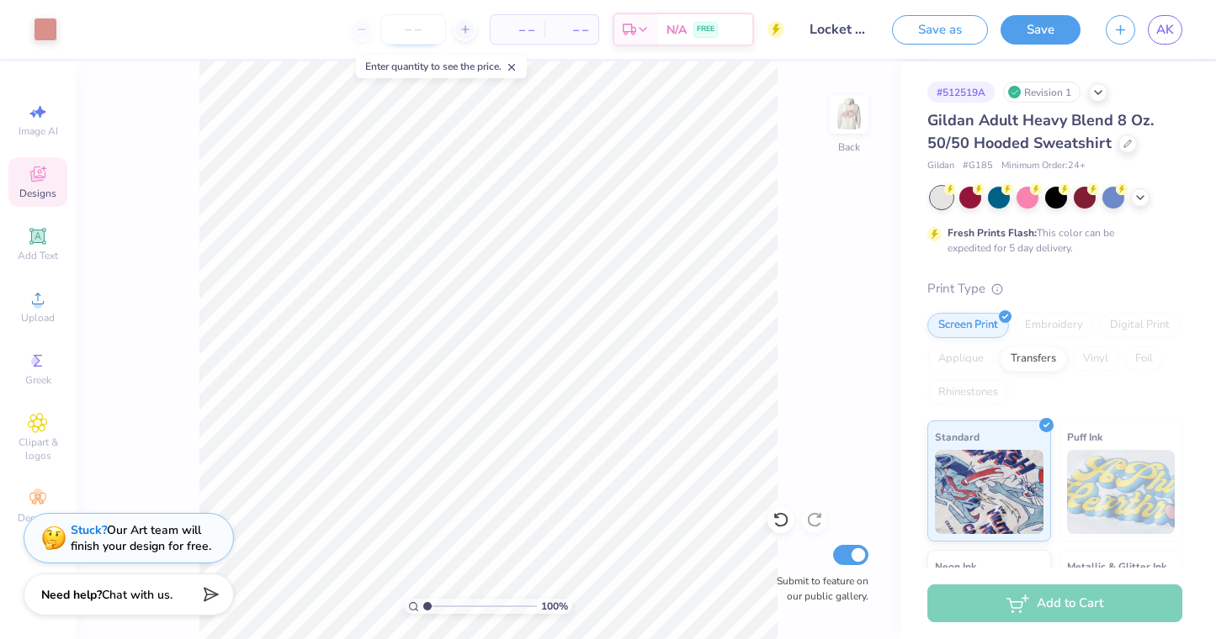
click at [413, 24] on input "number" at bounding box center [413, 29] width 66 height 30
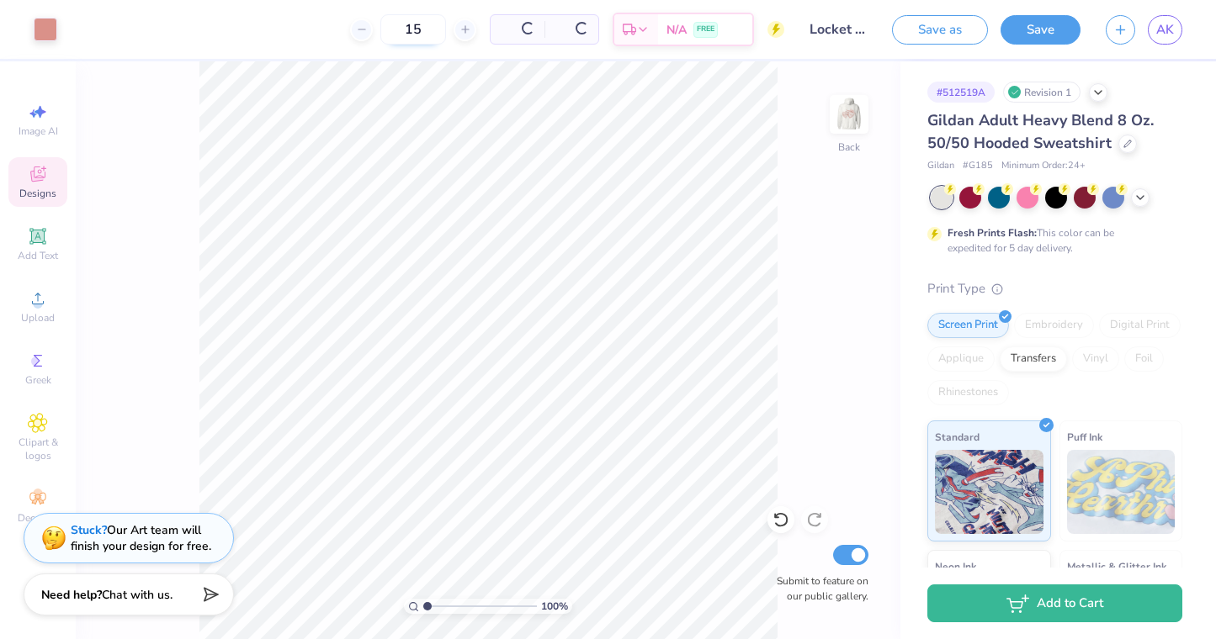
type input "15"
click at [1034, 30] on button "Save" at bounding box center [1040, 27] width 80 height 29
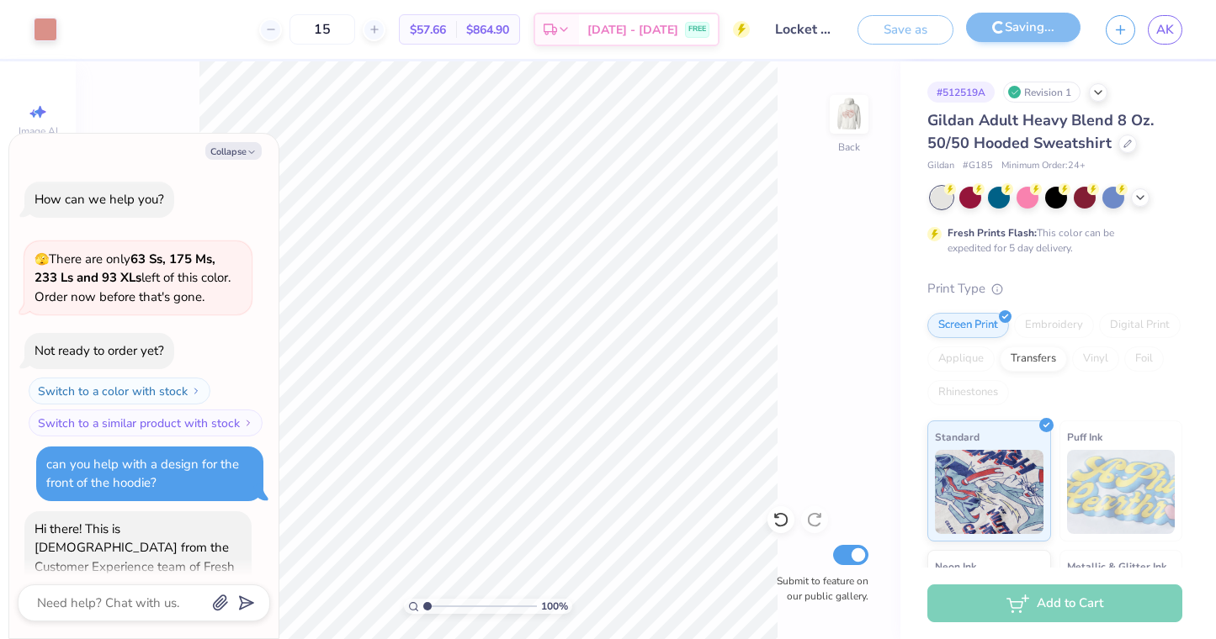
scroll to position [51, 0]
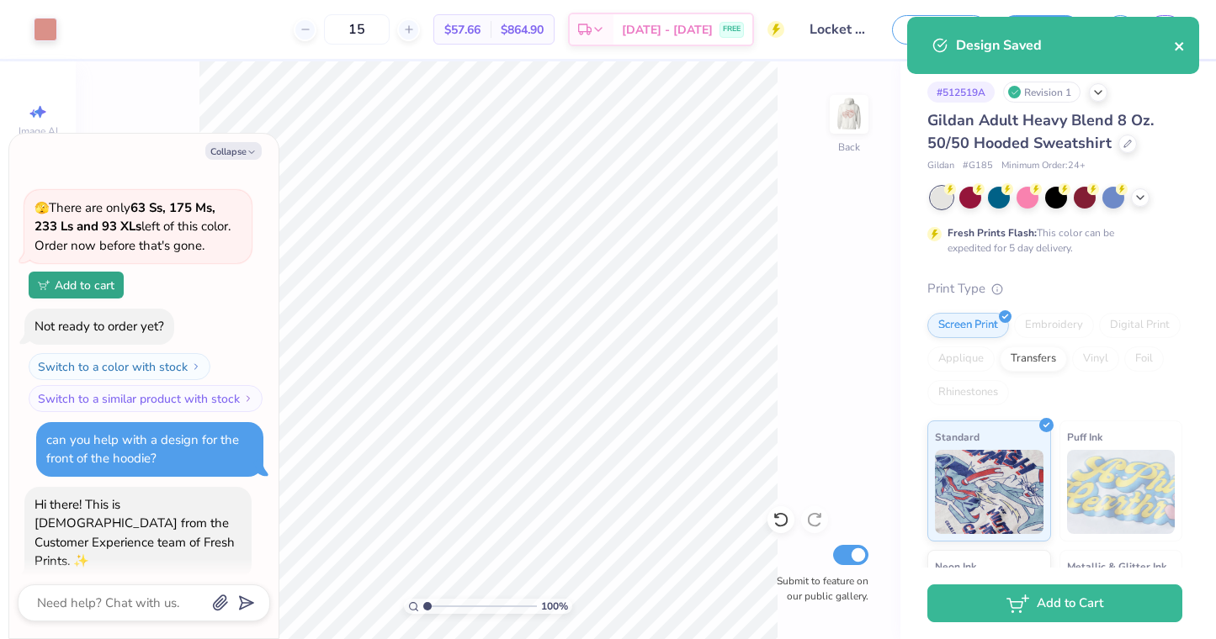
click at [1178, 43] on icon "close" at bounding box center [1180, 46] width 12 height 13
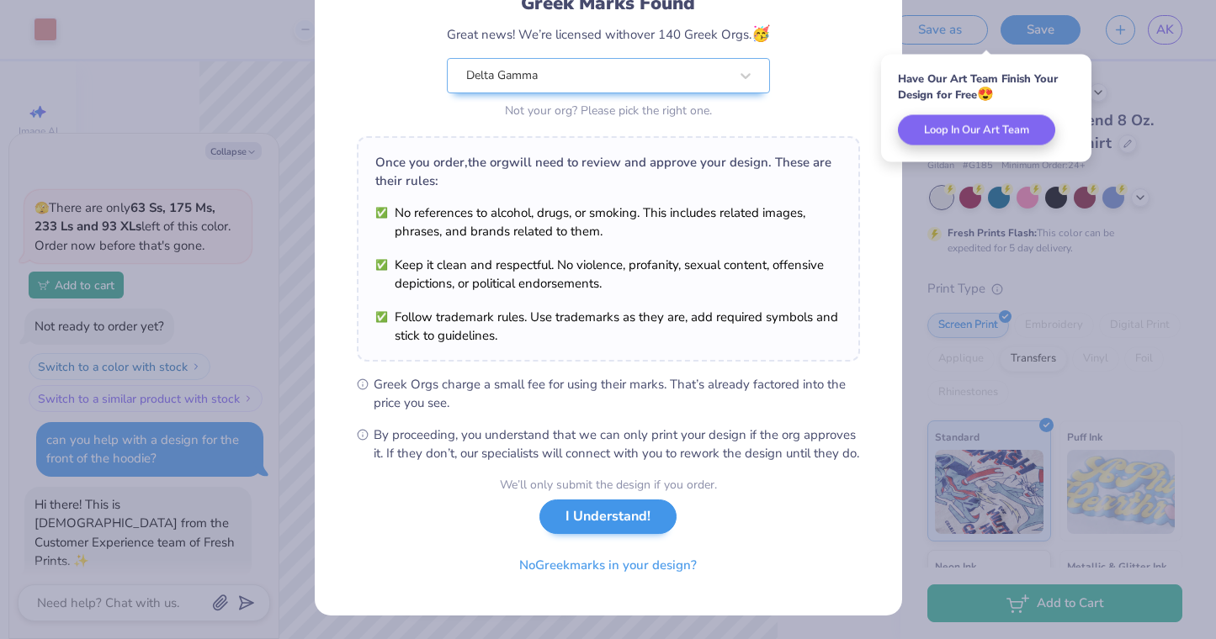
scroll to position [148, 0]
click at [631, 516] on button "I Understand!" at bounding box center [607, 517] width 137 height 34
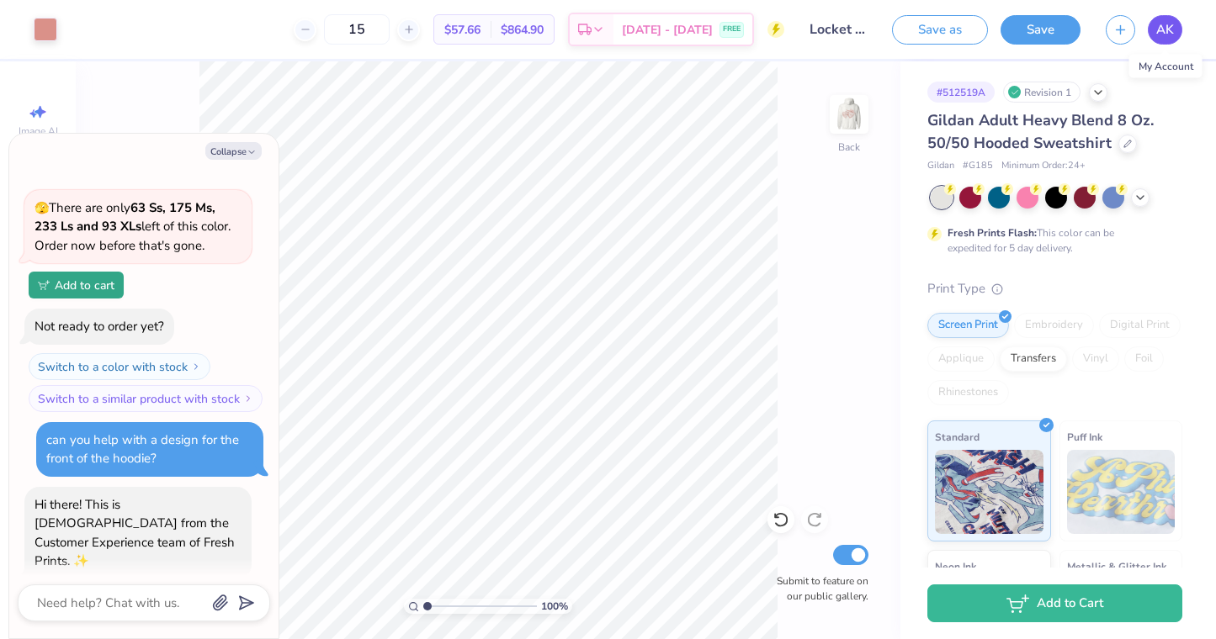
click at [1178, 29] on link "AK" at bounding box center [1165, 29] width 34 height 29
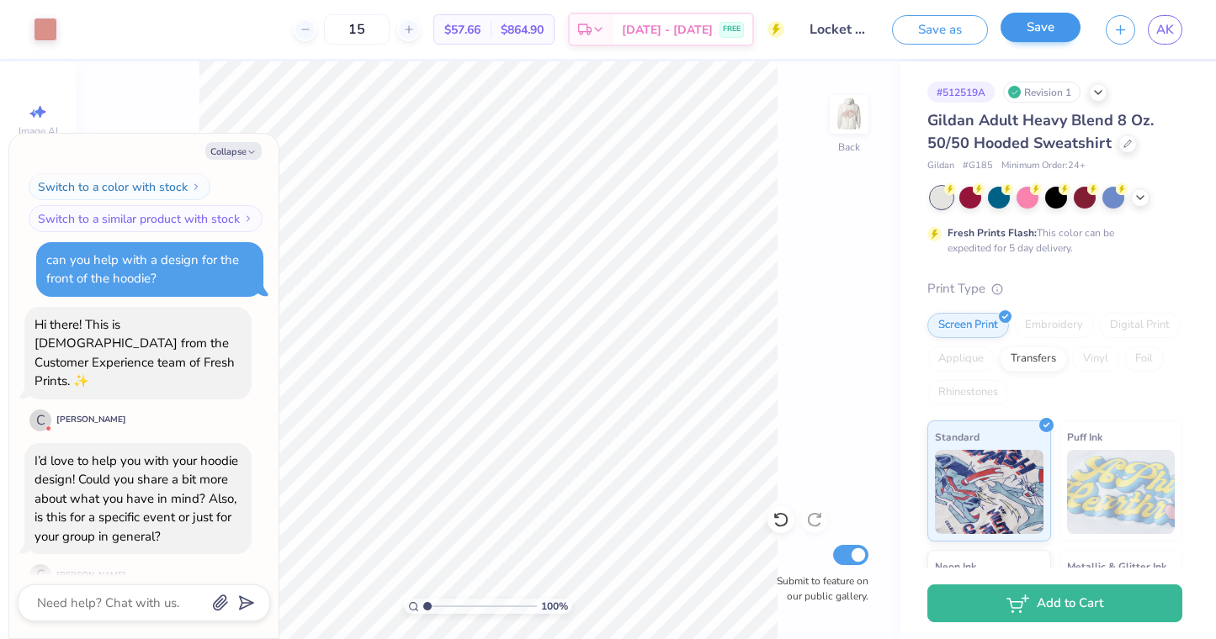
click at [1042, 40] on button "Save" at bounding box center [1040, 27] width 80 height 29
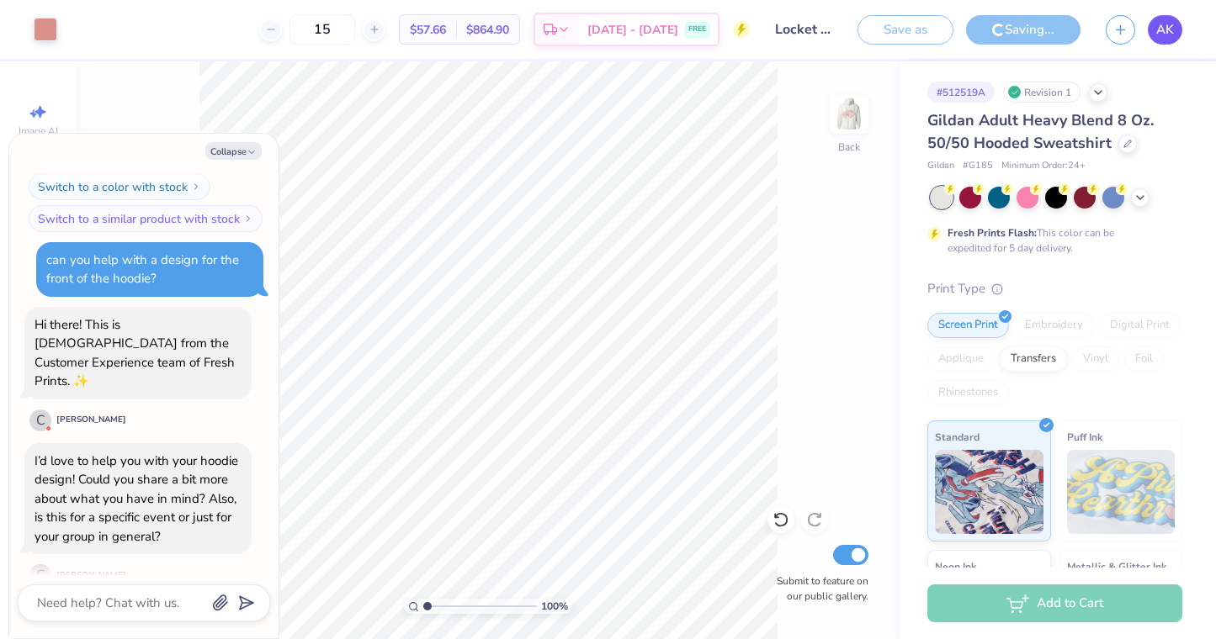
click at [1164, 39] on span "AK" at bounding box center [1165, 29] width 18 height 19
type textarea "x"
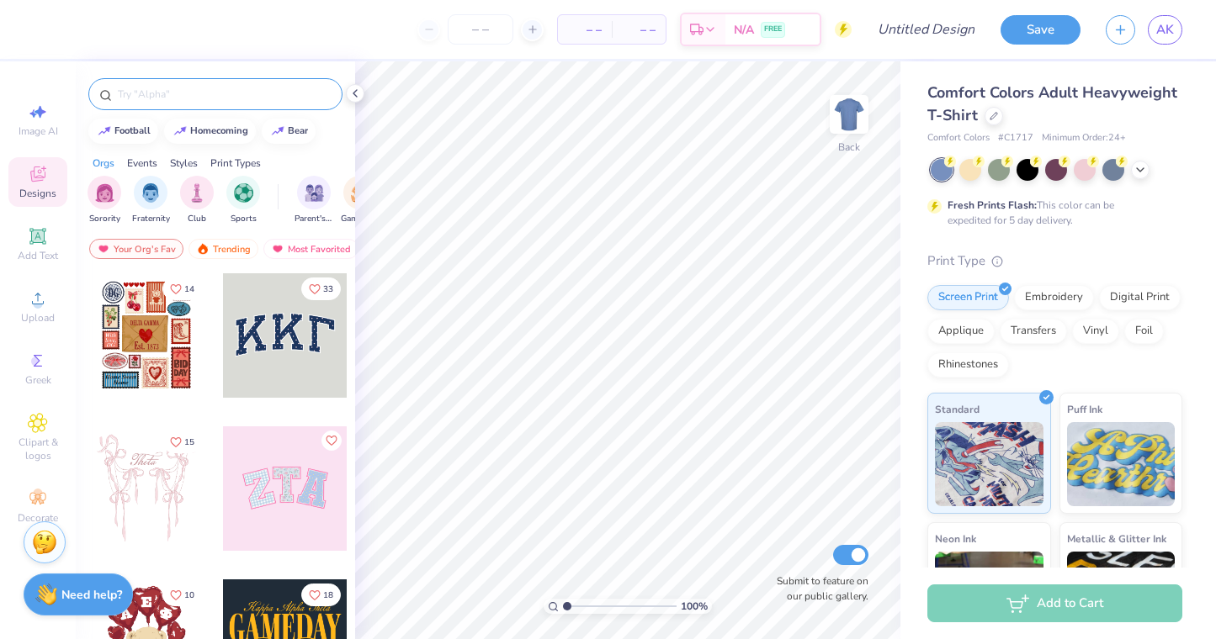
click at [140, 103] on div at bounding box center [215, 94] width 254 height 32
click at [140, 91] on input "text" at bounding box center [223, 94] width 215 height 17
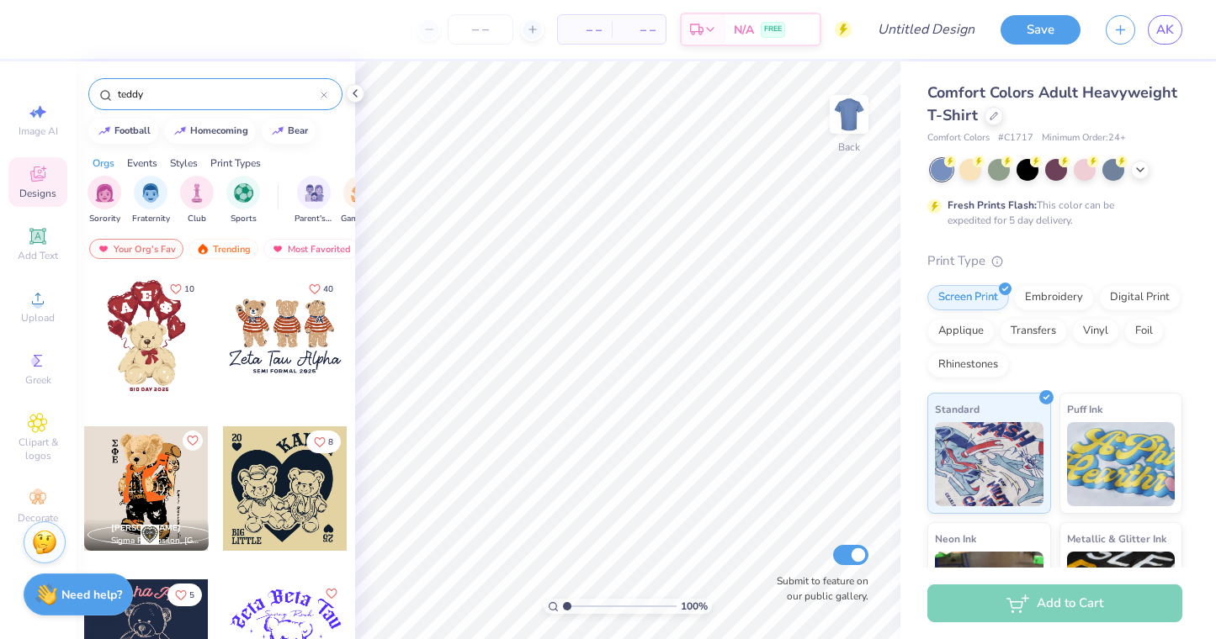
type input "teddy"
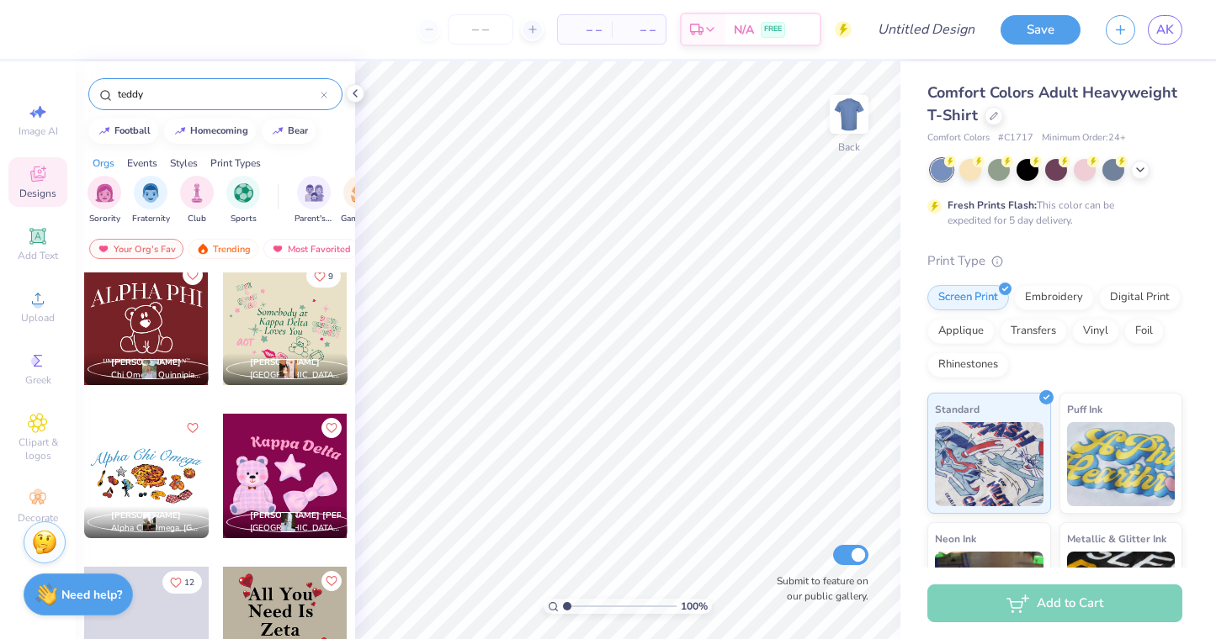
scroll to position [3393, 0]
